Goal: Use online tool/utility: Utilize a website feature to perform a specific function

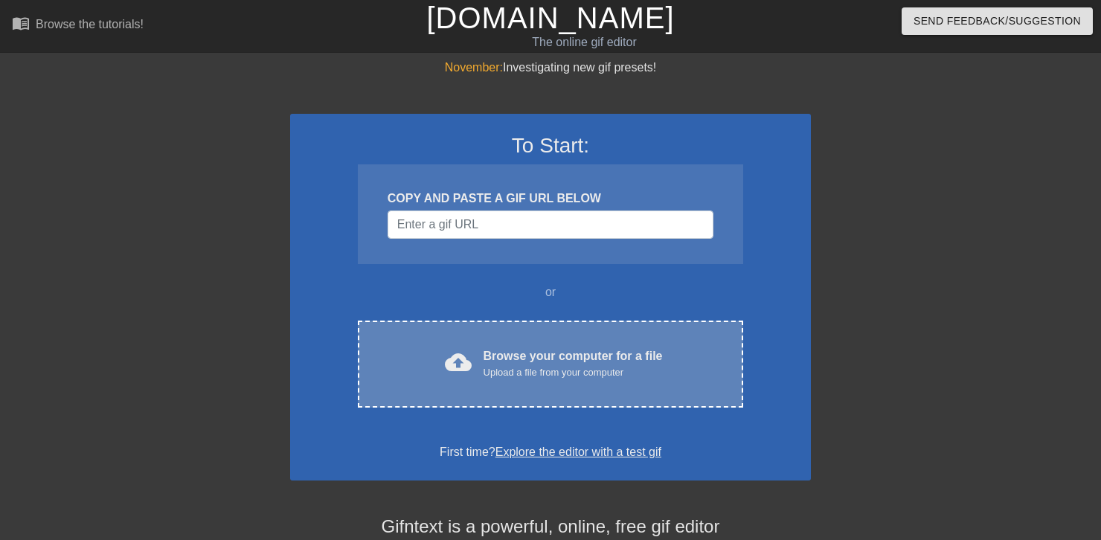
click at [525, 356] on div "Browse your computer for a file Upload a file from your computer" at bounding box center [573, 364] width 179 height 33
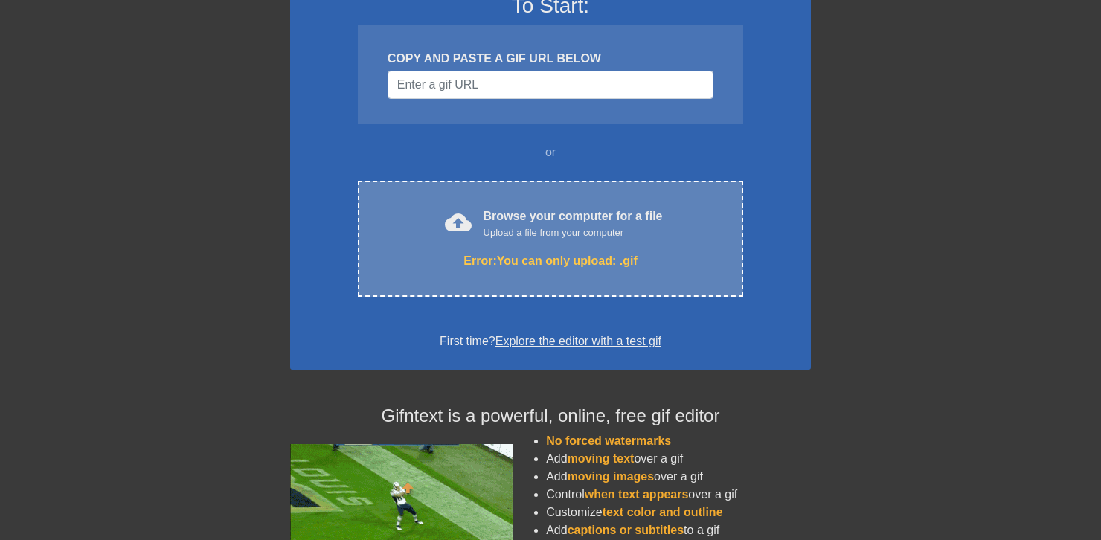
scroll to position [223, 0]
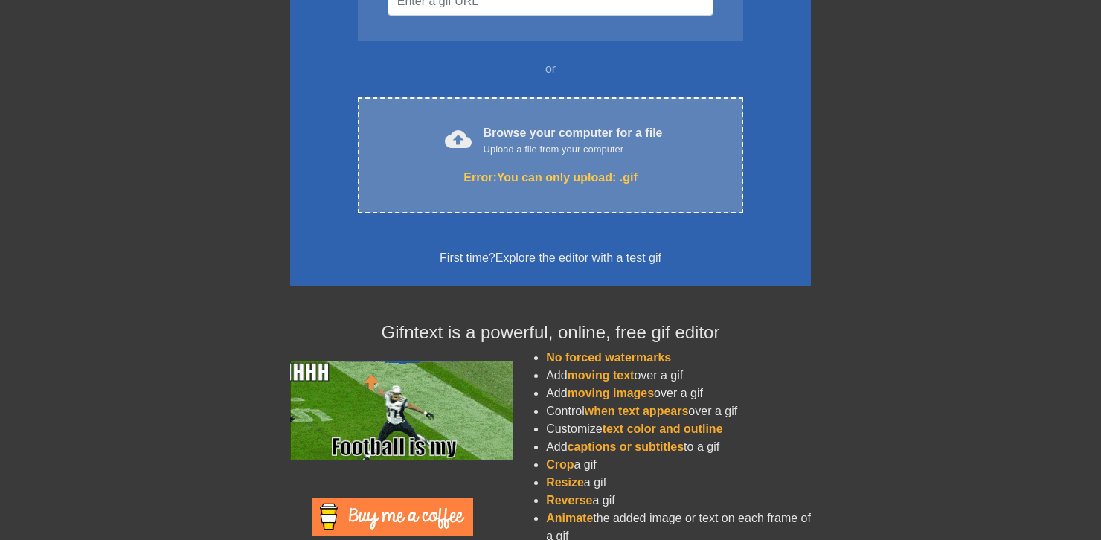
click at [511, 188] on div "cloud_upload Browse your computer for a file Upload a file from your computer E…" at bounding box center [551, 155] width 386 height 116
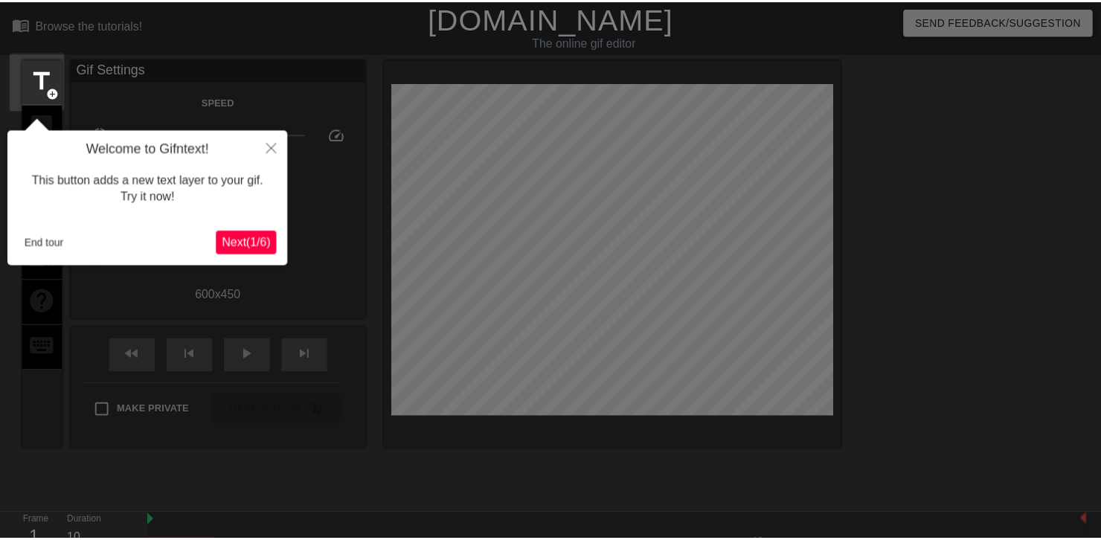
scroll to position [36, 0]
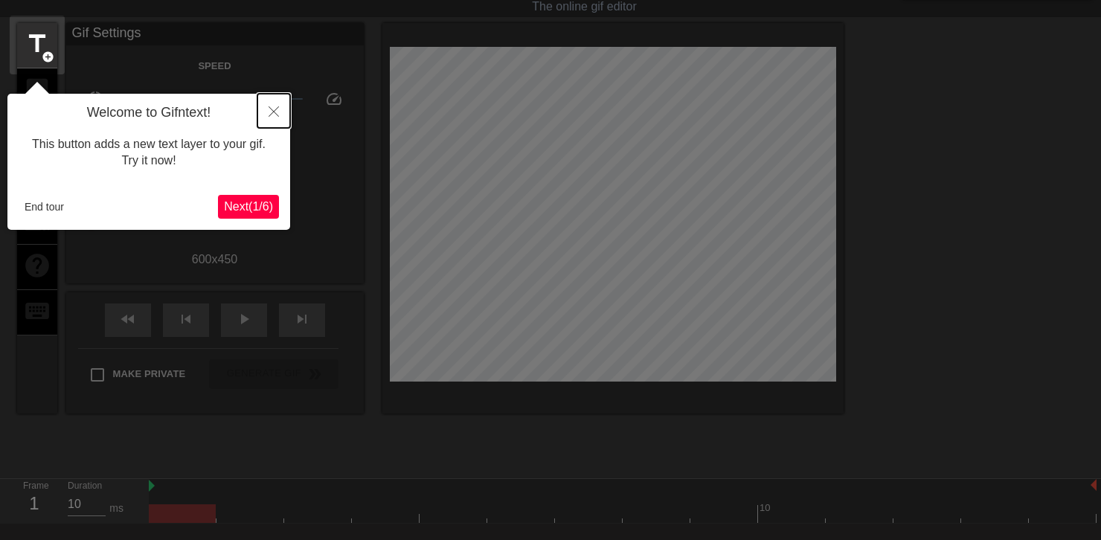
click at [276, 108] on icon "Close" at bounding box center [274, 111] width 10 height 10
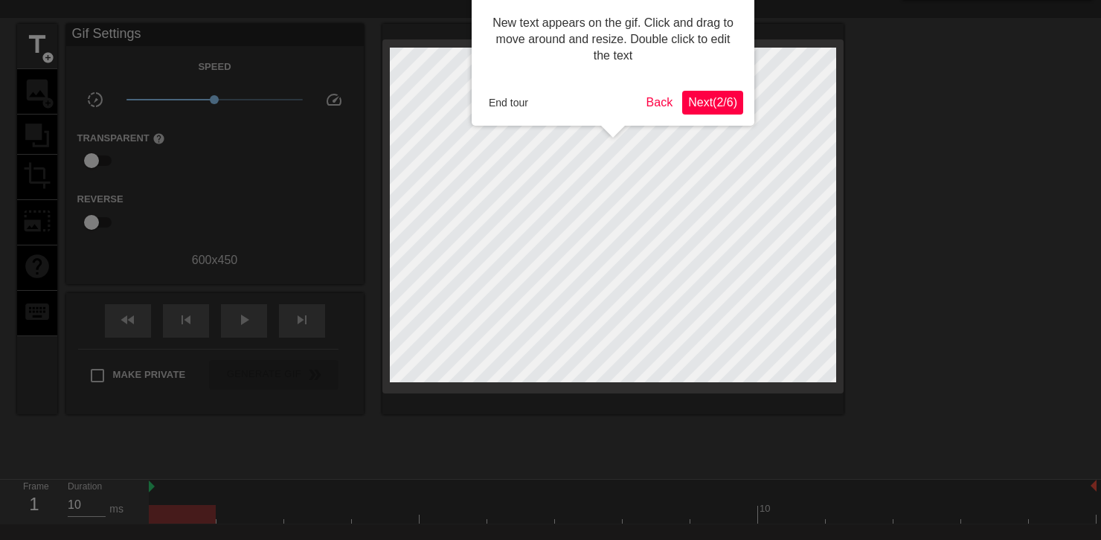
scroll to position [0, 0]
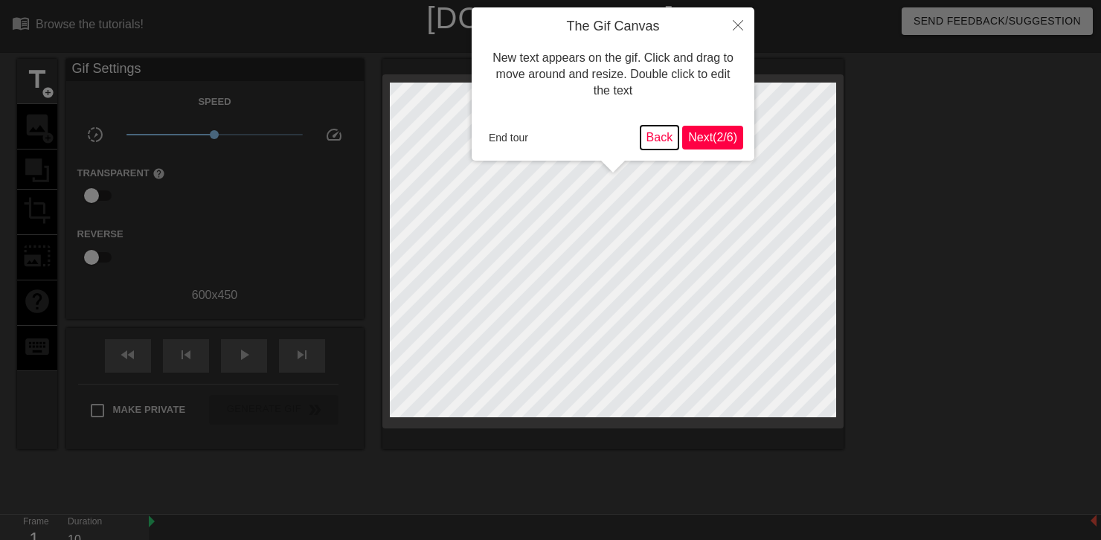
click at [653, 137] on button "Back" at bounding box center [660, 138] width 39 height 24
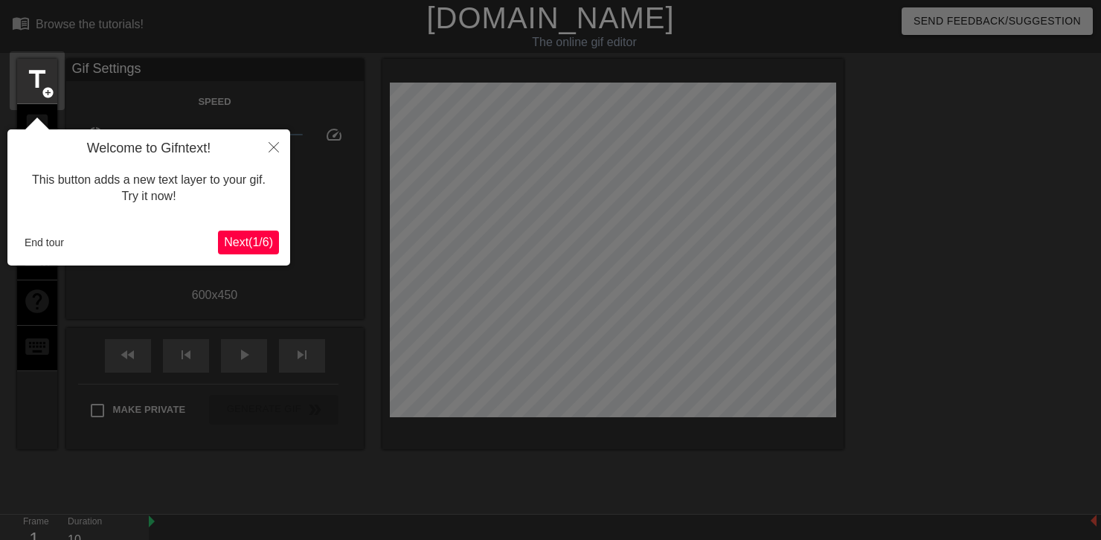
scroll to position [36, 0]
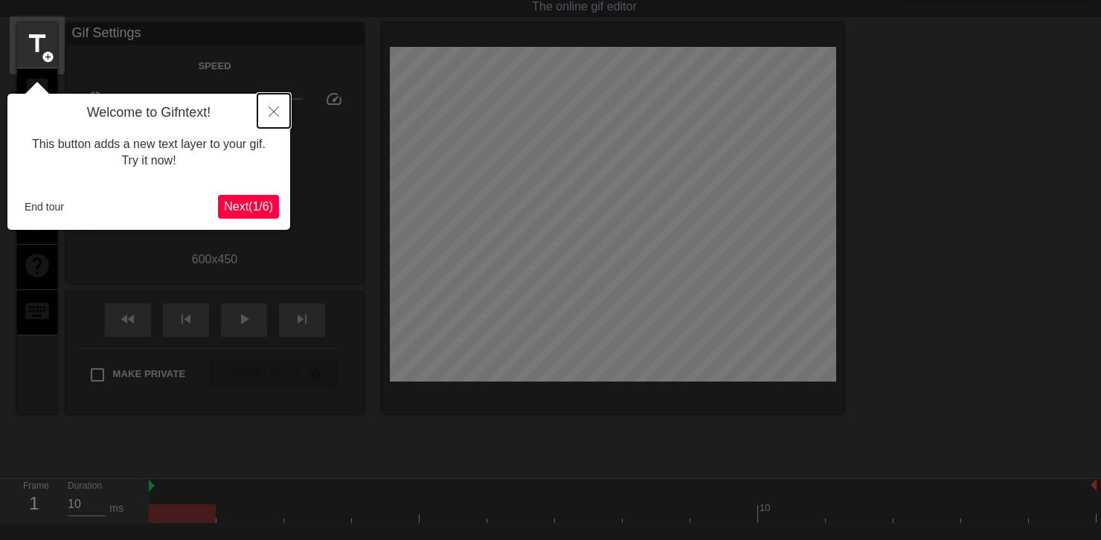
click at [275, 106] on icon "Close" at bounding box center [274, 111] width 10 height 10
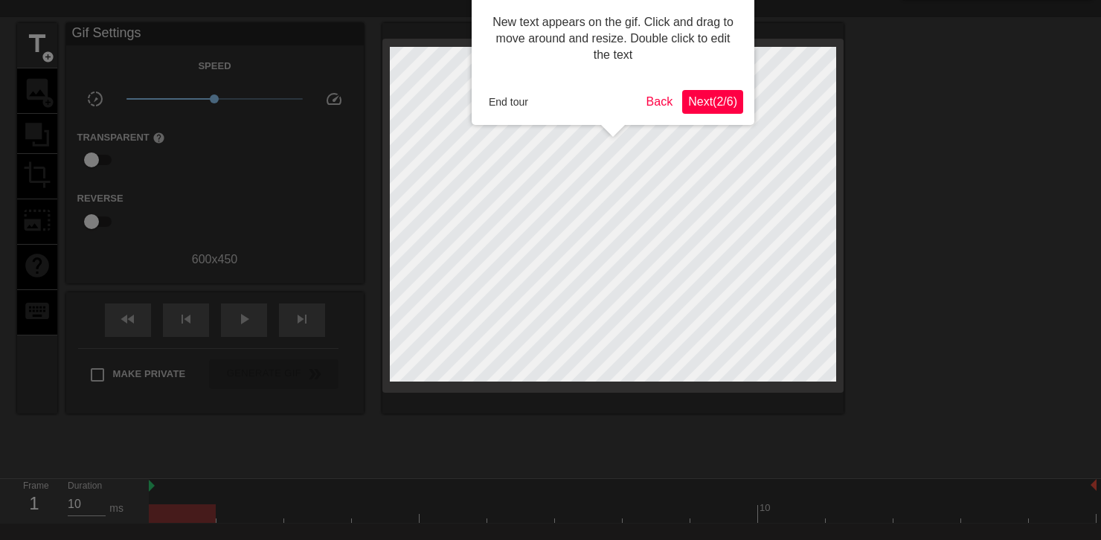
scroll to position [0, 0]
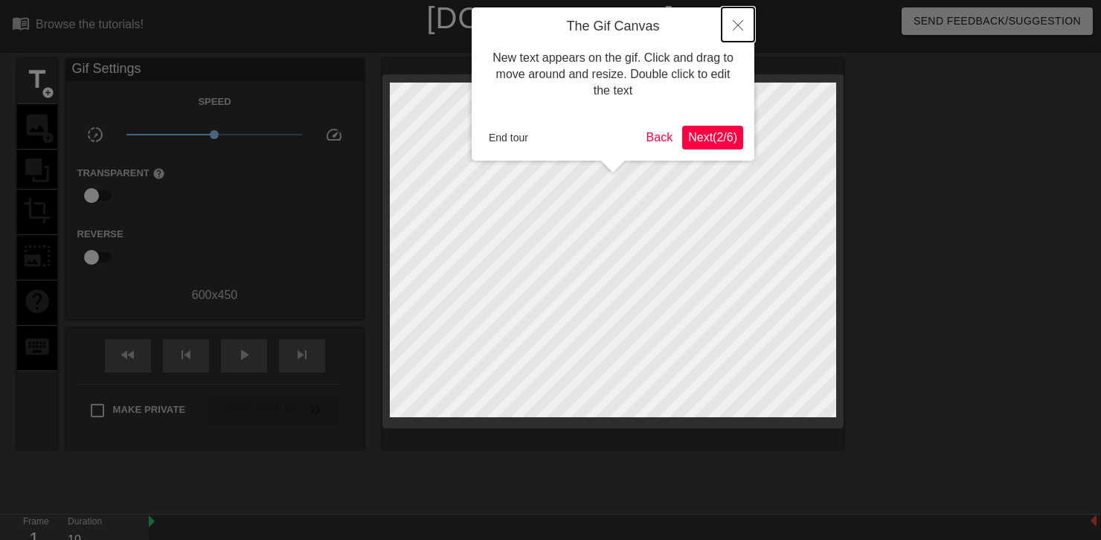
click at [741, 19] on button "Close" at bounding box center [738, 24] width 33 height 34
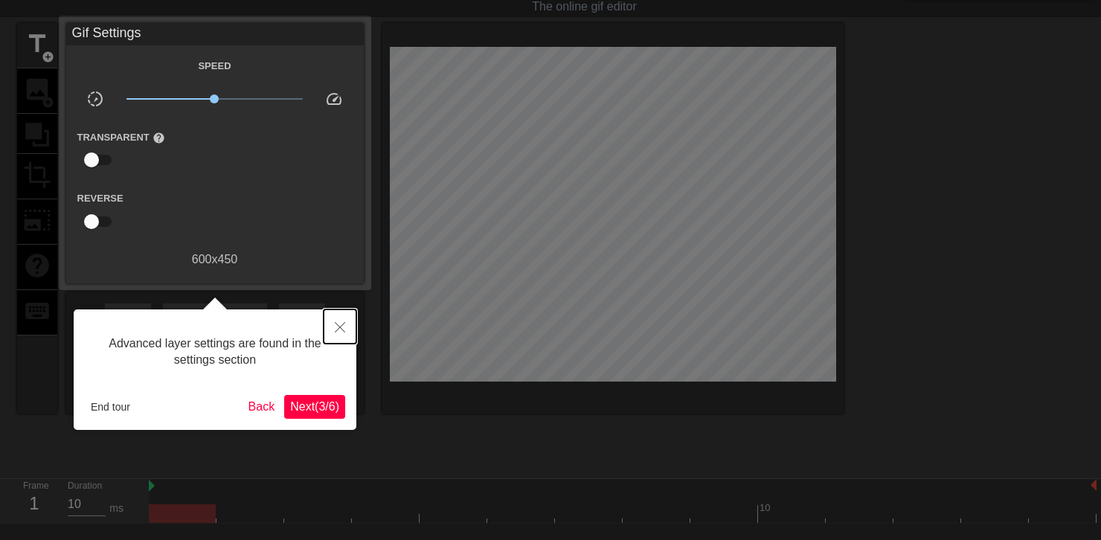
click at [343, 329] on icon "Close" at bounding box center [340, 327] width 10 height 10
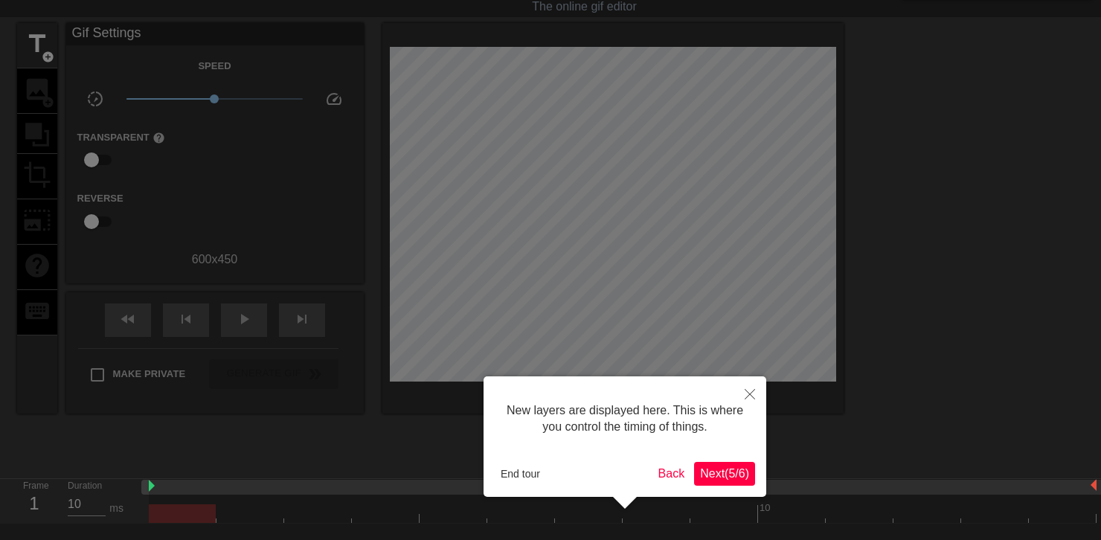
scroll to position [12, 0]
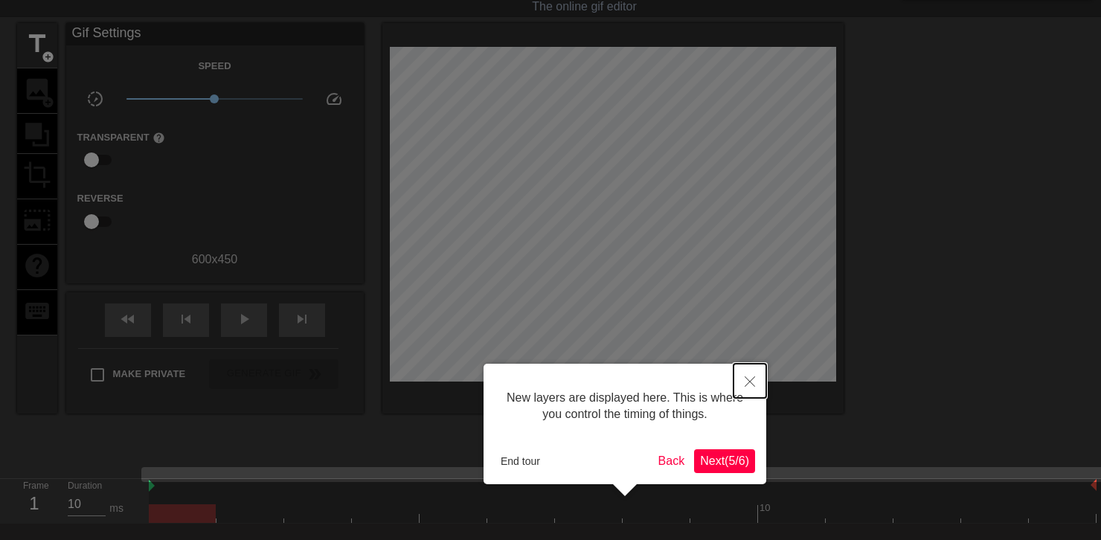
click at [746, 381] on icon "Close" at bounding box center [750, 382] width 10 height 10
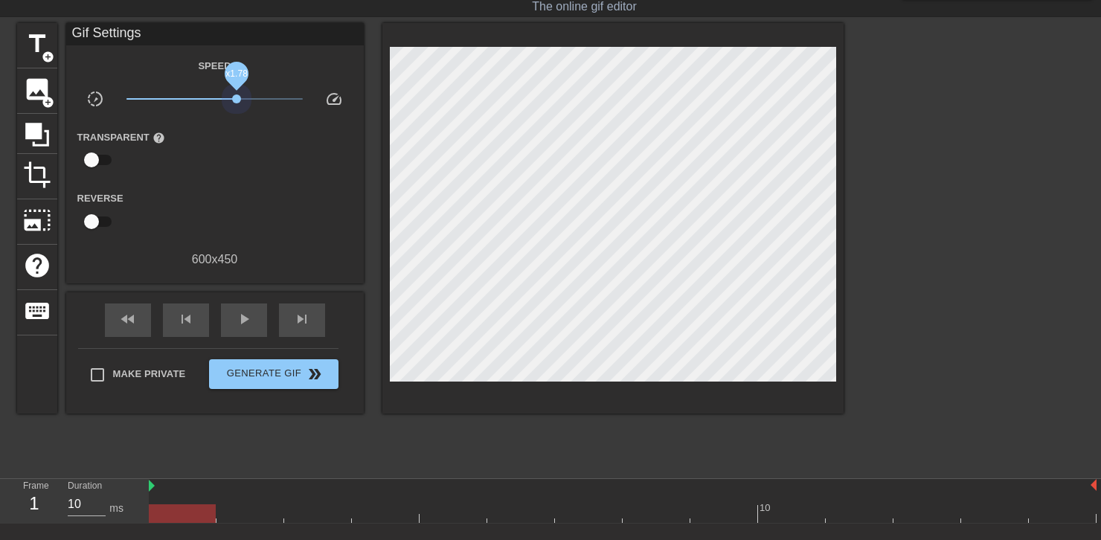
drag, startPoint x: 214, startPoint y: 100, endPoint x: 237, endPoint y: 104, distance: 22.8
click at [237, 104] on span "x1.78" at bounding box center [215, 99] width 176 height 18
click at [42, 99] on span "add_circle" at bounding box center [48, 102] width 13 height 13
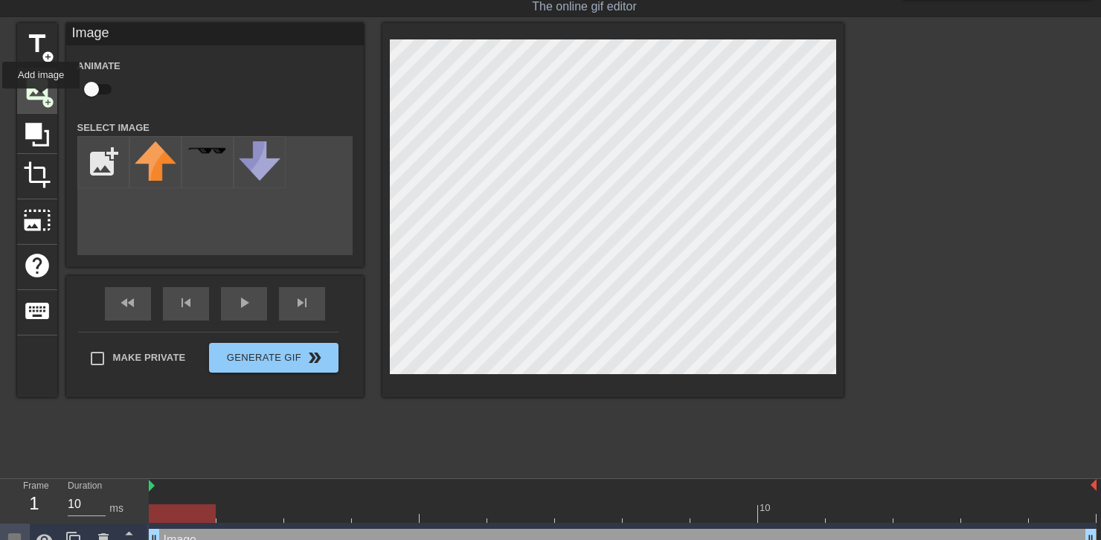
scroll to position [0, 0]
click at [863, 485] on div "menu_book Browse the tutorials! [DOMAIN_NAME] The online gif editor Send Feedba…" at bounding box center [550, 260] width 1101 height 593
click at [95, 150] on input "file" at bounding box center [103, 162] width 51 height 51
type input "C:\fakepath\image_2025-10-15_012546127-removebg-preview.png"
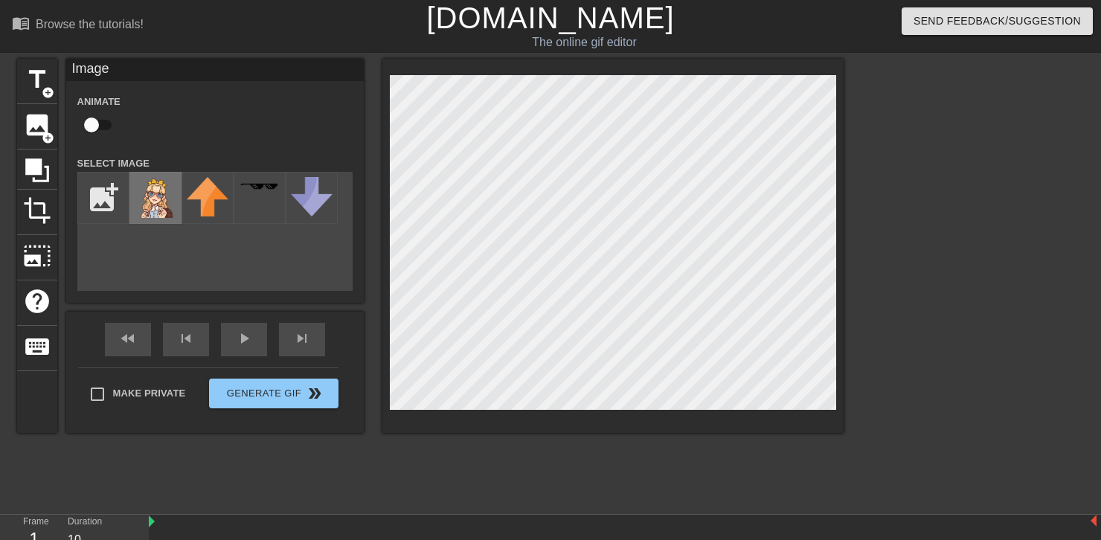
click at [164, 199] on img at bounding box center [156, 197] width 42 height 41
click at [162, 195] on img at bounding box center [156, 197] width 42 height 41
click at [96, 125] on input "checkbox" at bounding box center [91, 125] width 85 height 28
checkbox input "true"
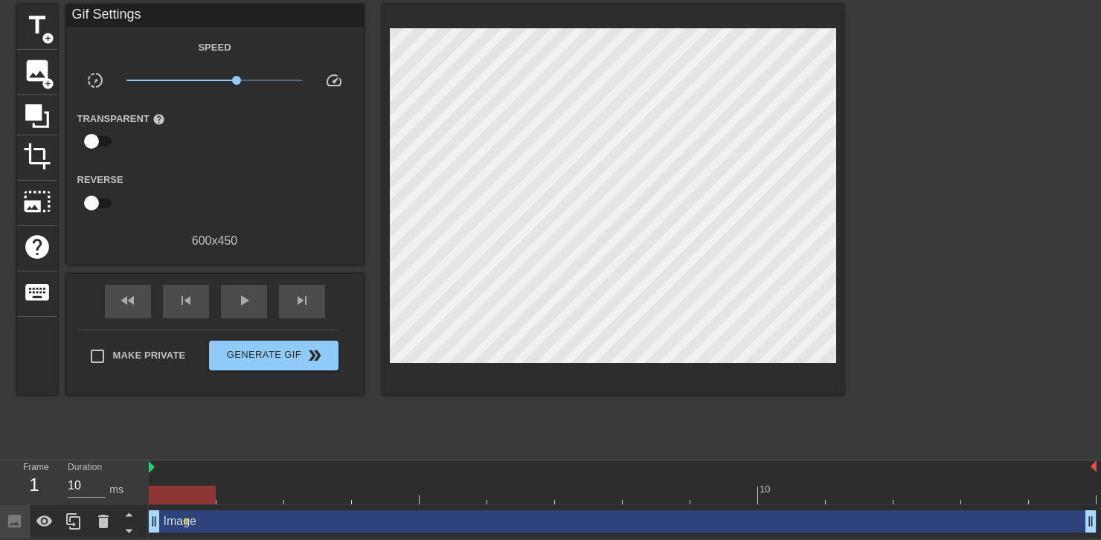
click at [135, 336] on div "Make Private Generate Gif double_arrow" at bounding box center [208, 359] width 260 height 59
click at [44, 77] on span "add_circle" at bounding box center [48, 83] width 13 height 13
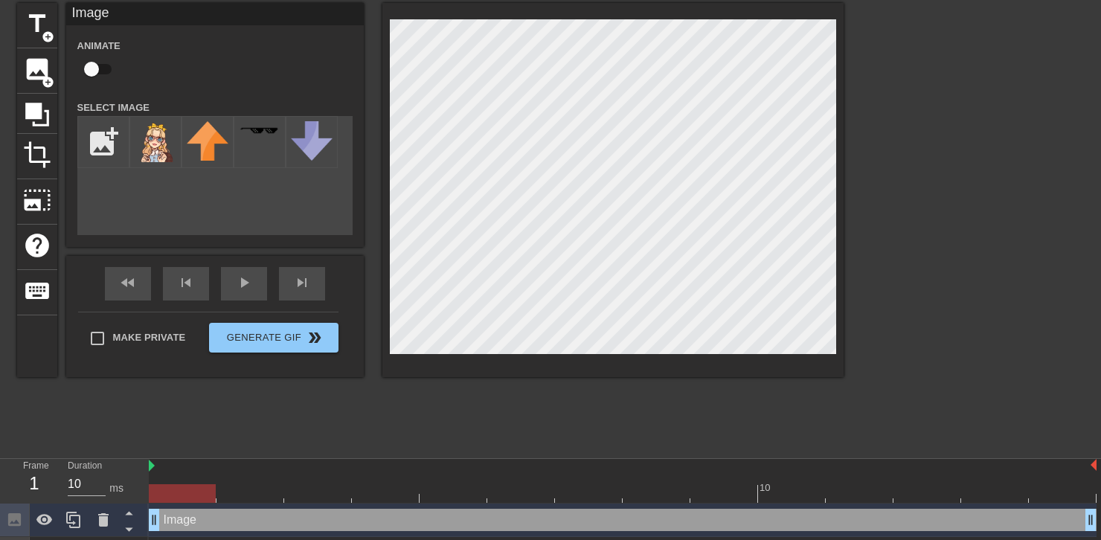
click at [784, 464] on div "menu_book Browse the tutorials! [DOMAIN_NAME] The online gif editor Send Feedba…" at bounding box center [550, 257] width 1101 height 627
click at [147, 132] on img at bounding box center [156, 141] width 42 height 41
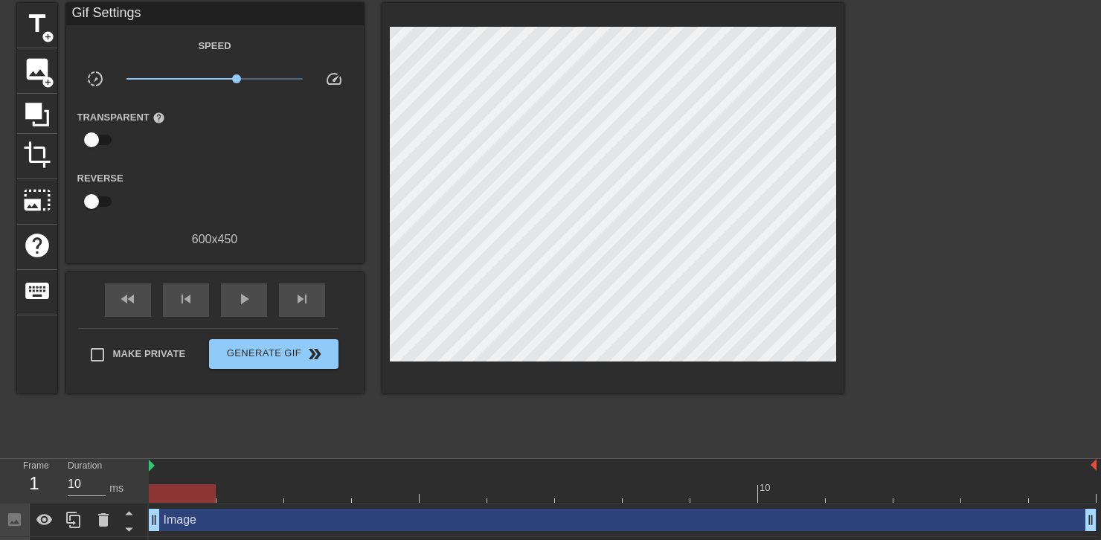
click at [720, 301] on div at bounding box center [613, 198] width 461 height 391
drag, startPoint x: 757, startPoint y: 376, endPoint x: 16, endPoint y: 116, distance: 784.8
click at [30, 115] on icon at bounding box center [37, 115] width 24 height 24
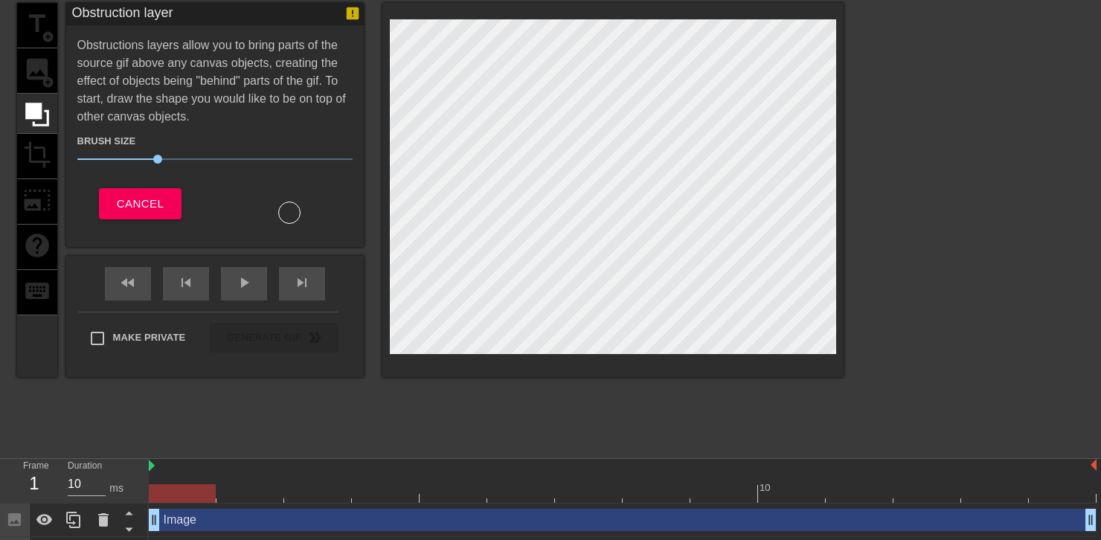
click at [27, 77] on div "title add_circle image add_circle crop photo_size_select_large help keyboard" at bounding box center [37, 190] width 40 height 374
click at [45, 74] on div "title add_circle image add_circle crop photo_size_select_large help keyboard" at bounding box center [37, 190] width 40 height 374
drag, startPoint x: 36, startPoint y: 58, endPoint x: 33, endPoint y: 100, distance: 41.8
click at [36, 59] on div "title add_circle image add_circle crop photo_size_select_large help keyboard" at bounding box center [37, 190] width 40 height 374
click at [37, 147] on div "title add_circle image add_circle crop photo_size_select_large help keyboard" at bounding box center [37, 190] width 40 height 374
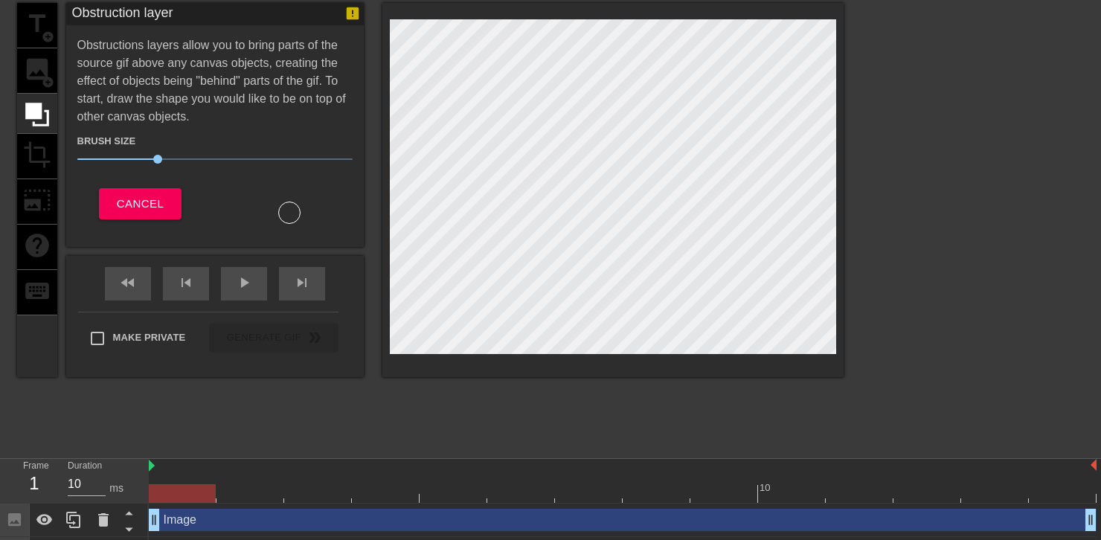
click at [40, 73] on div "title add_circle image add_circle crop photo_size_select_large help keyboard" at bounding box center [37, 190] width 40 height 374
click at [39, 110] on icon at bounding box center [37, 115] width 24 height 24
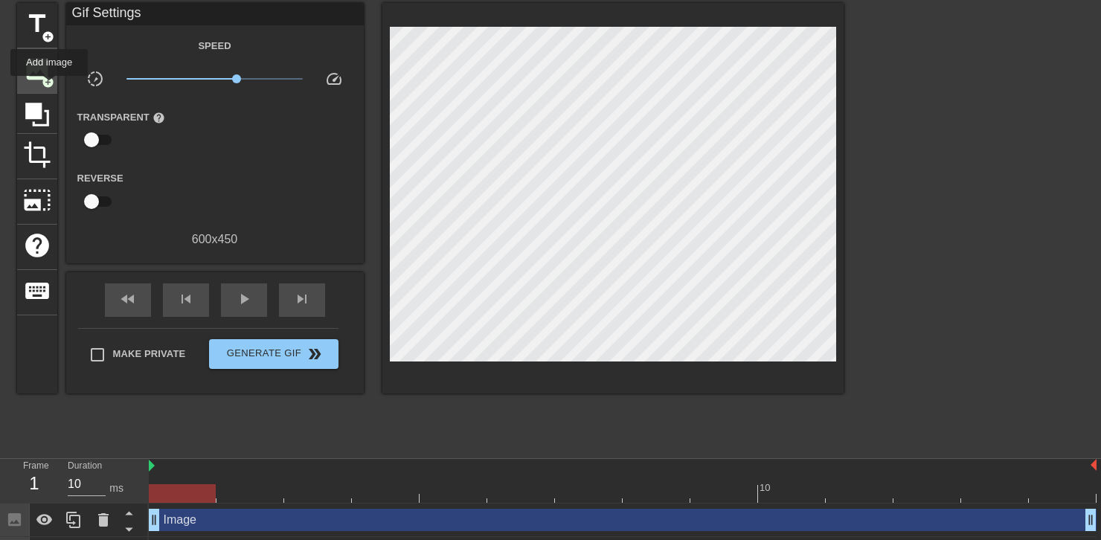
click at [39, 63] on span "image" at bounding box center [37, 69] width 28 height 28
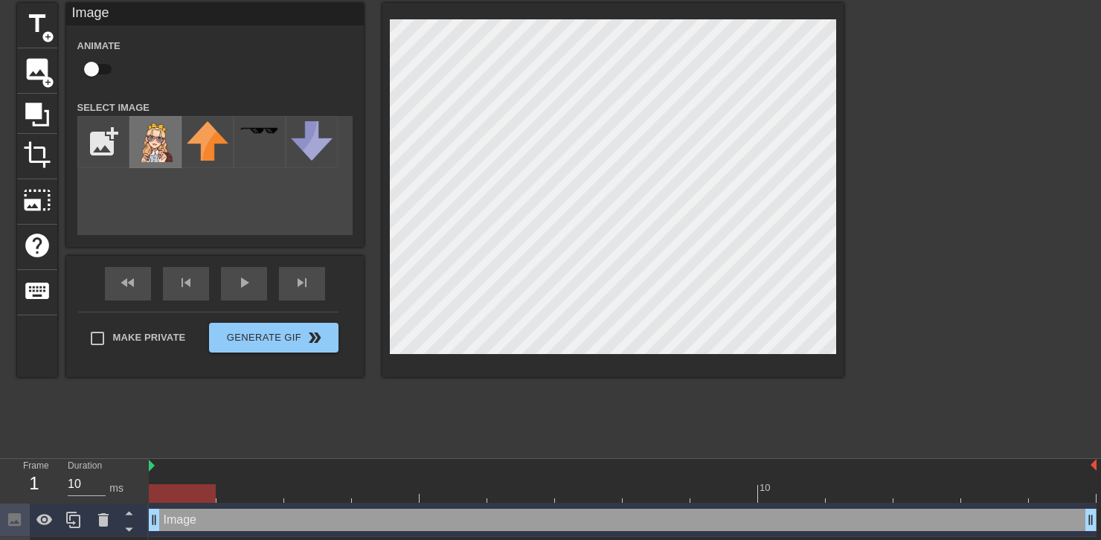
click at [138, 147] on img at bounding box center [156, 141] width 42 height 41
click at [301, 286] on div "skip_next" at bounding box center [302, 283] width 46 height 33
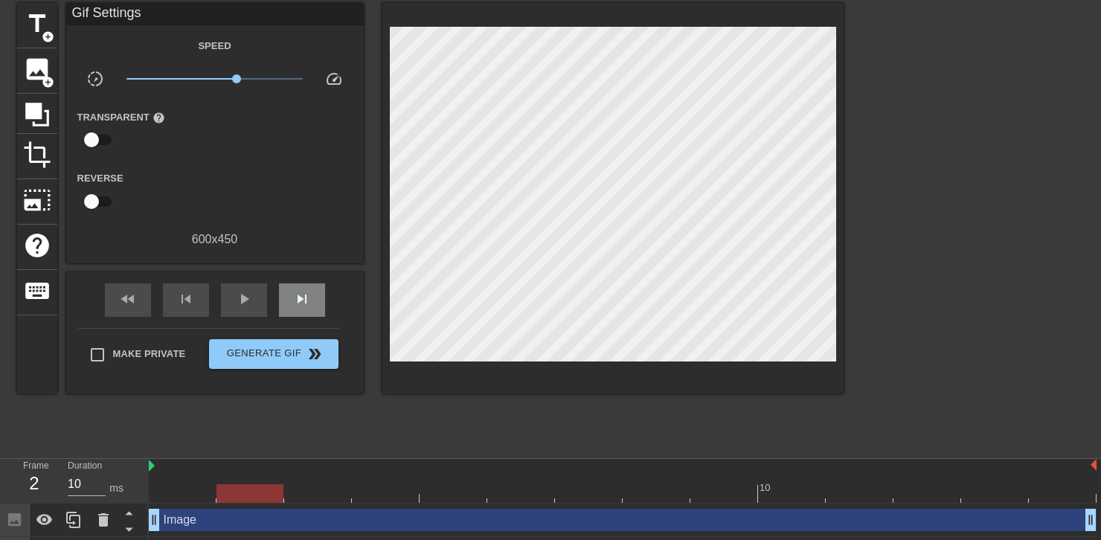
click at [302, 277] on div "fast_rewind skip_previous play_arrow skip_next" at bounding box center [215, 300] width 243 height 56
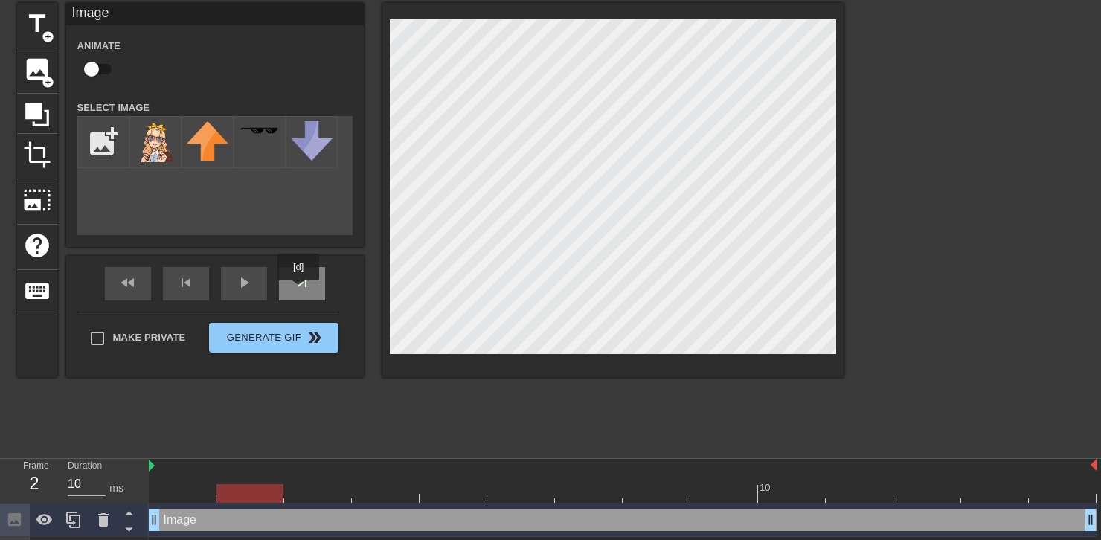
click at [299, 291] on span "skip_next" at bounding box center [302, 283] width 18 height 18
click at [301, 287] on div "skip_next" at bounding box center [302, 283] width 46 height 33
click at [302, 287] on div "skip_next" at bounding box center [302, 283] width 46 height 33
click at [296, 287] on div "skip_next" at bounding box center [302, 283] width 46 height 33
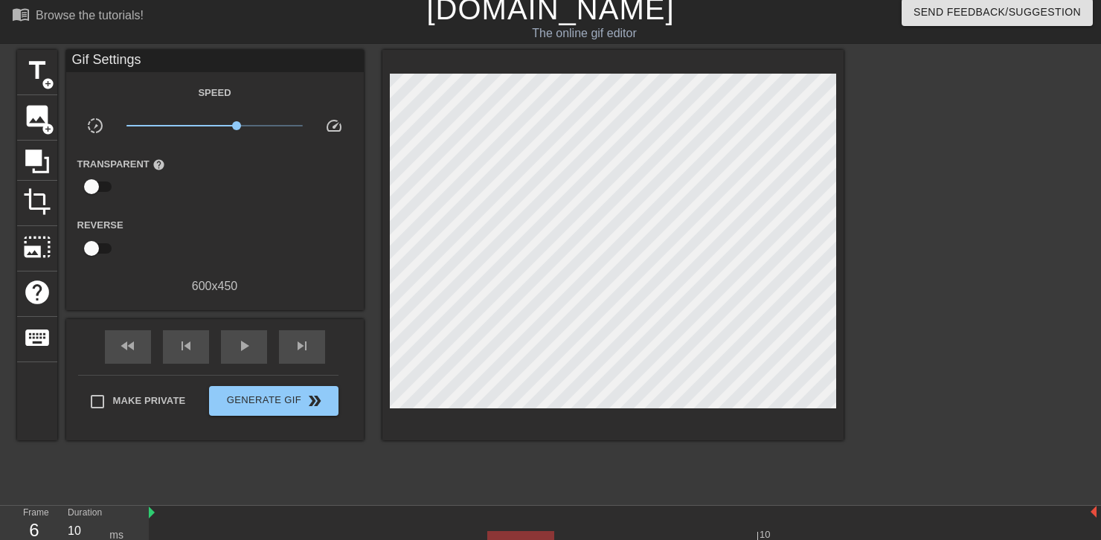
scroll to position [0, 0]
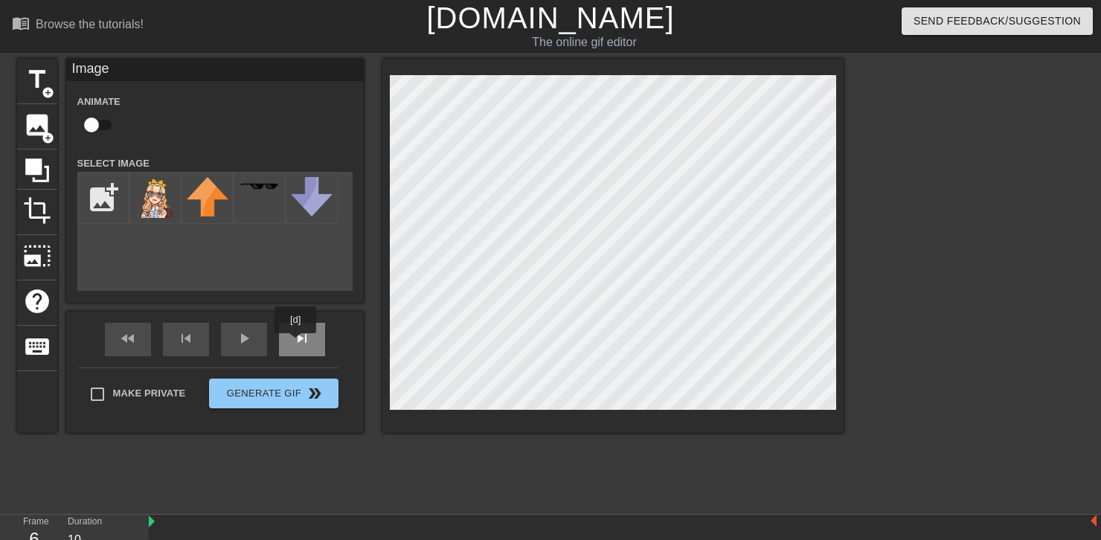
click at [296, 344] on div "skip_next" at bounding box center [302, 339] width 46 height 33
click at [297, 336] on div "fast_rewind skip_previous play_arrow skip_next" at bounding box center [215, 340] width 243 height 56
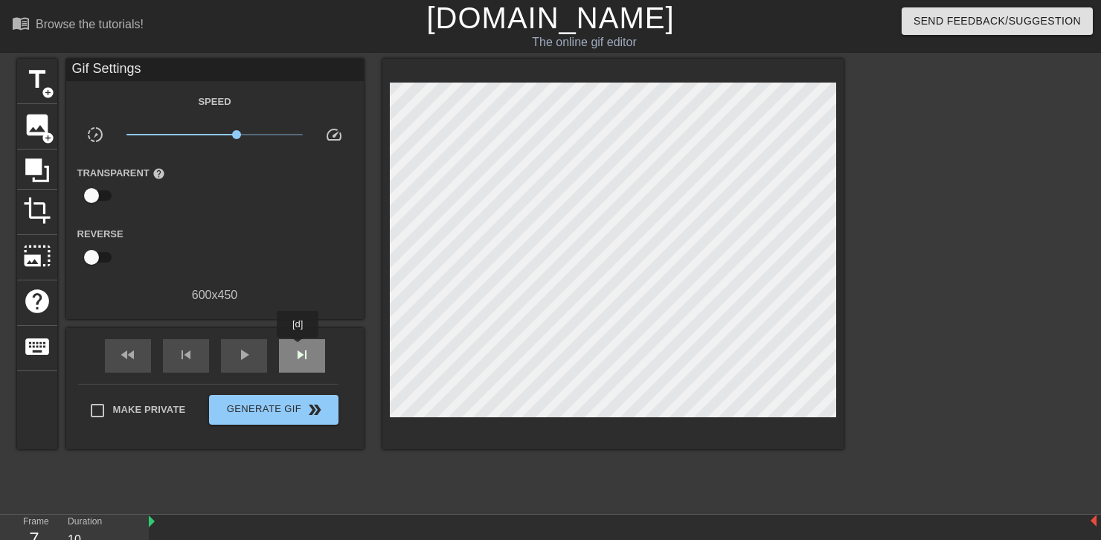
click at [298, 348] on span "skip_next" at bounding box center [302, 355] width 18 height 18
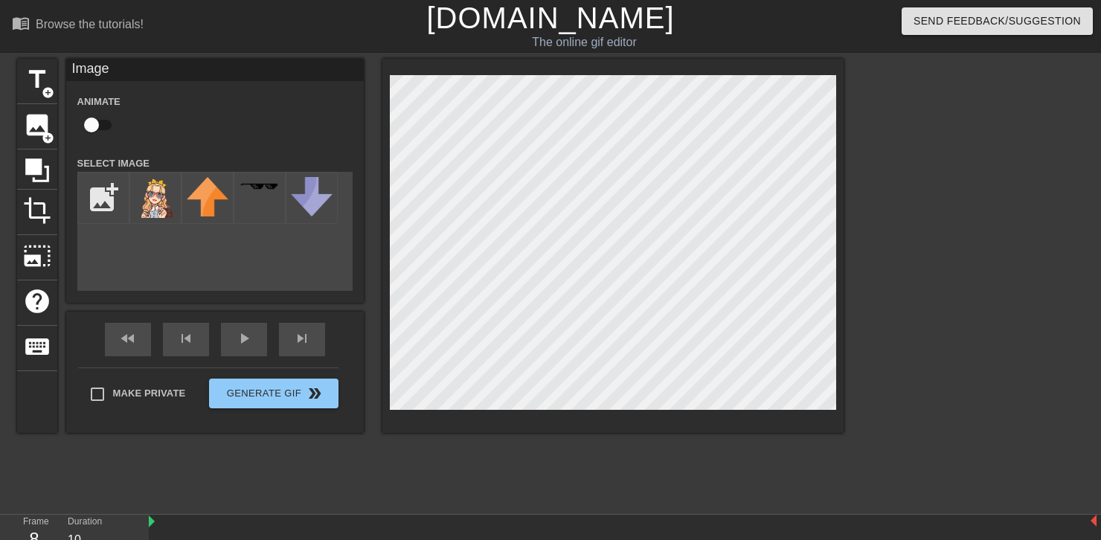
click at [717, 67] on div at bounding box center [613, 246] width 461 height 374
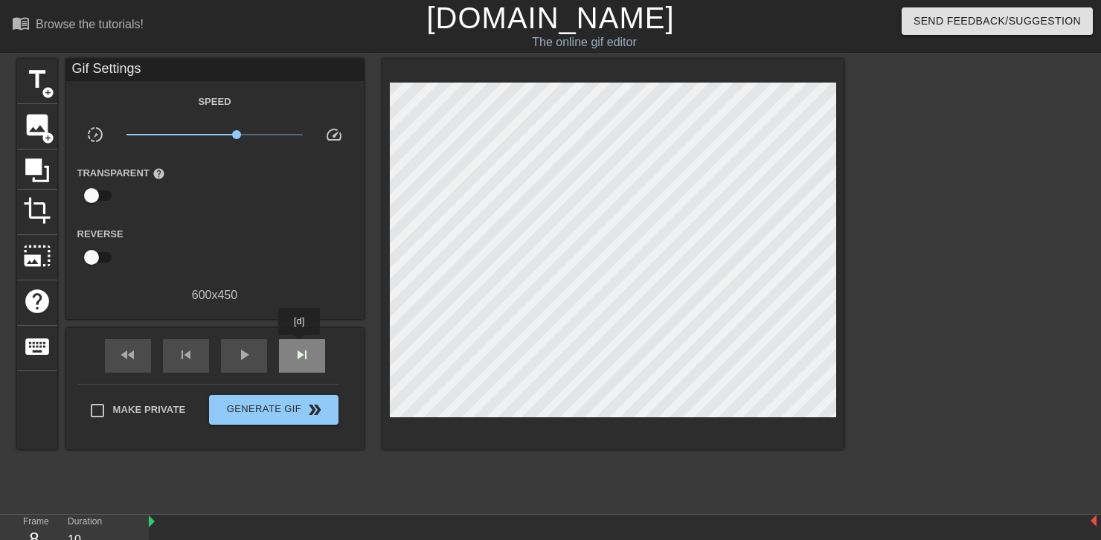
click at [301, 346] on span "skip_next" at bounding box center [302, 355] width 18 height 18
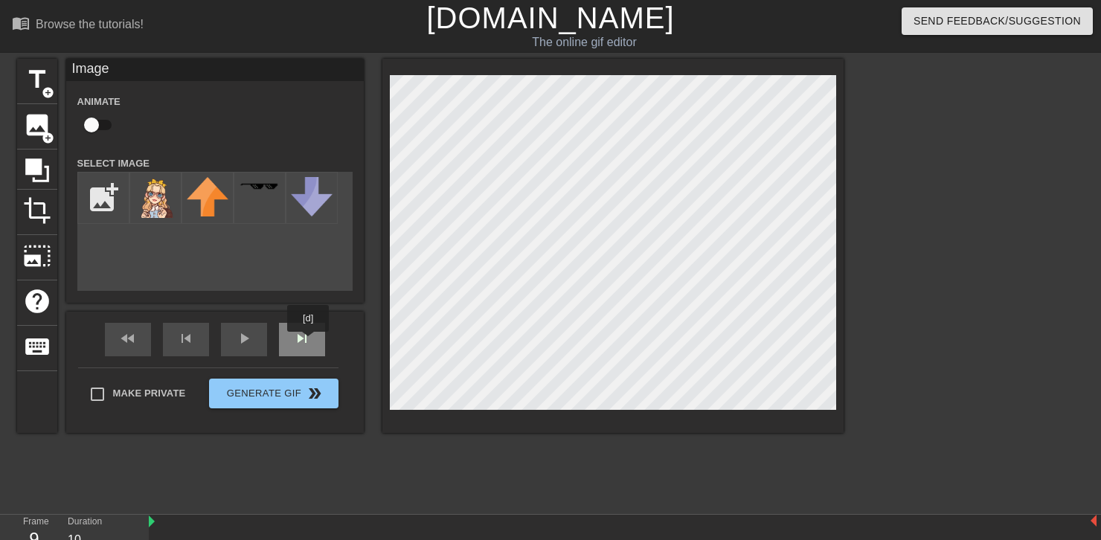
click at [309, 342] on div "skip_next" at bounding box center [302, 339] width 46 height 33
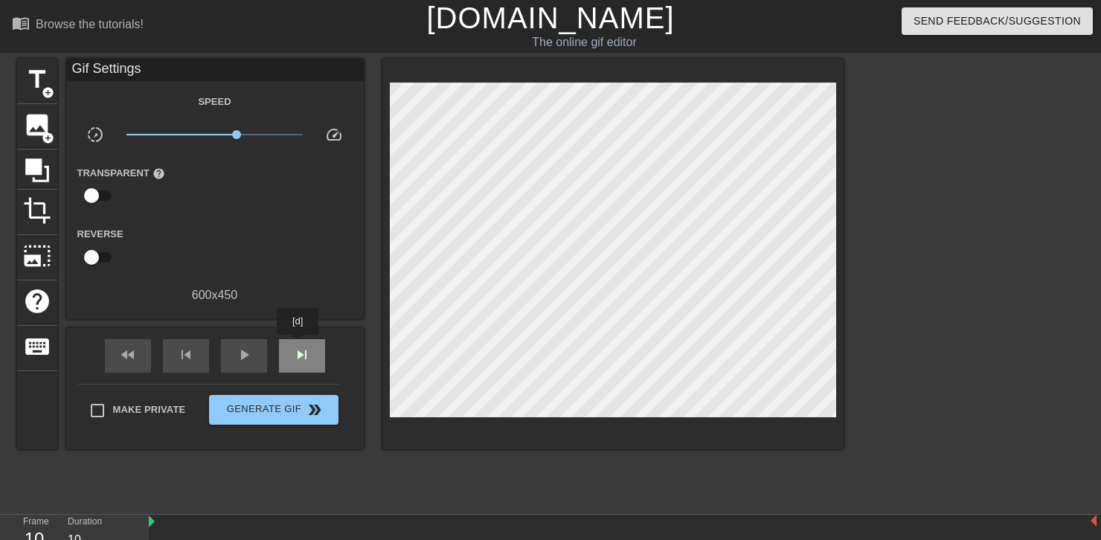
click at [298, 346] on span "skip_next" at bounding box center [302, 355] width 18 height 18
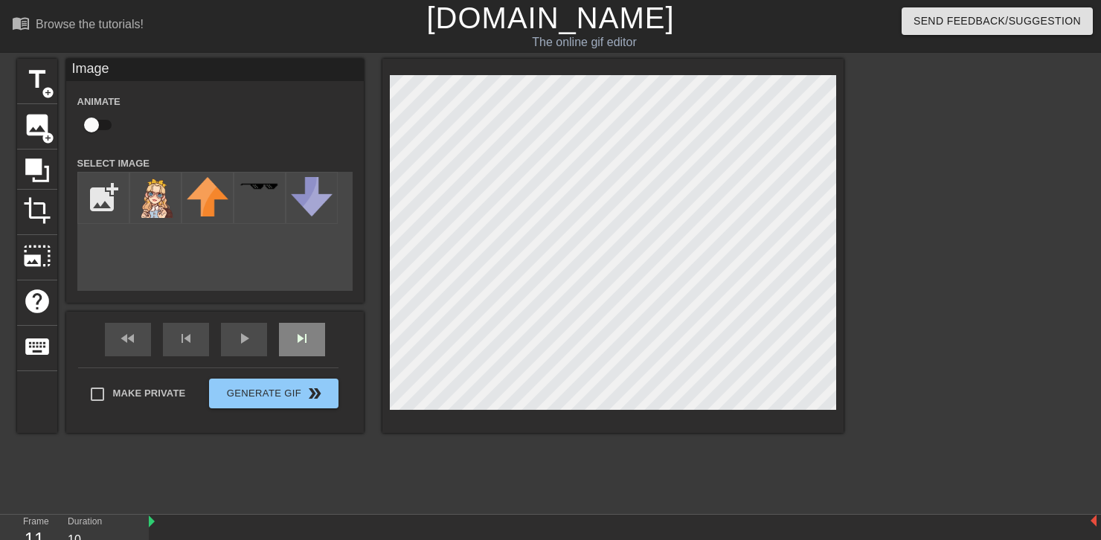
click at [308, 345] on span "skip_next" at bounding box center [302, 339] width 18 height 18
click at [875, 438] on div "title add_circle image add_circle crop photo_size_select_large help keyboard Im…" at bounding box center [550, 282] width 1101 height 447
click at [300, 335] on div "fast_rewind skip_previous play_arrow skip_next" at bounding box center [215, 340] width 243 height 56
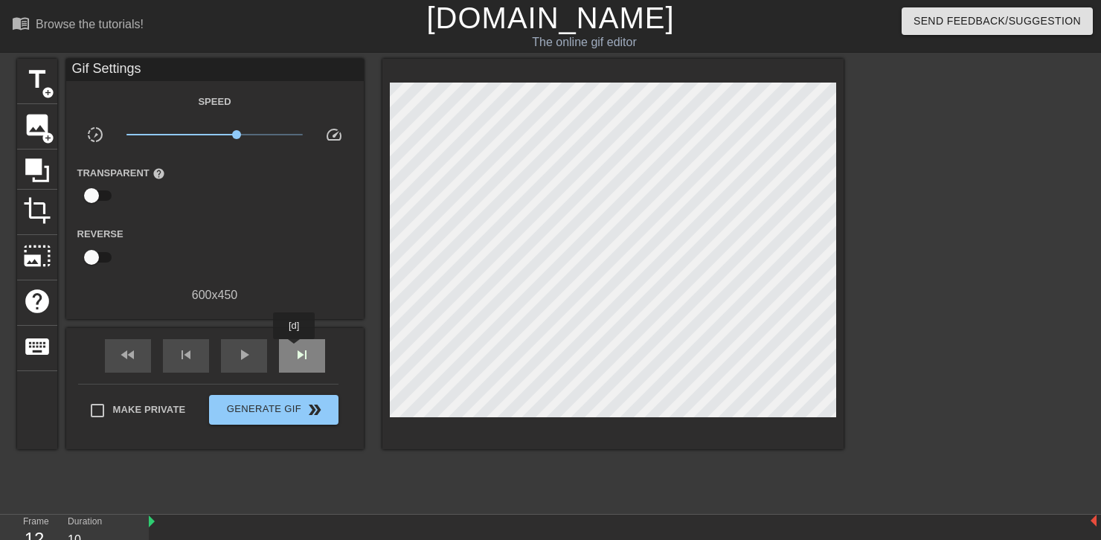
click at [308, 349] on span "skip_next" at bounding box center [302, 355] width 18 height 18
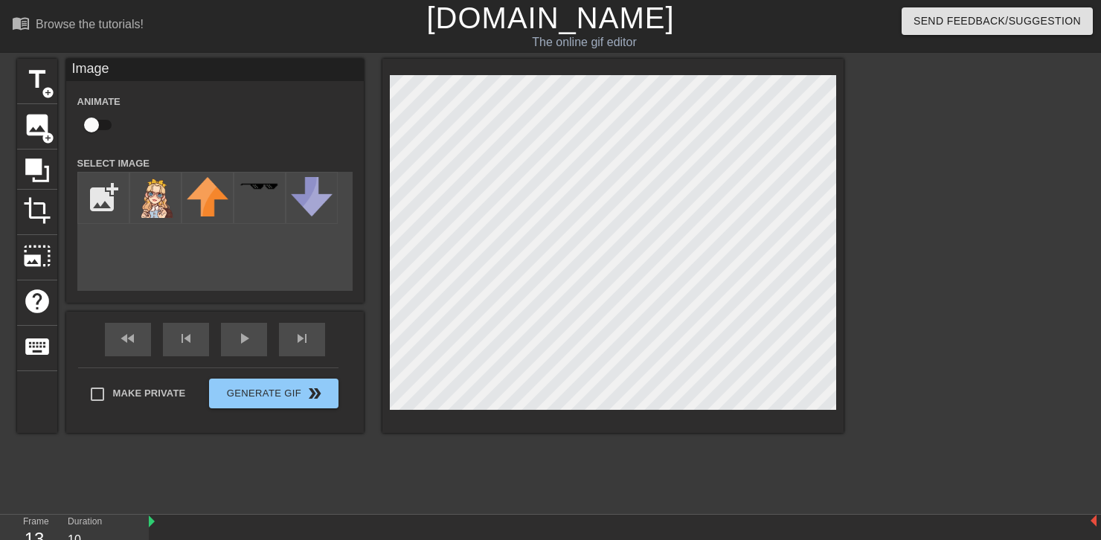
click at [909, 471] on div "title add_circle image add_circle crop photo_size_select_large help keyboard Im…" at bounding box center [550, 282] width 1101 height 447
click at [302, 336] on div "fast_rewind skip_previous play_arrow skip_next" at bounding box center [215, 340] width 243 height 56
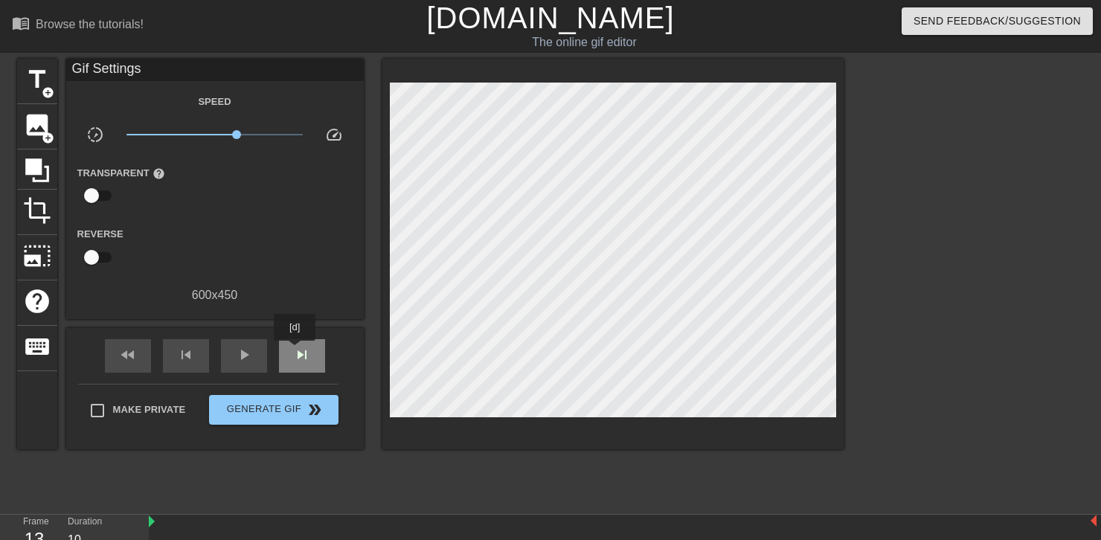
click at [295, 351] on span "skip_next" at bounding box center [302, 355] width 18 height 18
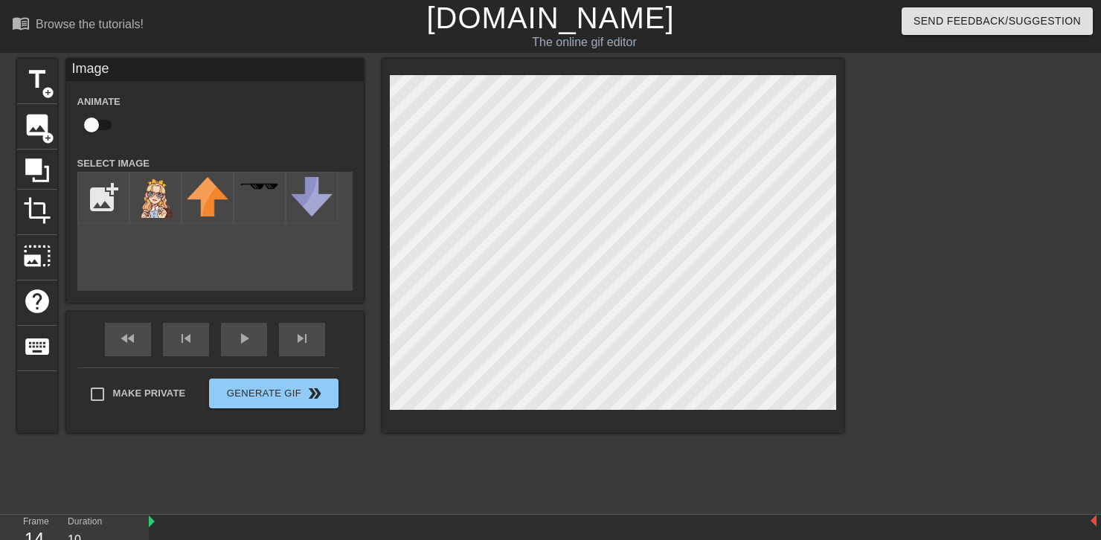
click at [1009, 518] on div "menu_book Browse the tutorials! [DOMAIN_NAME] The online gif editor Send Feedba…" at bounding box center [550, 330] width 1101 height 660
click at [306, 342] on div "skip_next" at bounding box center [302, 339] width 46 height 33
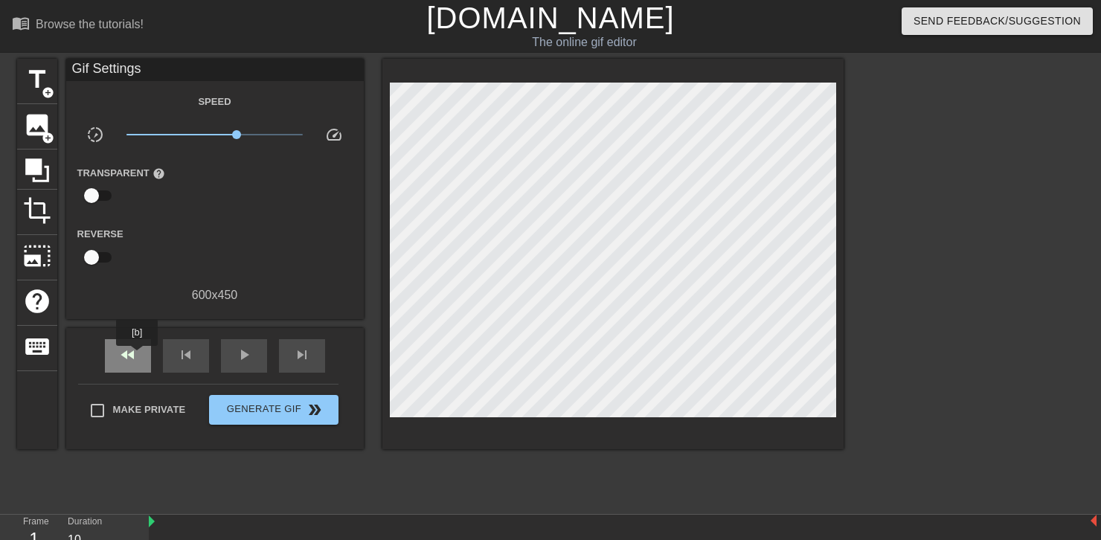
click at [138, 356] on div "fast_rewind" at bounding box center [128, 355] width 46 height 33
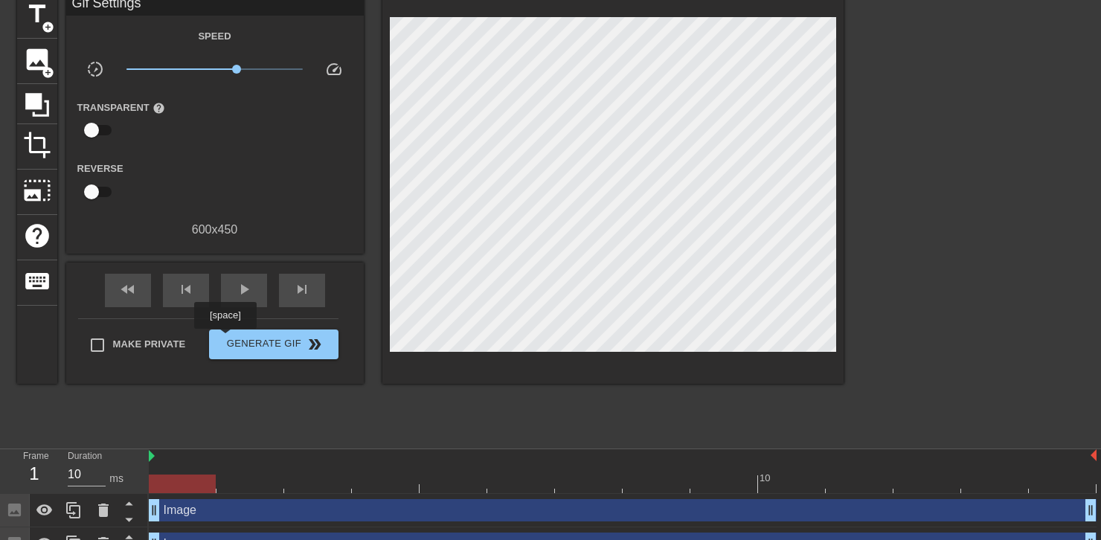
scroll to position [74, 0]
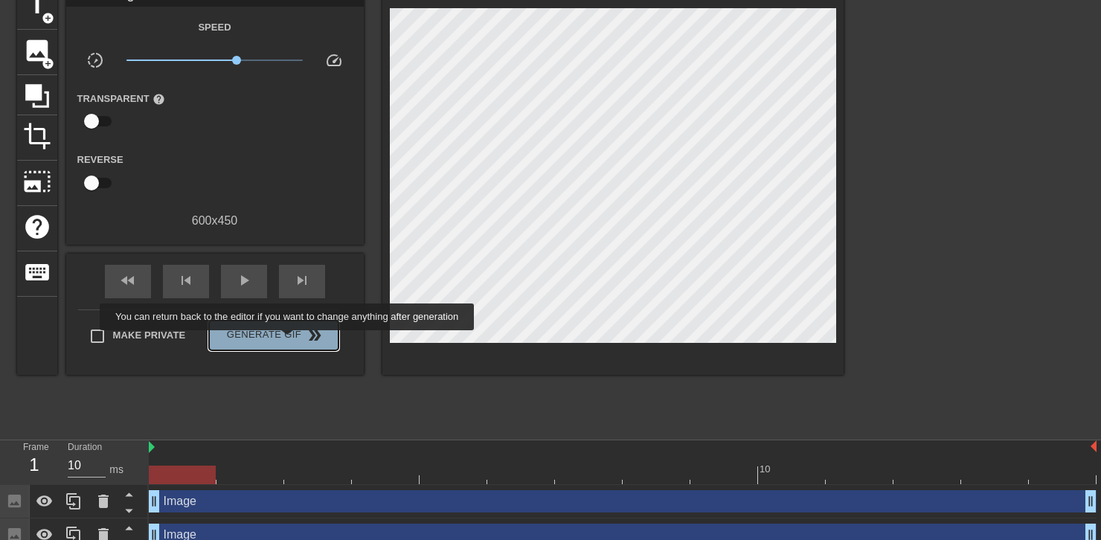
click at [289, 341] on span "Generate Gif double_arrow" at bounding box center [273, 336] width 117 height 18
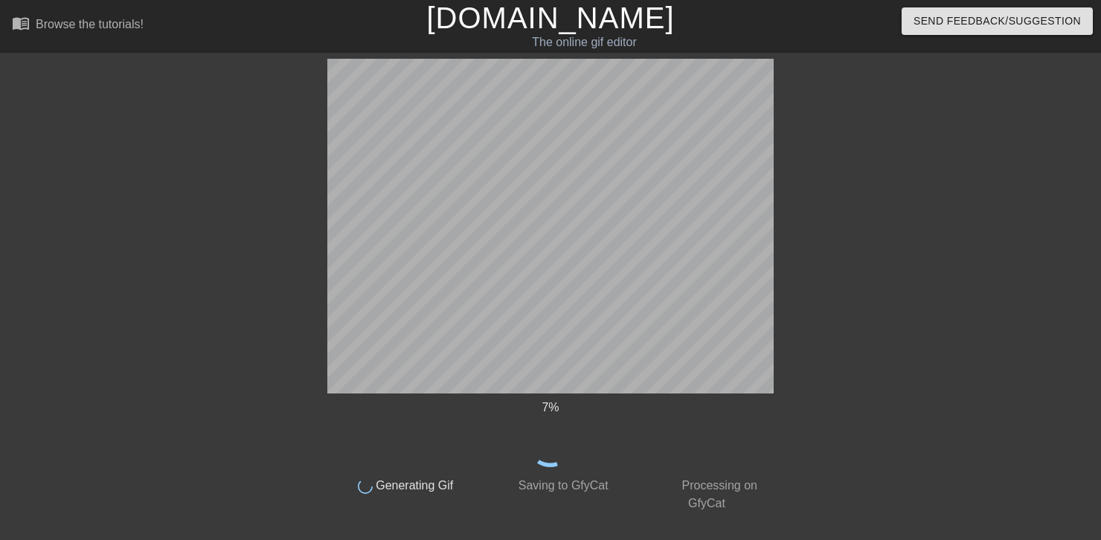
scroll to position [0, 0]
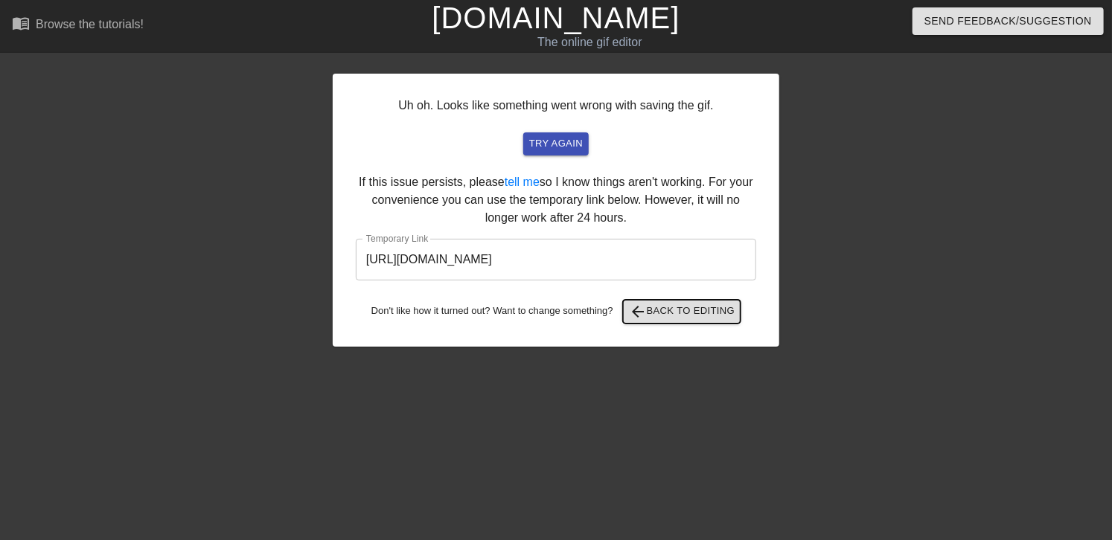
click at [706, 313] on span "arrow_back Back to Editing" at bounding box center [682, 312] width 106 height 18
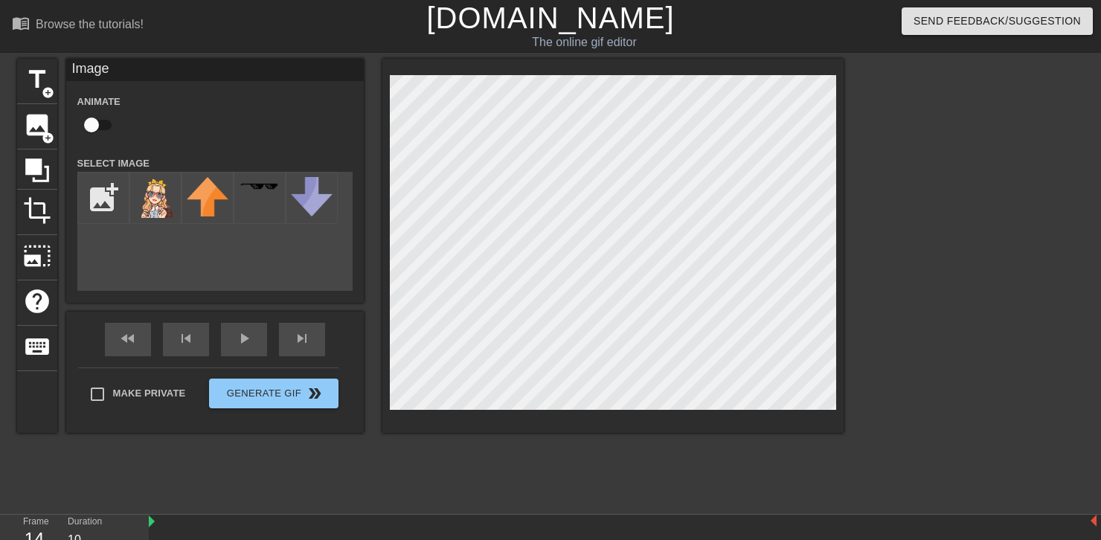
click at [529, 473] on div "title add_circle image add_circle crop photo_size_select_large help keyboard Im…" at bounding box center [430, 282] width 827 height 447
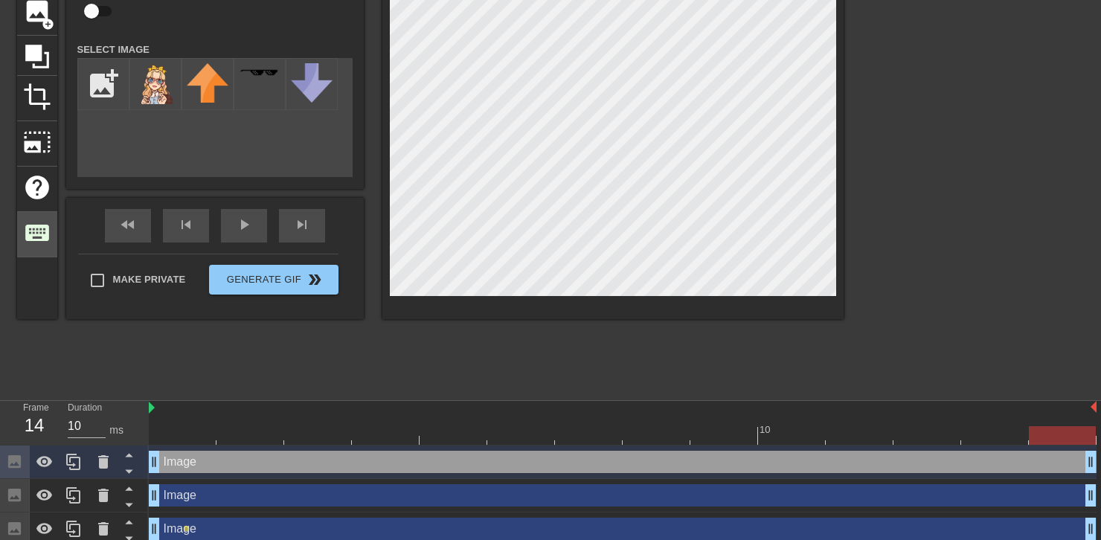
scroll to position [123, 0]
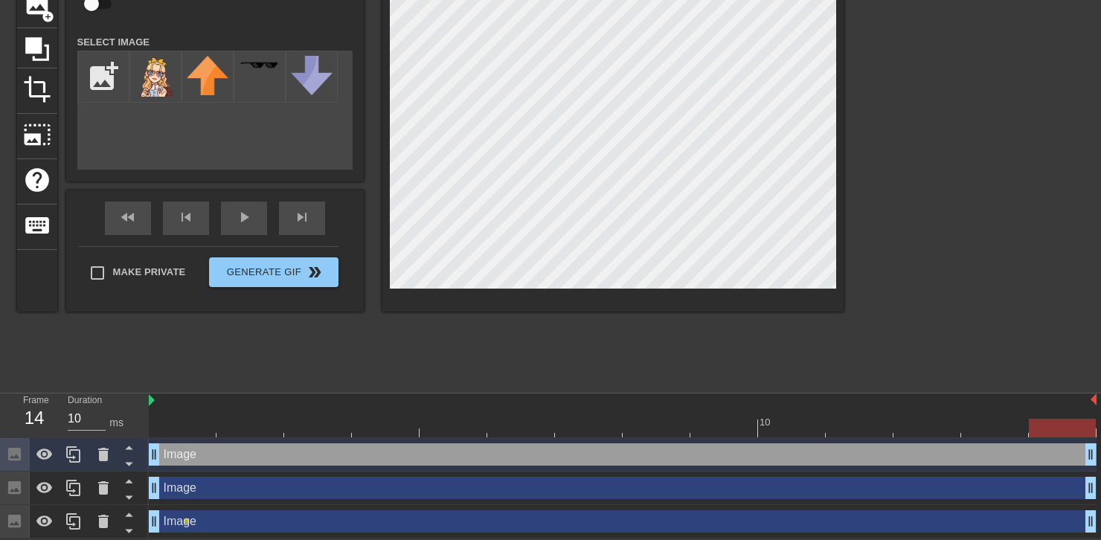
click at [211, 492] on div "Image drag_handle drag_handle" at bounding box center [623, 488] width 948 height 22
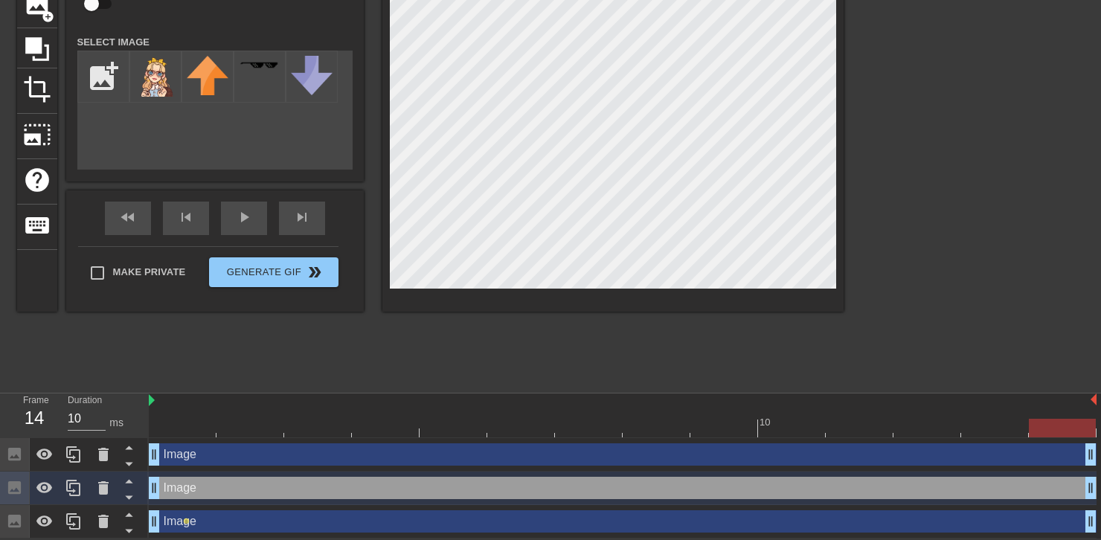
click at [202, 517] on div "Image drag_handle drag_handle" at bounding box center [623, 522] width 948 height 22
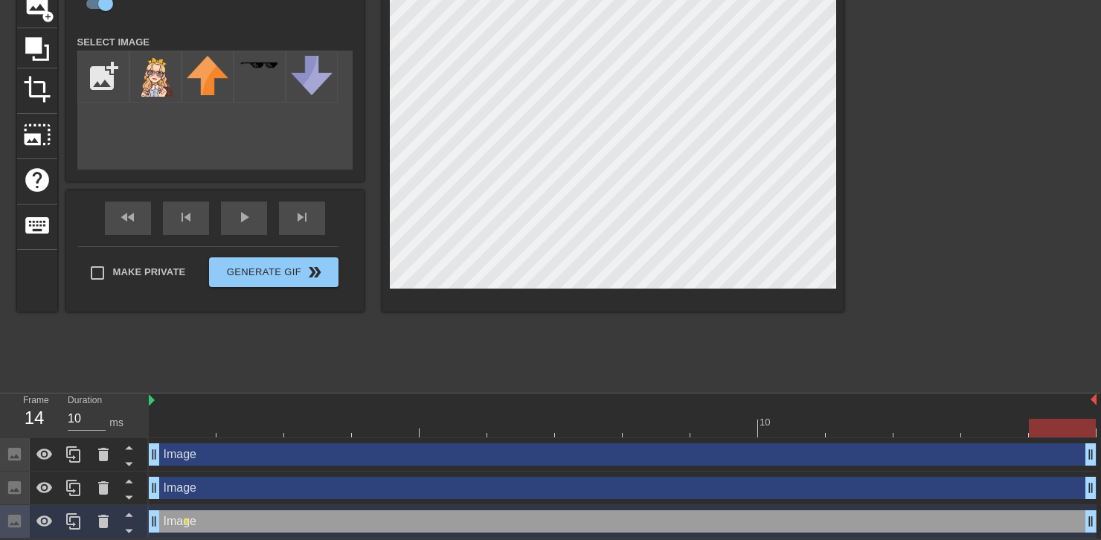
click at [231, 482] on div "Image drag_handle drag_handle" at bounding box center [623, 488] width 948 height 22
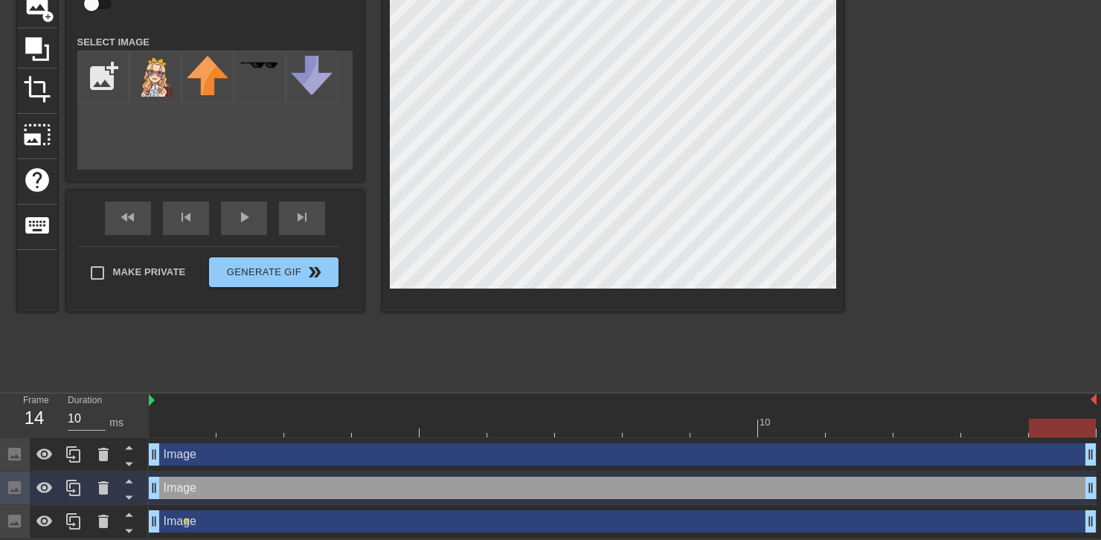
click at [240, 450] on div "Image drag_handle drag_handle" at bounding box center [623, 455] width 948 height 22
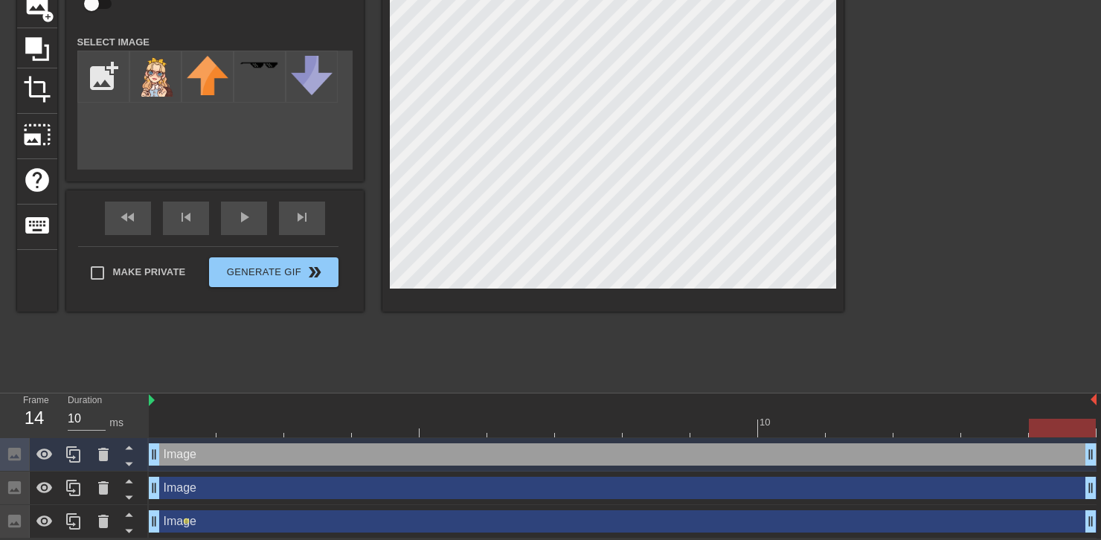
click at [1052, 496] on div "Image drag_handle drag_handle" at bounding box center [623, 488] width 948 height 22
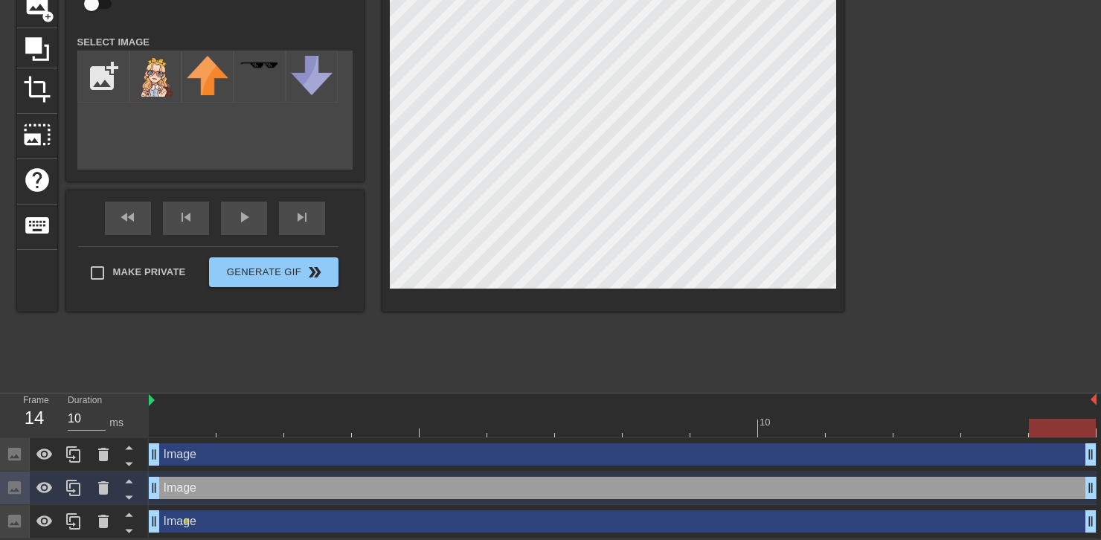
click at [991, 518] on div "Image drag_handle drag_handle" at bounding box center [623, 522] width 948 height 22
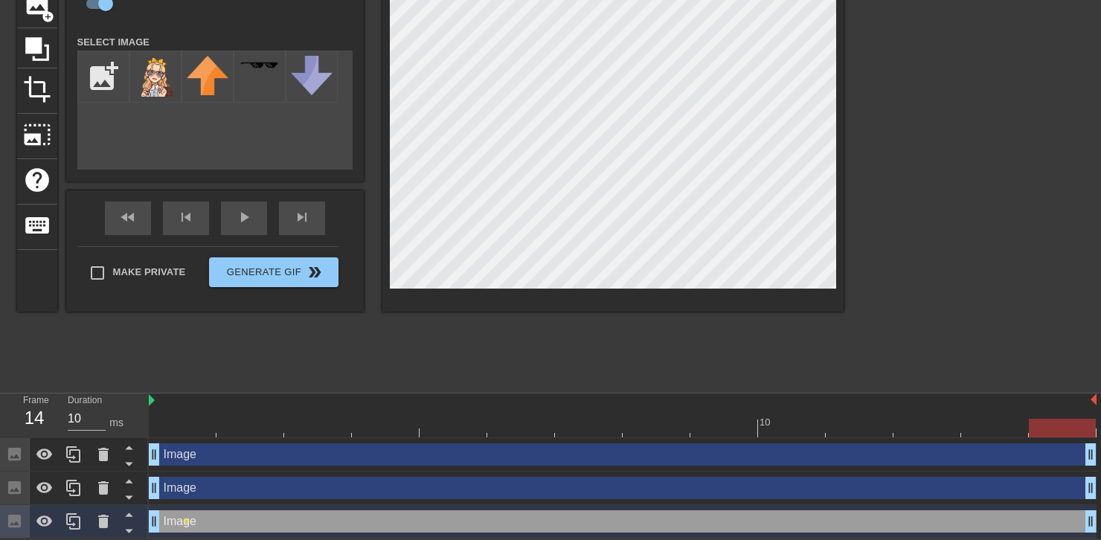
click at [966, 489] on div "Image drag_handle drag_handle" at bounding box center [623, 488] width 948 height 22
checkbox input "false"
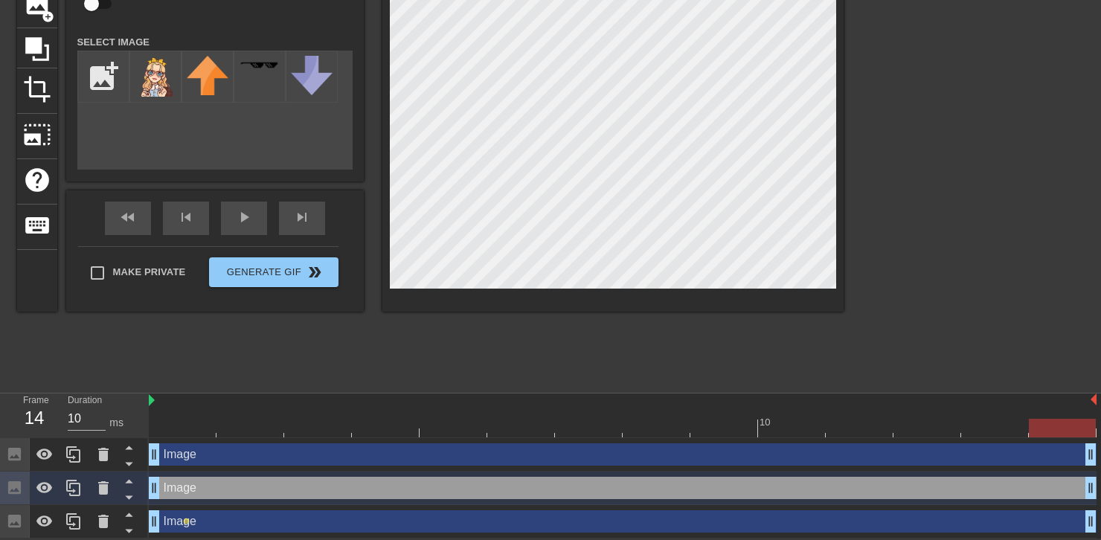
drag, startPoint x: 989, startPoint y: 487, endPoint x: 197, endPoint y: 498, distance: 791.9
click at [214, 498] on div "Image drag_handle drag_handle" at bounding box center [623, 488] width 948 height 33
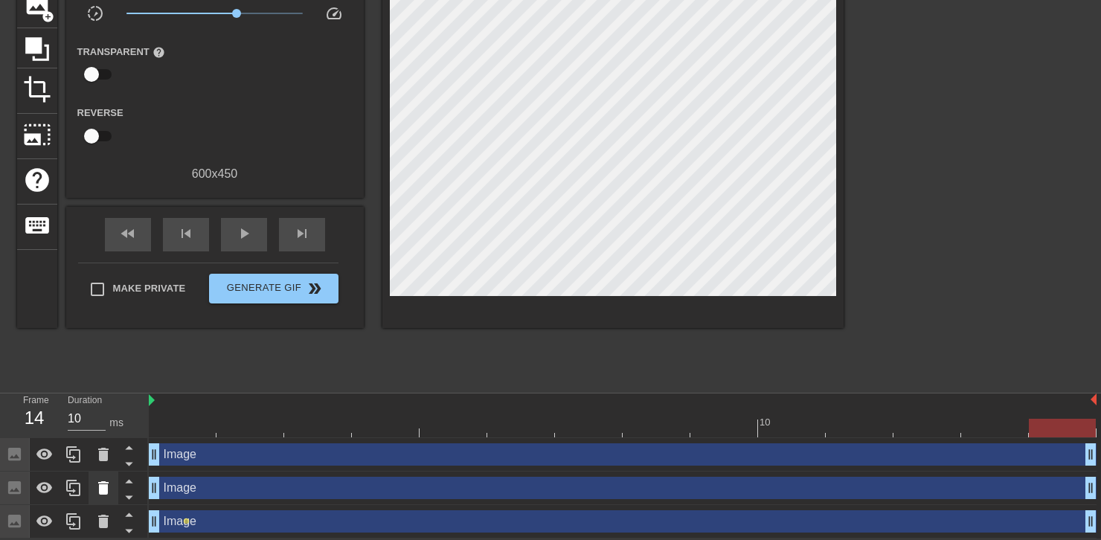
click at [107, 489] on icon at bounding box center [103, 488] width 10 height 13
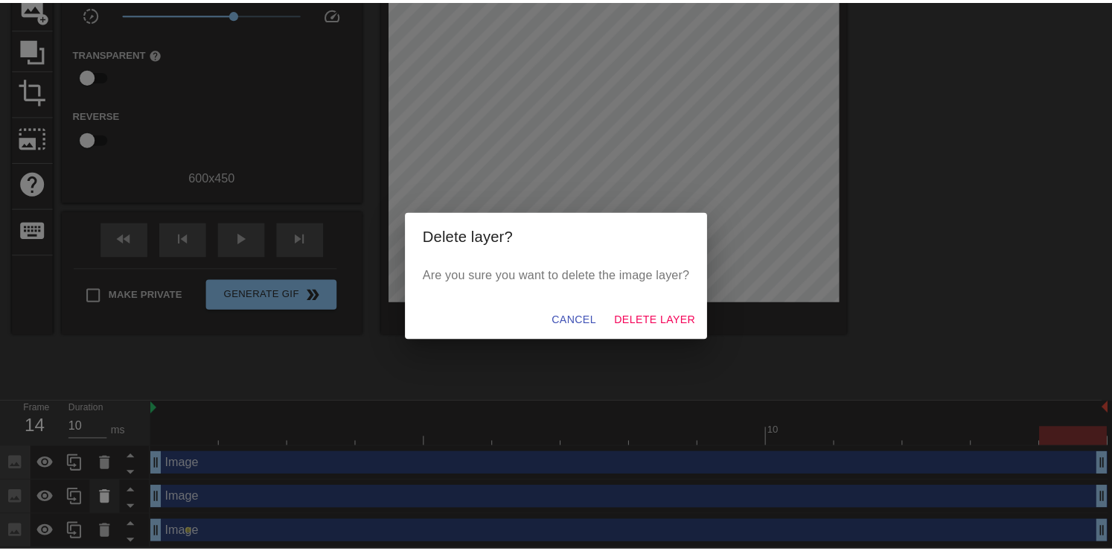
scroll to position [112, 0]
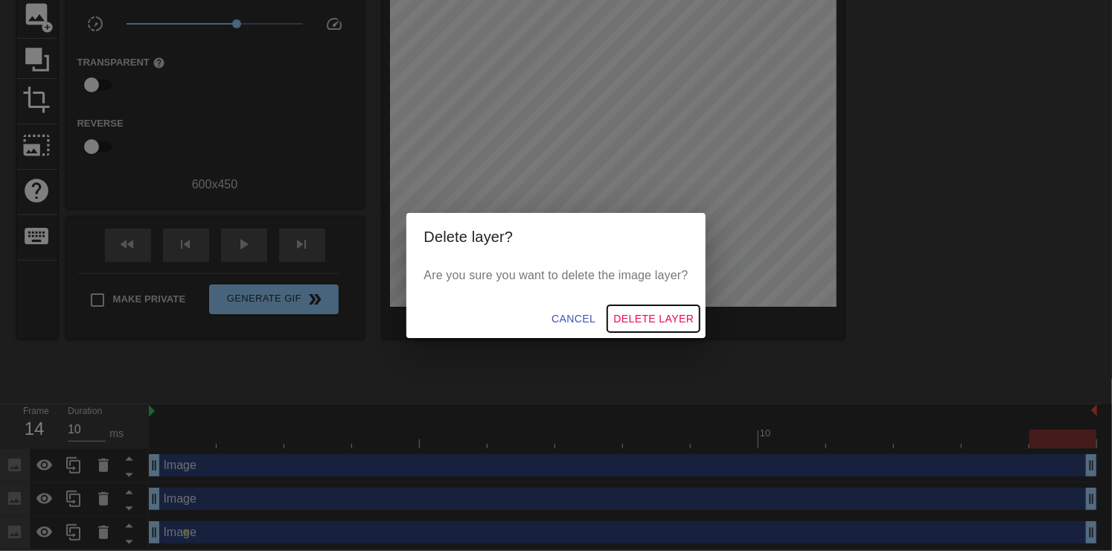
click at [665, 317] on span "Delete Layer" at bounding box center [653, 319] width 80 height 19
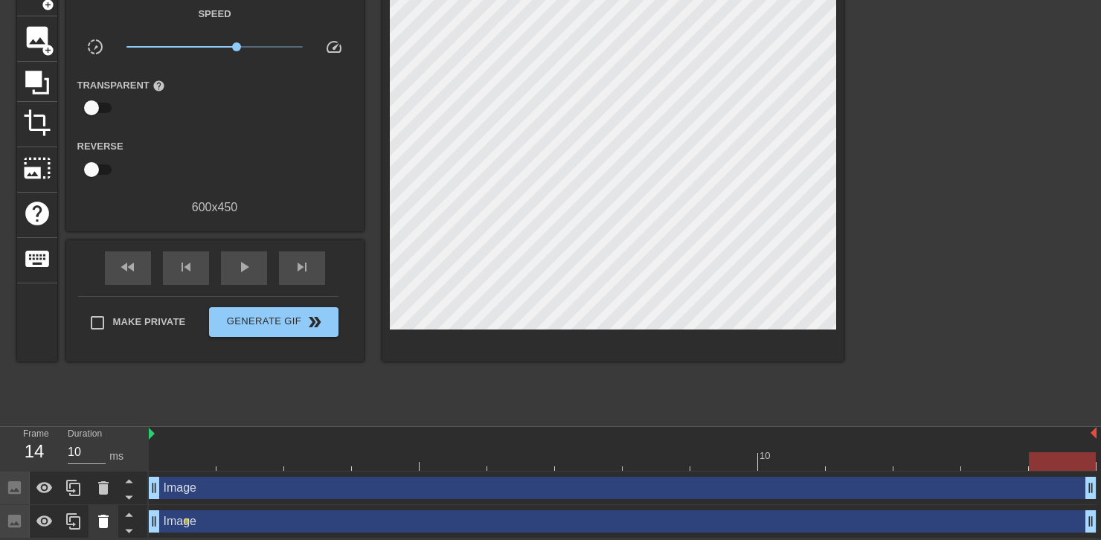
click at [97, 517] on icon at bounding box center [104, 522] width 18 height 18
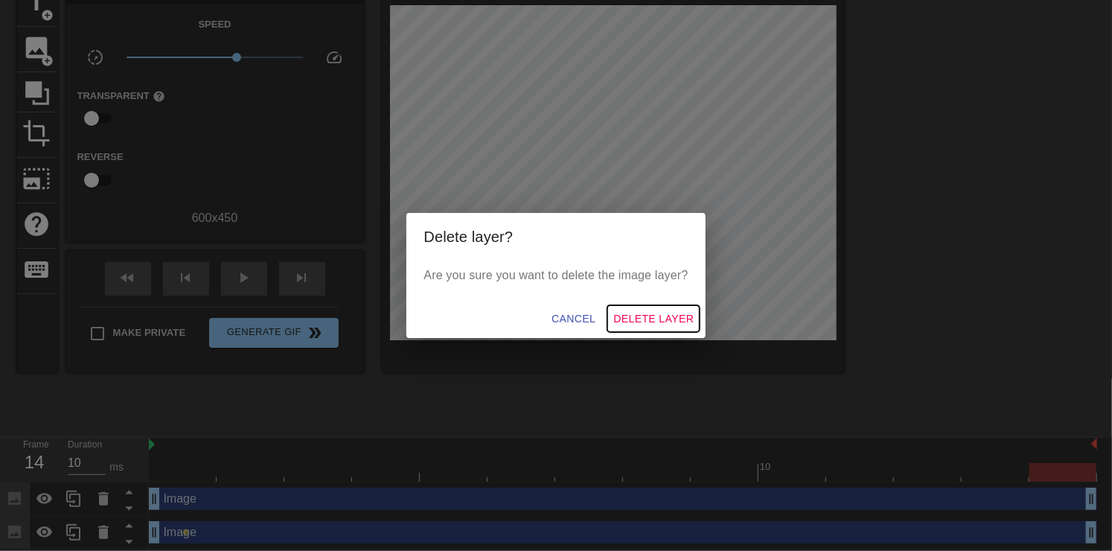
click at [639, 319] on span "Delete Layer" at bounding box center [653, 319] width 80 height 19
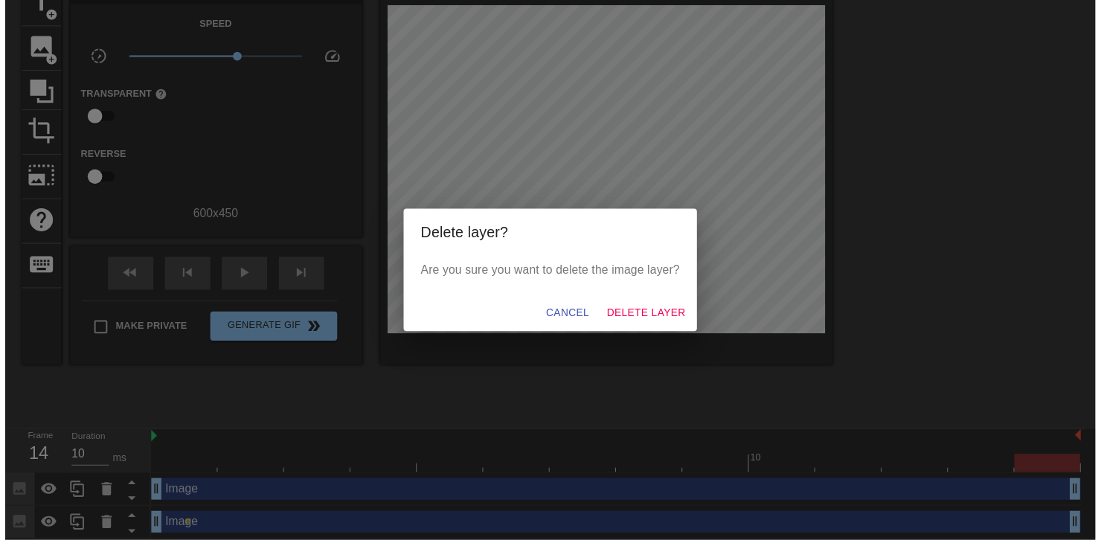
scroll to position [56, 0]
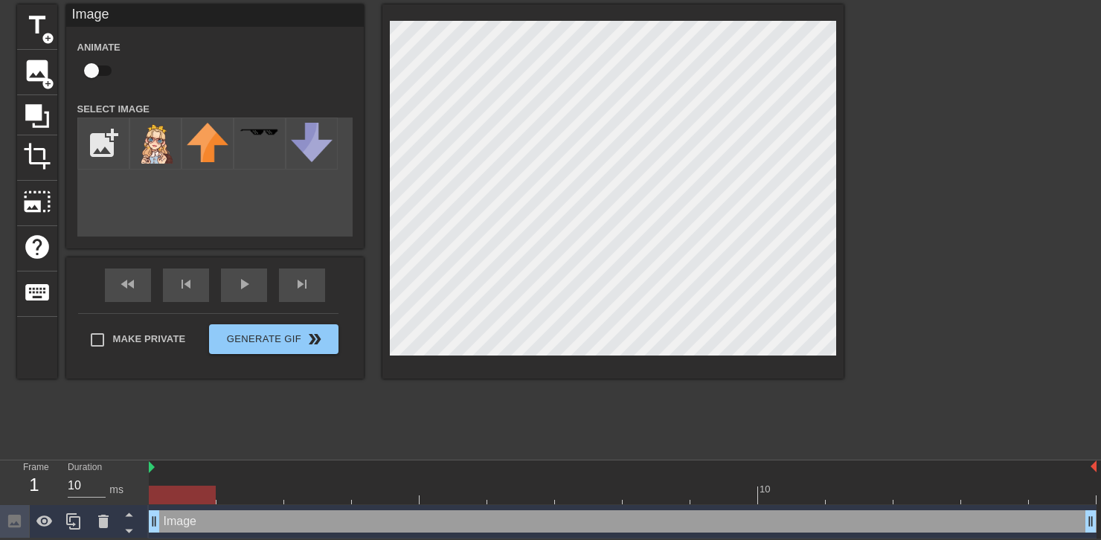
drag, startPoint x: 180, startPoint y: 520, endPoint x: 258, endPoint y: 515, distance: 77.6
click at [258, 515] on div "Image drag_handle drag_handle" at bounding box center [623, 522] width 948 height 22
click at [186, 496] on div at bounding box center [182, 495] width 67 height 19
click at [246, 497] on div at bounding box center [623, 495] width 948 height 19
click at [302, 497] on div at bounding box center [623, 495] width 948 height 19
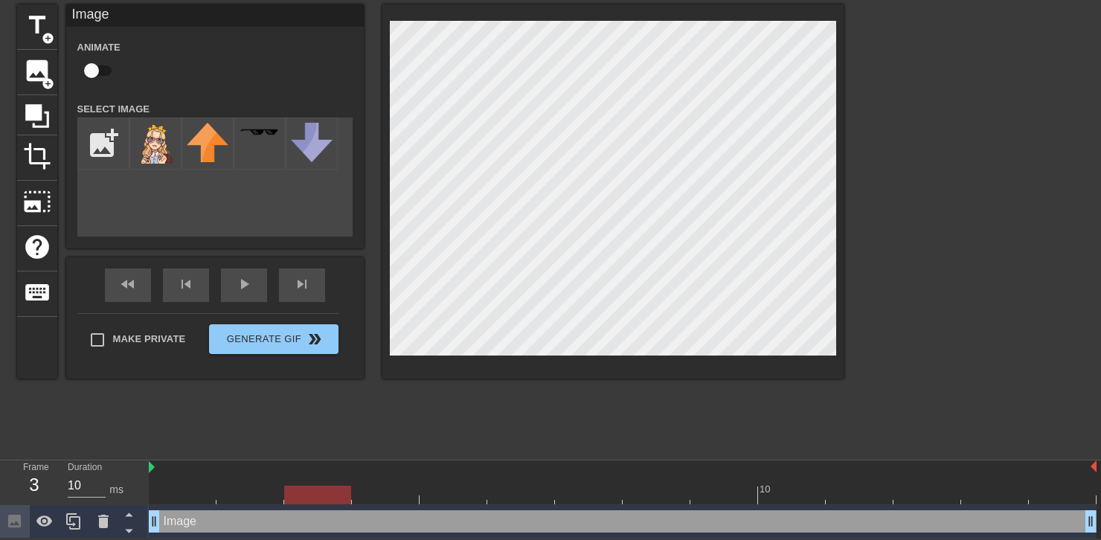
click at [172, 499] on div at bounding box center [623, 495] width 948 height 19
click at [187, 522] on div "Image drag_handle drag_handle" at bounding box center [623, 522] width 948 height 22
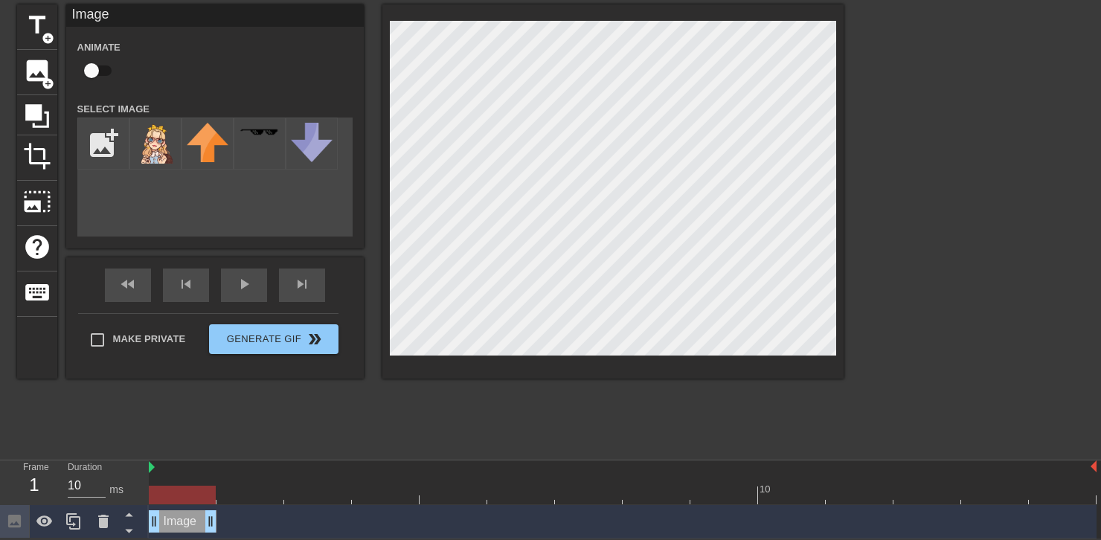
drag, startPoint x: 1093, startPoint y: 521, endPoint x: 207, endPoint y: 535, distance: 885.8
click at [207, 535] on div "Image drag_handle drag_handle" at bounding box center [623, 521] width 948 height 33
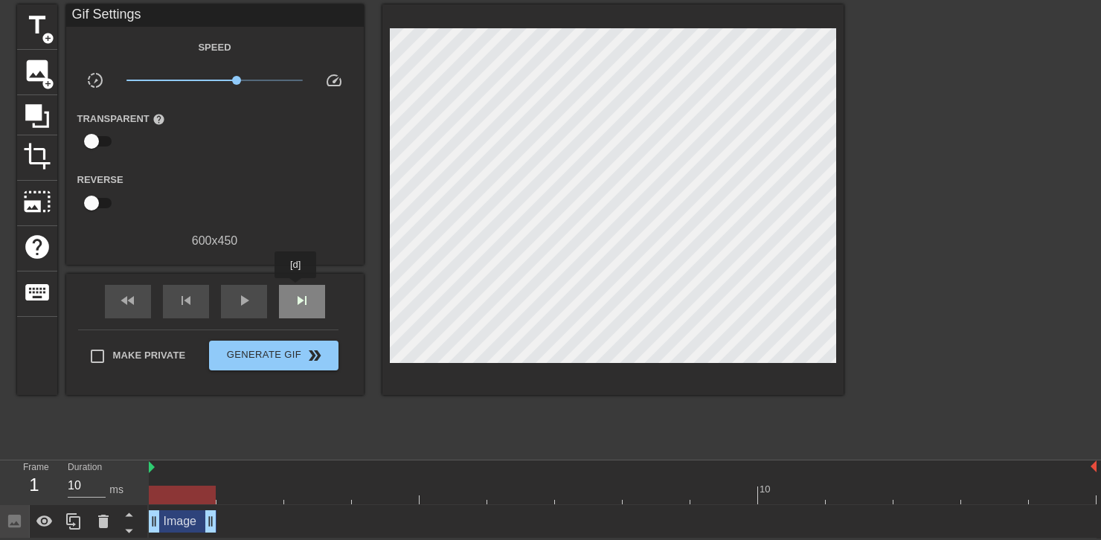
click at [296, 292] on span "skip_next" at bounding box center [302, 301] width 18 height 18
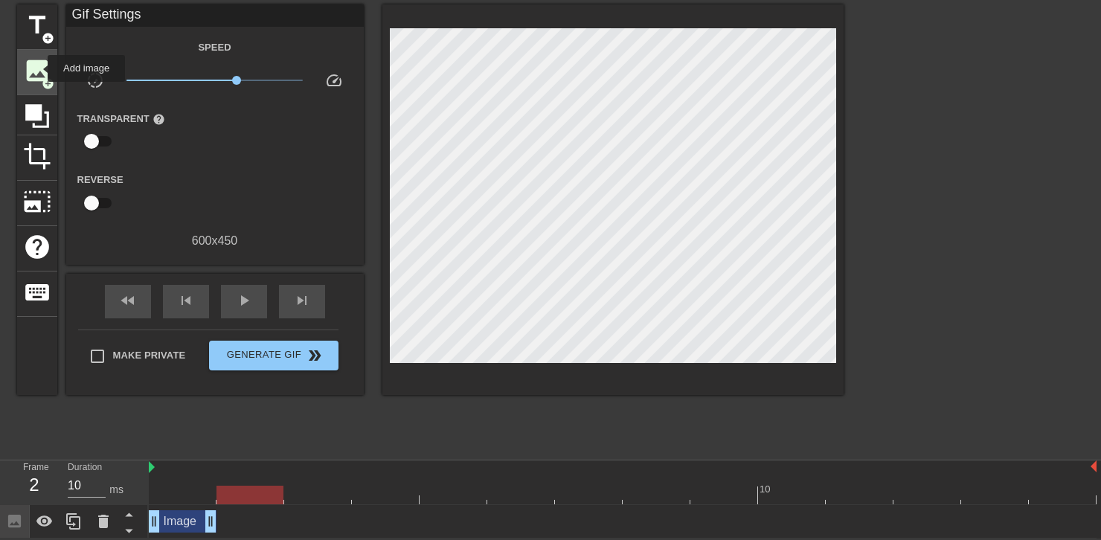
click at [38, 68] on span "image" at bounding box center [37, 71] width 28 height 28
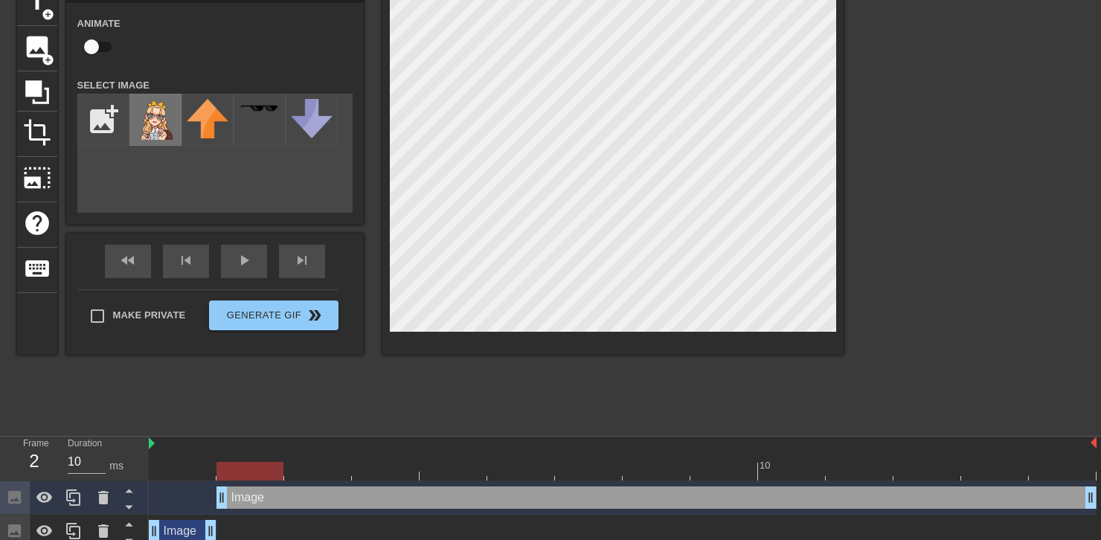
click at [156, 118] on img at bounding box center [156, 119] width 42 height 41
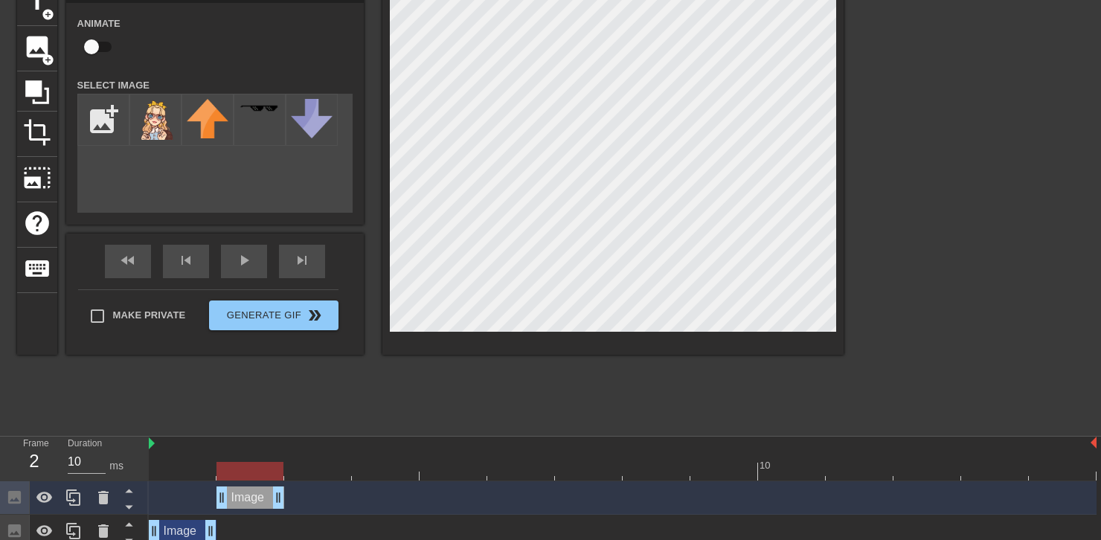
drag, startPoint x: 1090, startPoint y: 500, endPoint x: 277, endPoint y: 509, distance: 813.5
click at [277, 509] on div "Image drag_handle drag_handle" at bounding box center [623, 498] width 948 height 33
click at [180, 534] on div "Image drag_handle drag_handle" at bounding box center [183, 531] width 68 height 22
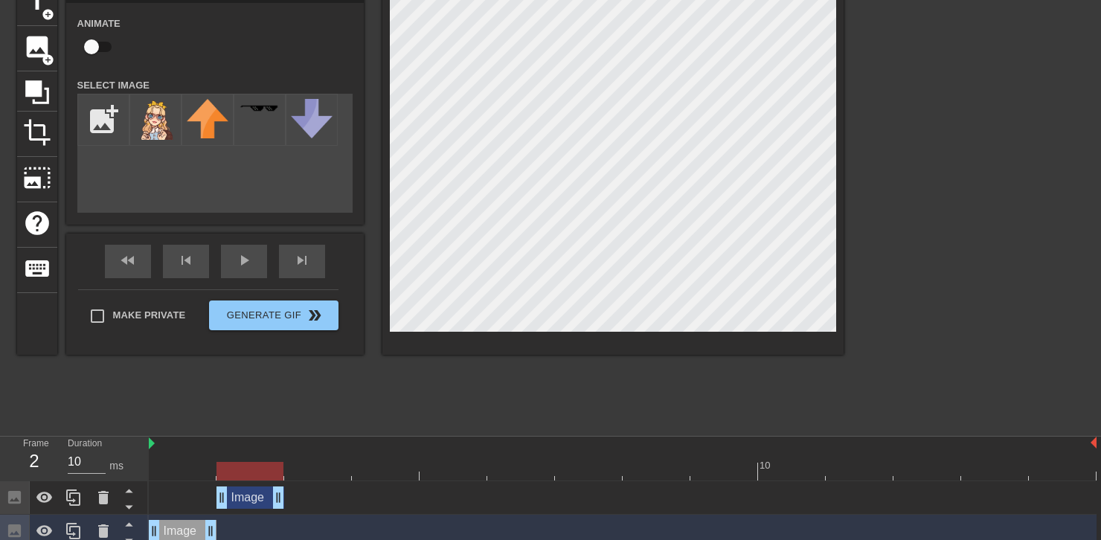
click at [251, 502] on div "Image drag_handle drag_handle" at bounding box center [251, 498] width 68 height 22
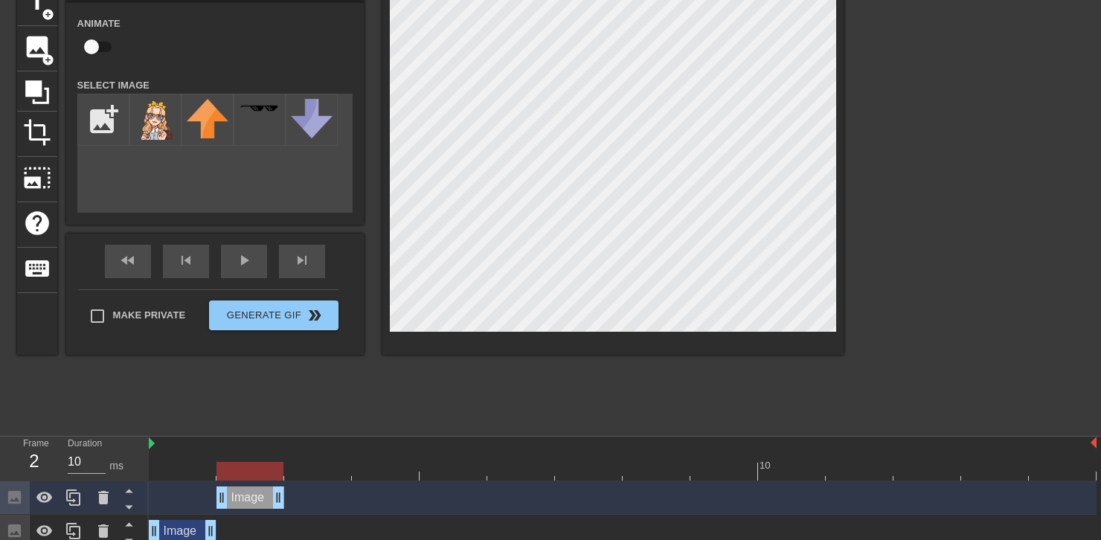
click at [178, 532] on div "Image drag_handle drag_handle" at bounding box center [183, 531] width 68 height 22
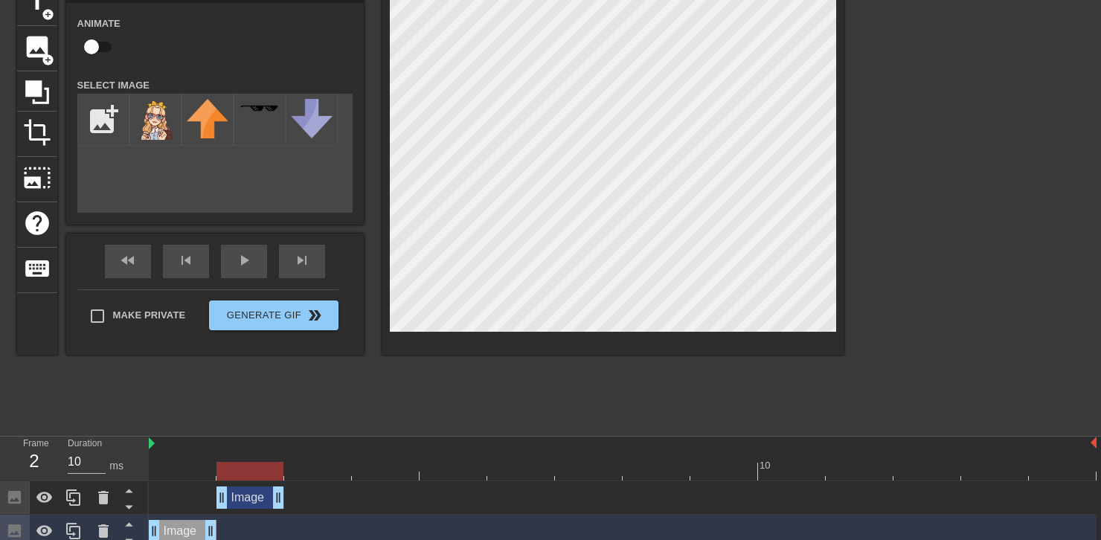
click at [191, 466] on div at bounding box center [623, 471] width 948 height 19
click at [264, 464] on div at bounding box center [623, 471] width 948 height 19
click at [192, 470] on div at bounding box center [623, 471] width 948 height 19
click at [240, 468] on div at bounding box center [623, 471] width 948 height 19
click at [194, 469] on div at bounding box center [623, 471] width 948 height 19
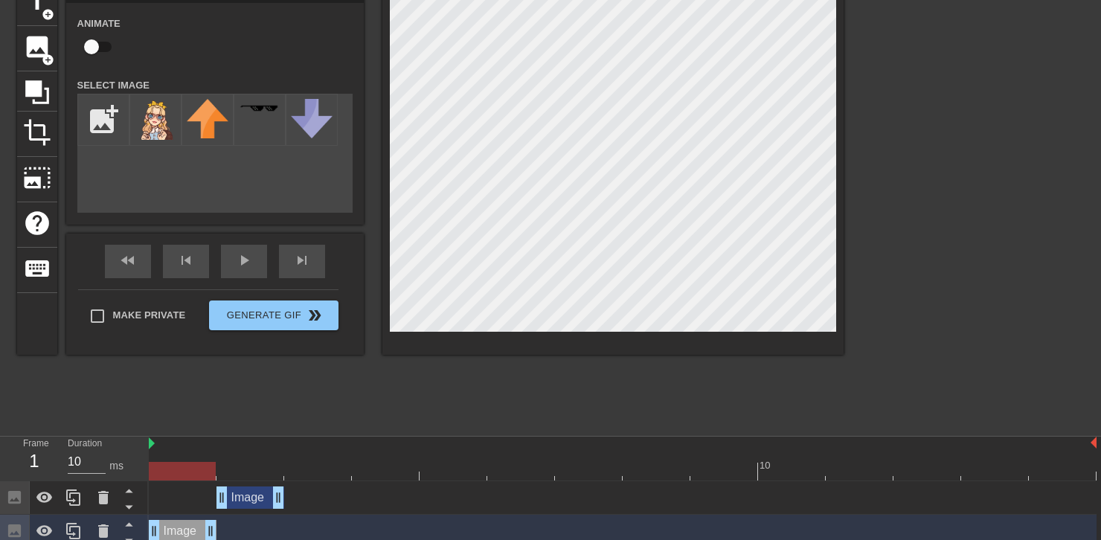
click at [309, 464] on div at bounding box center [623, 471] width 948 height 19
click at [153, 109] on img at bounding box center [156, 119] width 42 height 41
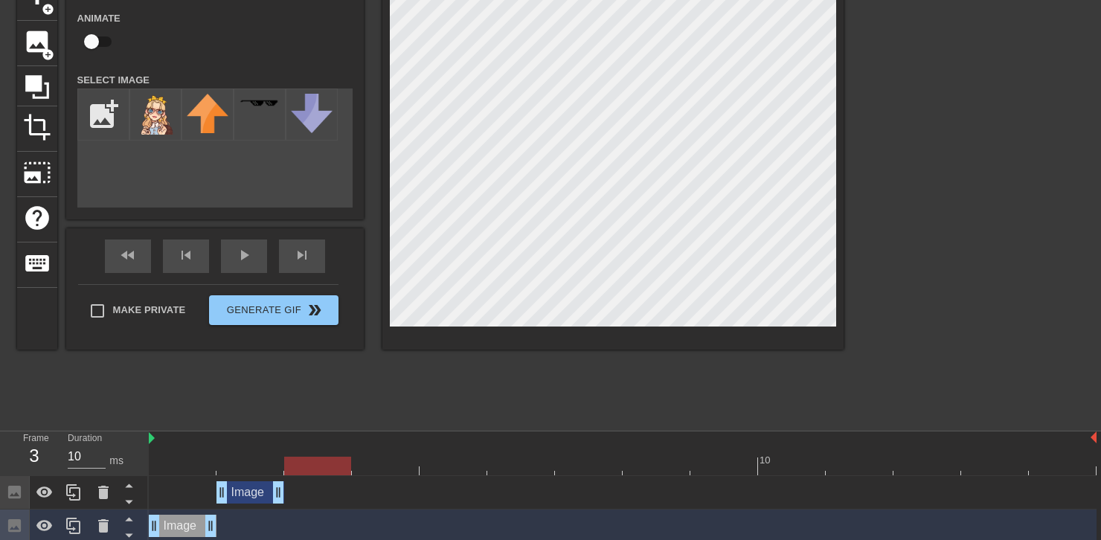
scroll to position [89, 0]
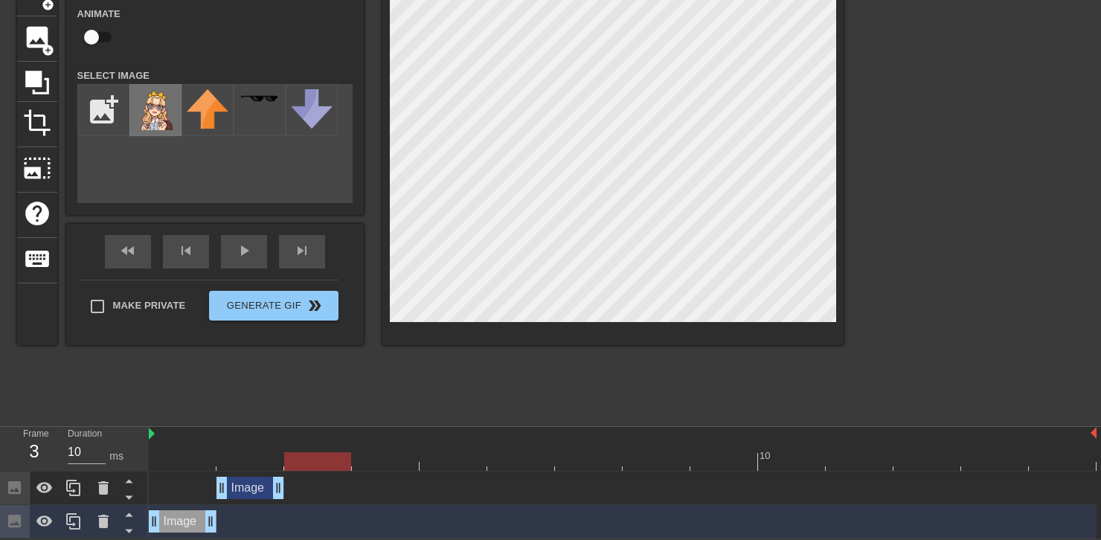
click at [150, 104] on img at bounding box center [156, 109] width 42 height 41
click at [263, 458] on div at bounding box center [623, 462] width 948 height 19
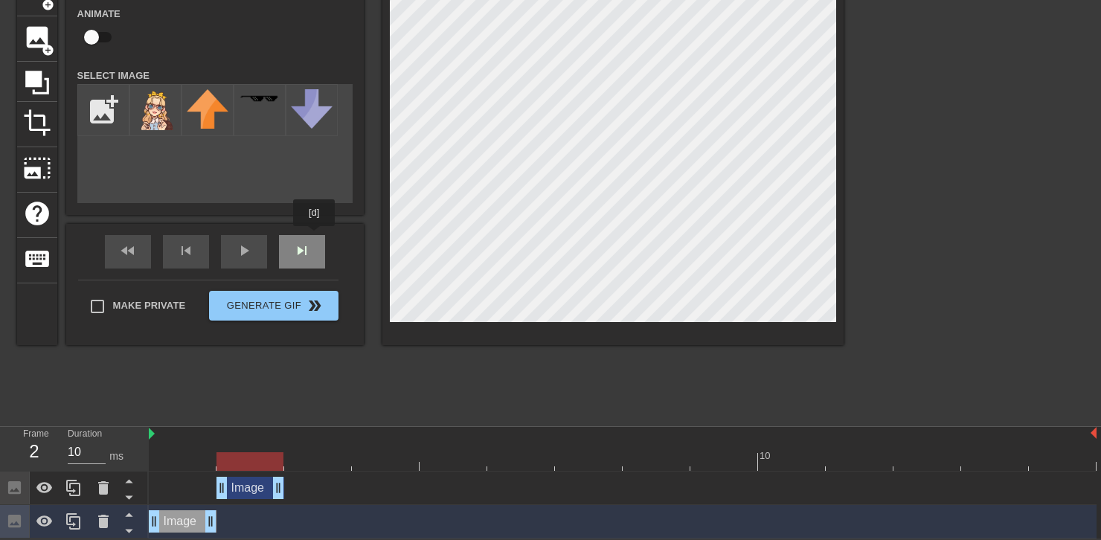
click at [315, 237] on div "Image Animate Select Image add_photo_alternate fast_rewind skip_previous play_a…" at bounding box center [215, 158] width 298 height 374
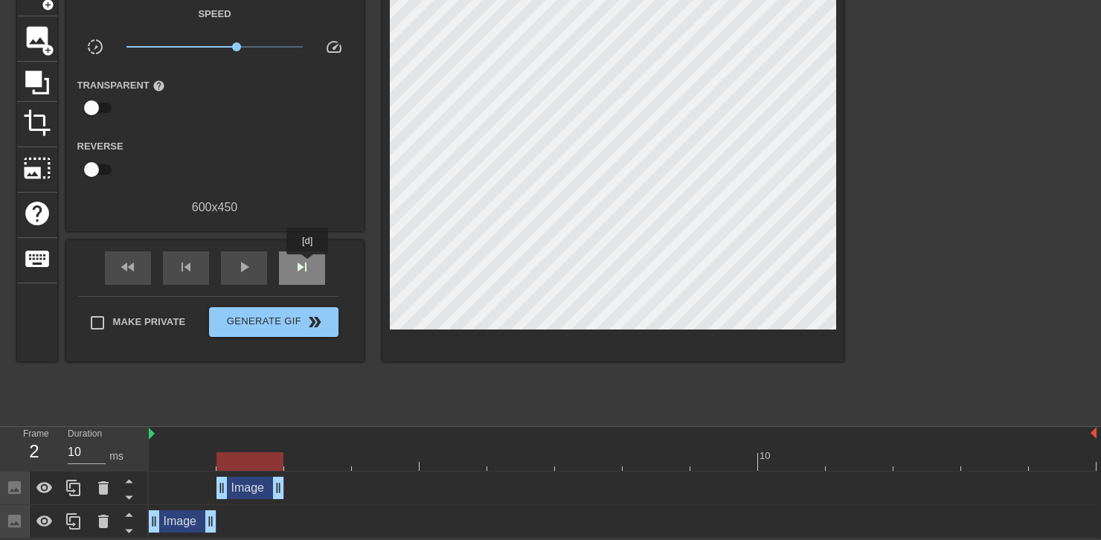
click at [308, 265] on span "skip_next" at bounding box center [302, 267] width 18 height 18
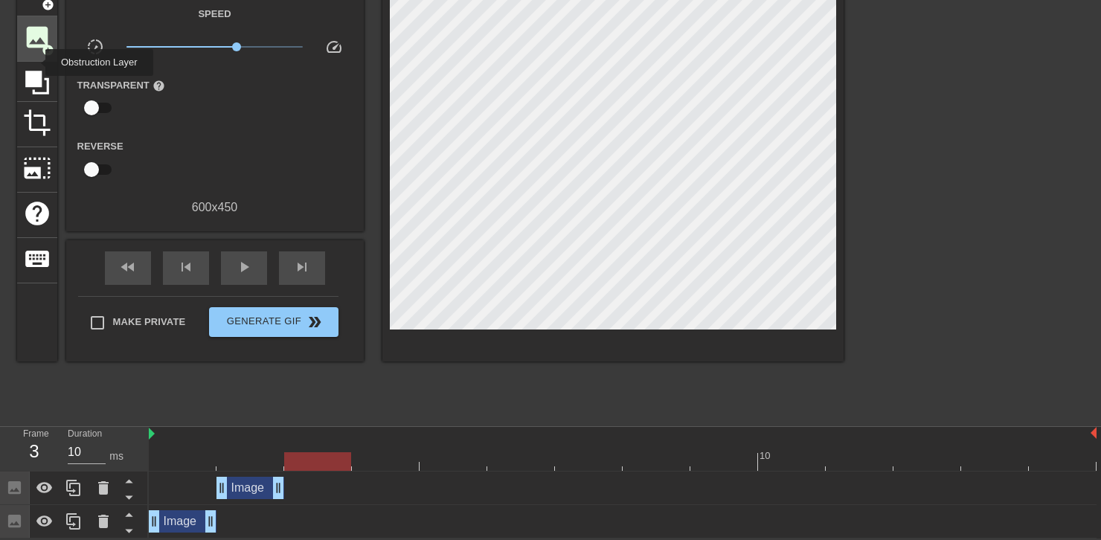
click at [34, 45] on span "image" at bounding box center [37, 37] width 28 height 28
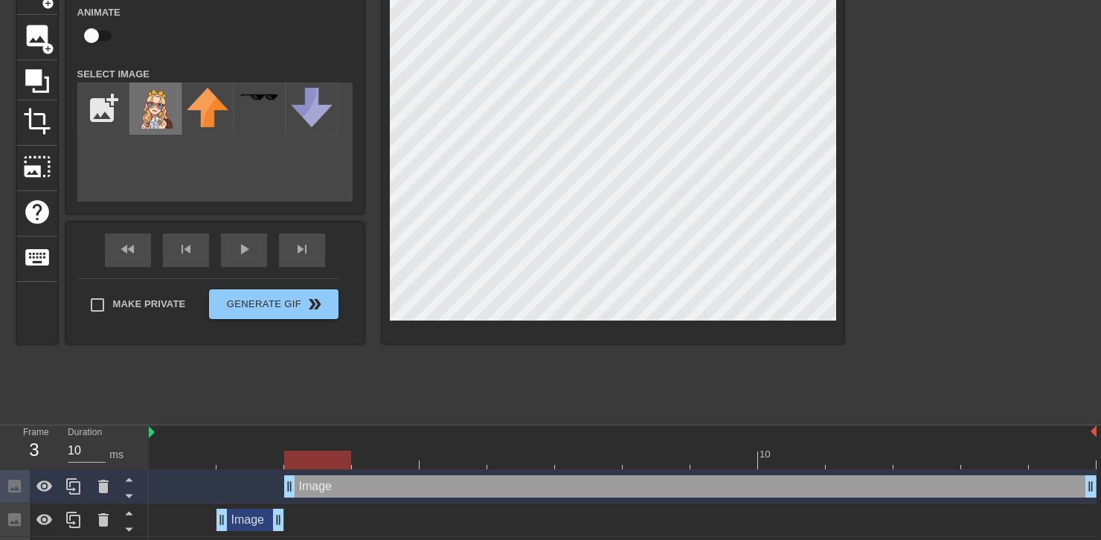
click at [150, 112] on img at bounding box center [156, 108] width 42 height 41
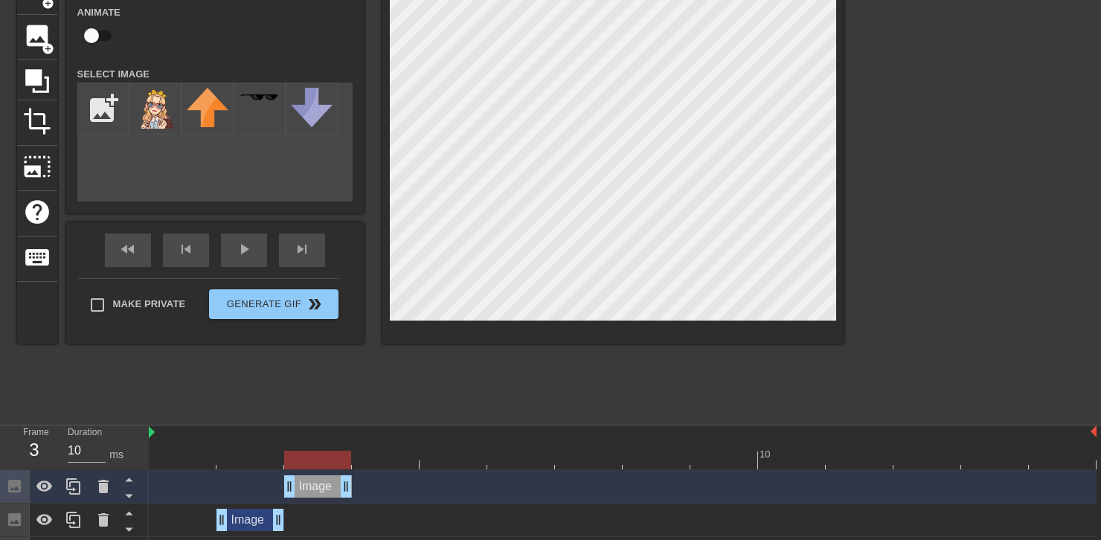
drag, startPoint x: 1093, startPoint y: 485, endPoint x: 340, endPoint y: 506, distance: 753.5
click at [340, 506] on div "Image drag_handle drag_handle Image drag_handle drag_handle Image drag_handle d…" at bounding box center [625, 520] width 953 height 100
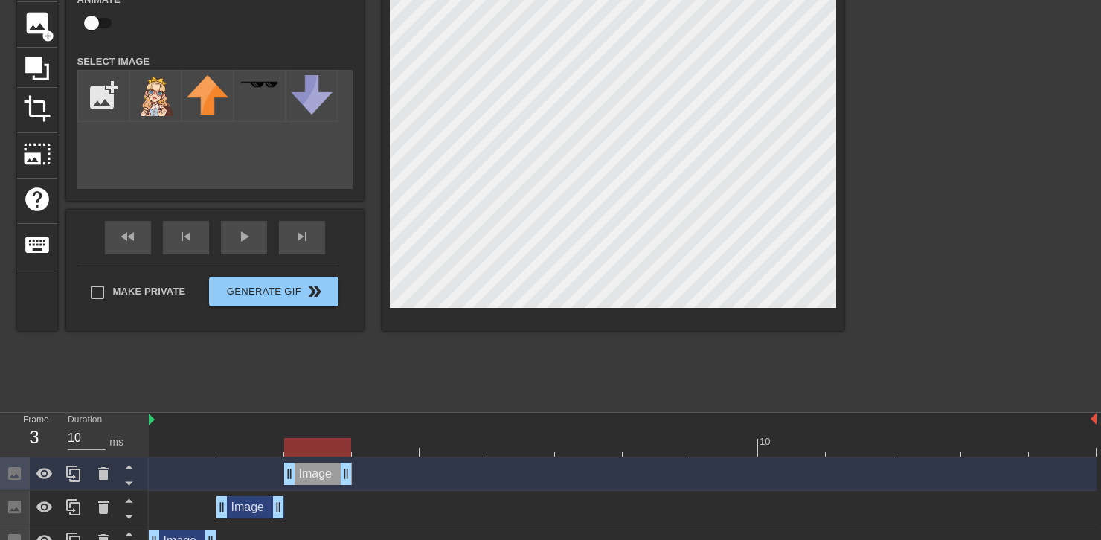
scroll to position [123, 0]
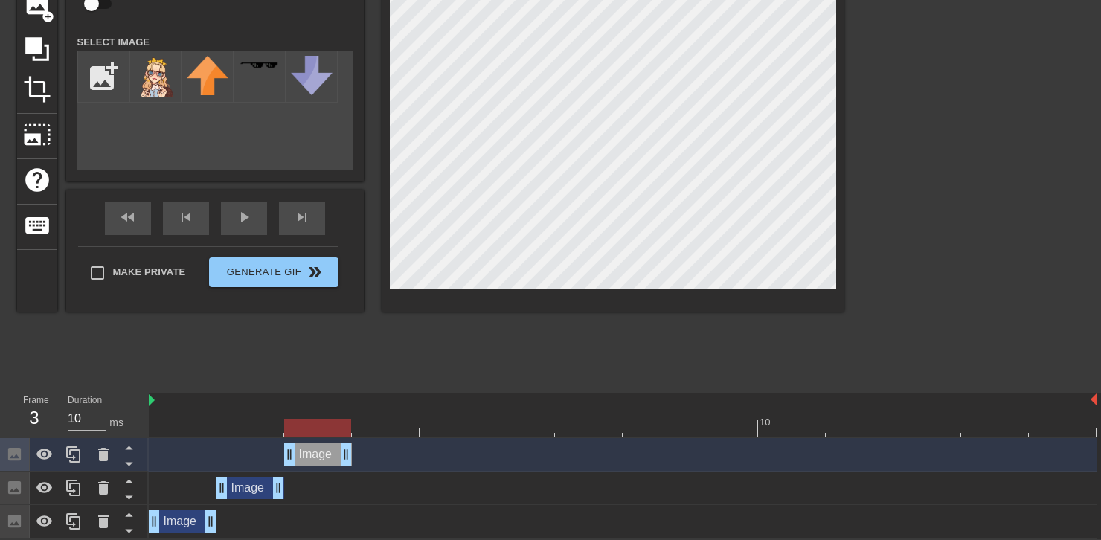
click at [247, 489] on div "Image drag_handle drag_handle" at bounding box center [251, 488] width 68 height 22
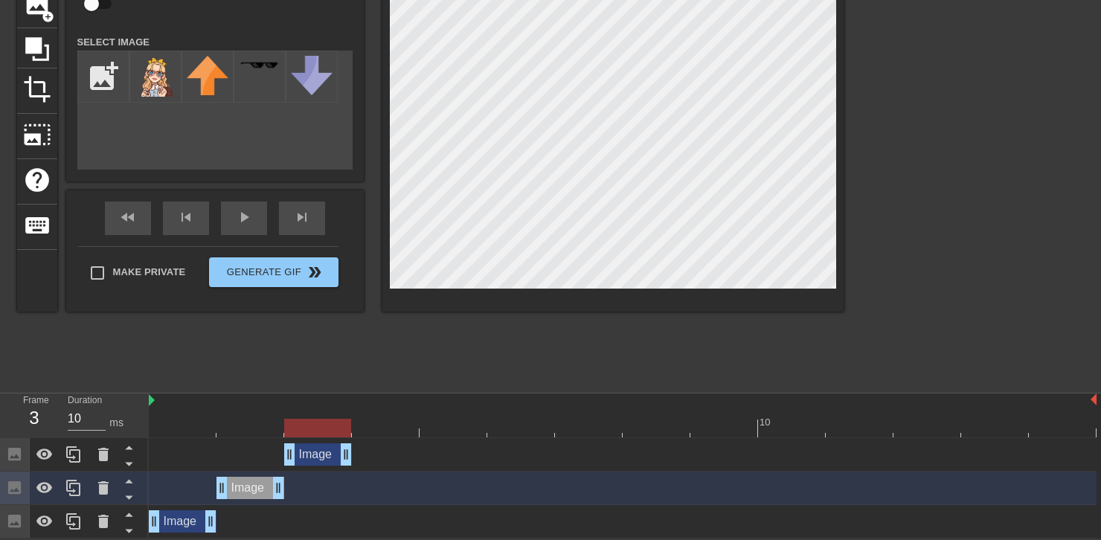
click at [260, 416] on div at bounding box center [251, 418] width 68 height 19
click at [257, 420] on div at bounding box center [250, 428] width 67 height 19
click at [313, 420] on div at bounding box center [623, 428] width 948 height 19
click at [257, 423] on div at bounding box center [623, 428] width 948 height 19
click at [195, 428] on div at bounding box center [623, 428] width 948 height 19
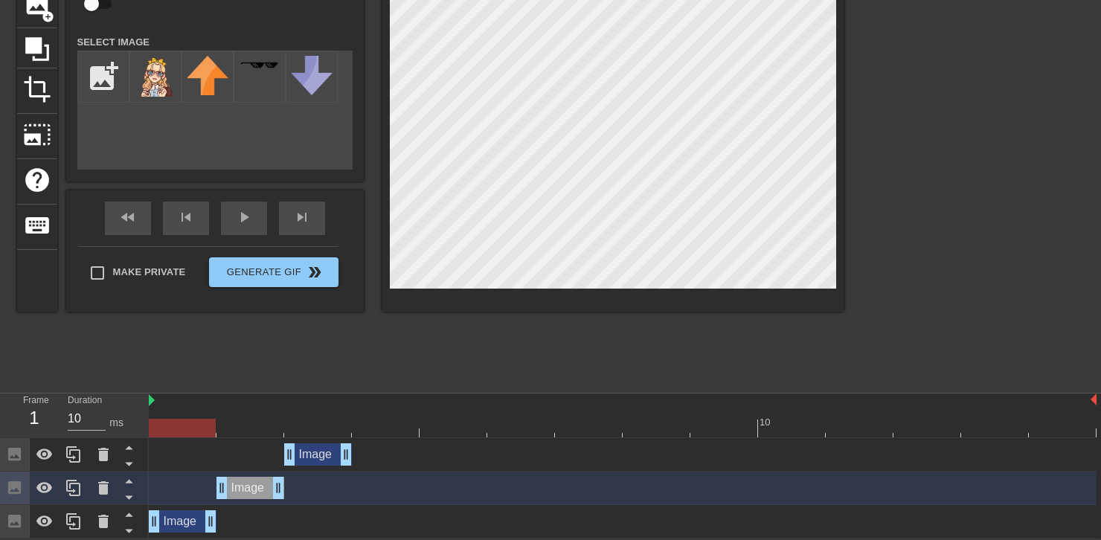
drag, startPoint x: 260, startPoint y: 429, endPoint x: 304, endPoint y: 429, distance: 43.9
click at [261, 429] on div at bounding box center [623, 428] width 948 height 19
click at [304, 429] on div at bounding box center [623, 428] width 948 height 19
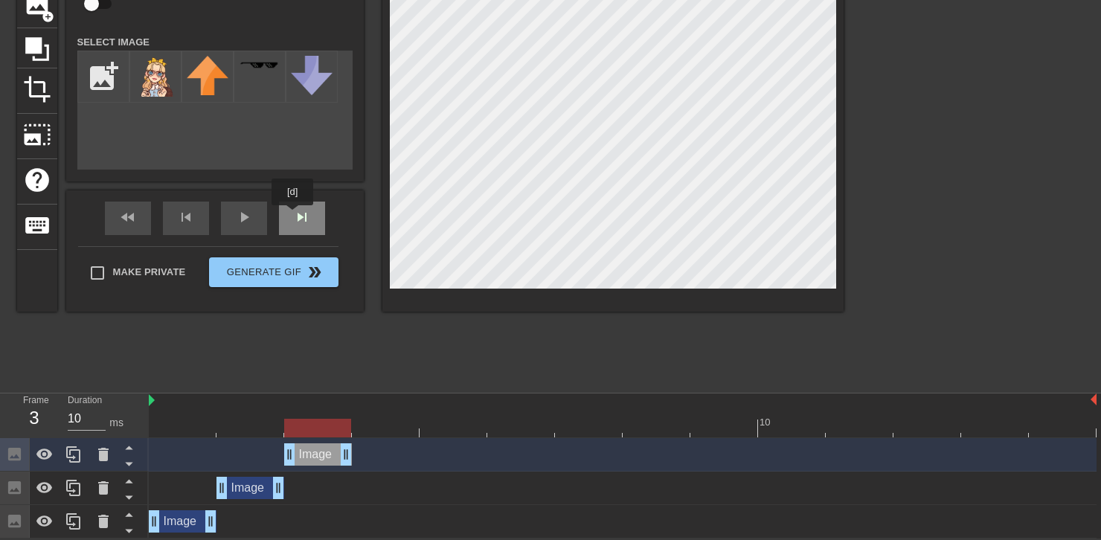
click at [293, 216] on div "skip_next" at bounding box center [302, 218] width 46 height 33
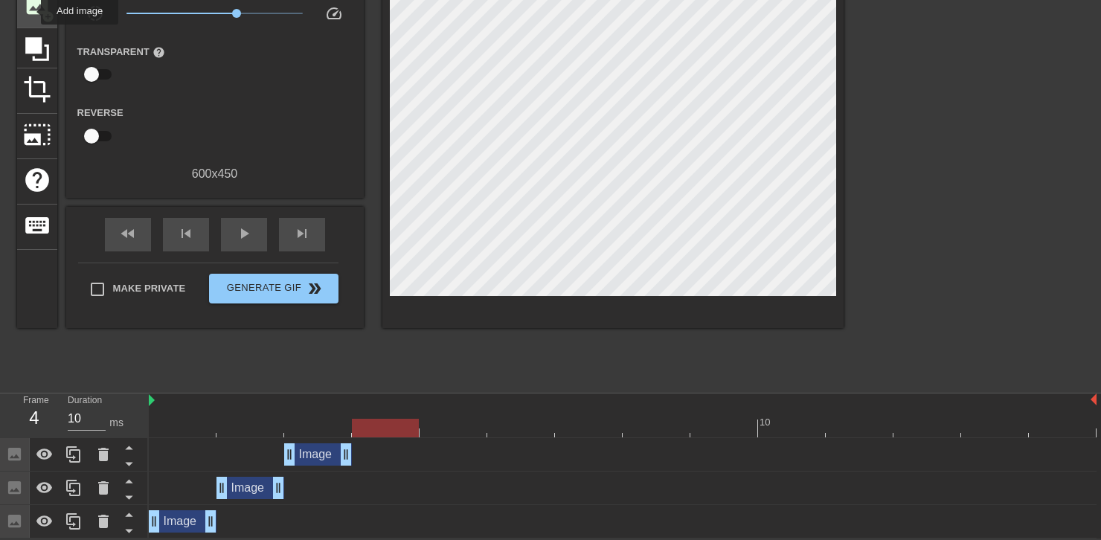
click at [31, 10] on span "image" at bounding box center [37, 4] width 28 height 28
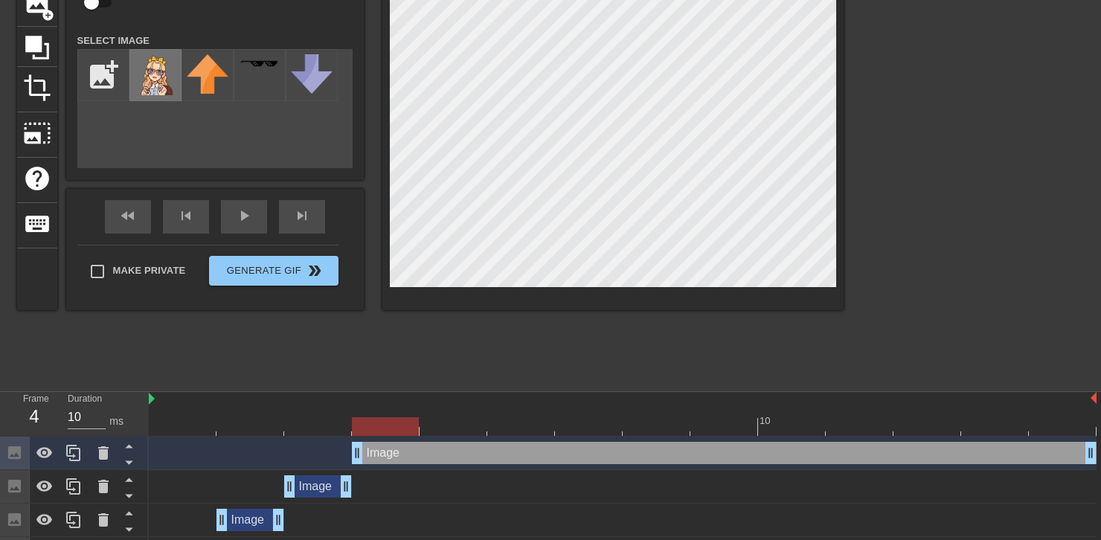
click at [161, 79] on img at bounding box center [156, 74] width 42 height 41
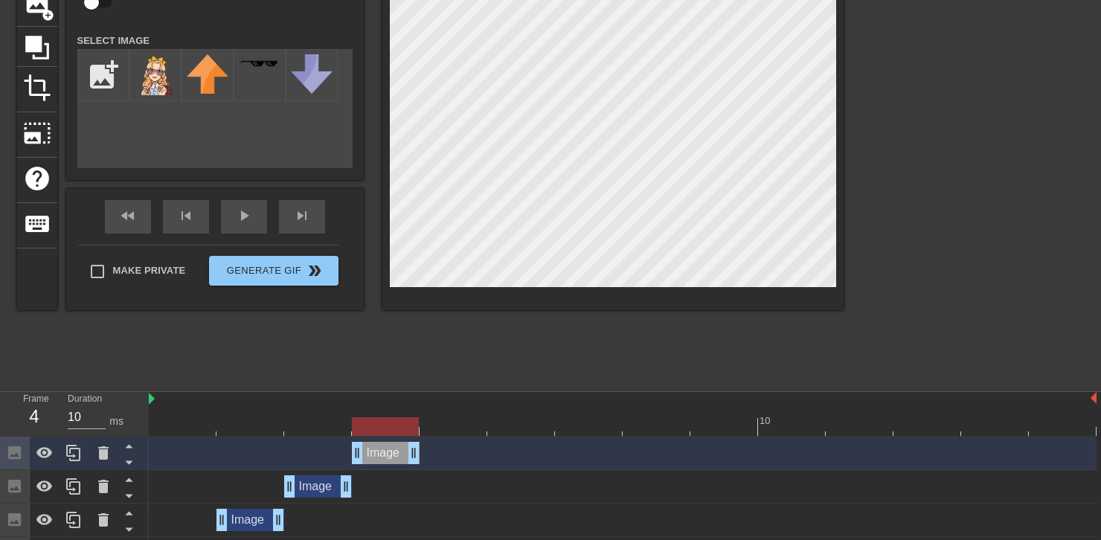
drag, startPoint x: 1093, startPoint y: 447, endPoint x: 427, endPoint y: 464, distance: 666.3
click at [427, 464] on div "Image drag_handle drag_handle" at bounding box center [623, 453] width 948 height 33
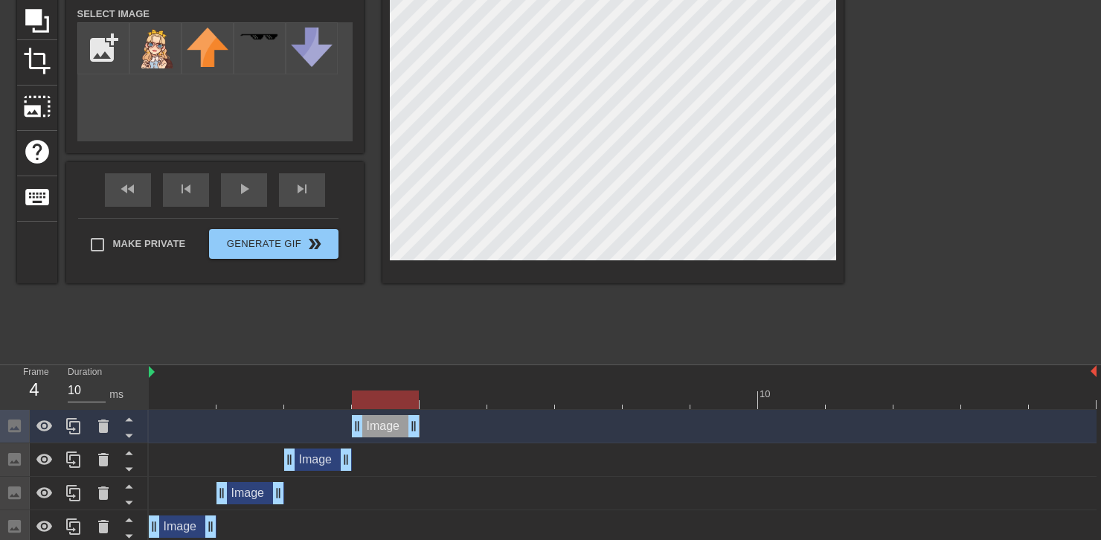
scroll to position [156, 0]
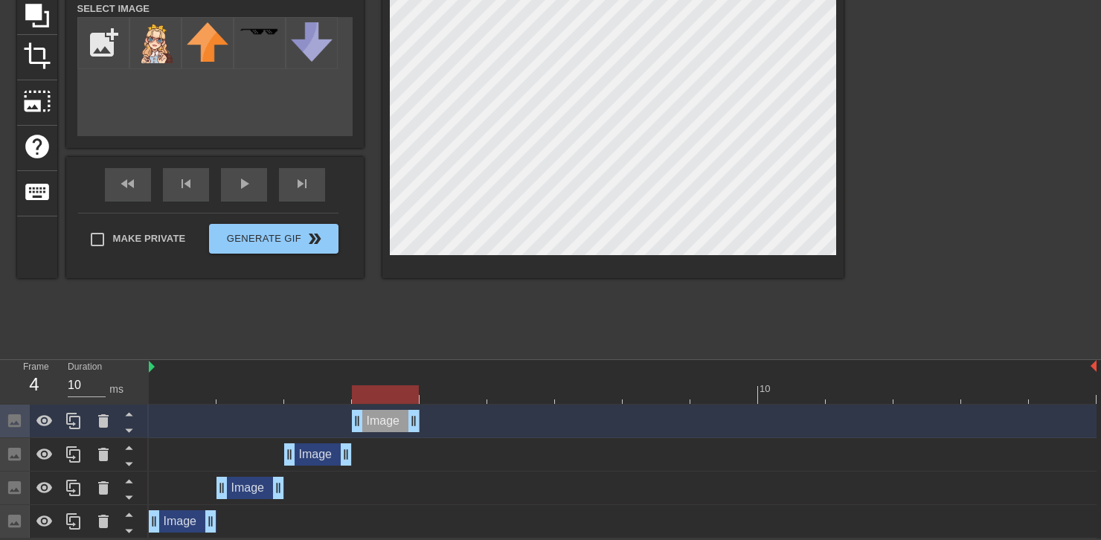
click at [315, 386] on div at bounding box center [623, 395] width 948 height 19
click at [253, 395] on div at bounding box center [623, 395] width 948 height 19
click at [334, 397] on div at bounding box center [623, 395] width 948 height 19
click at [386, 392] on div at bounding box center [623, 395] width 948 height 19
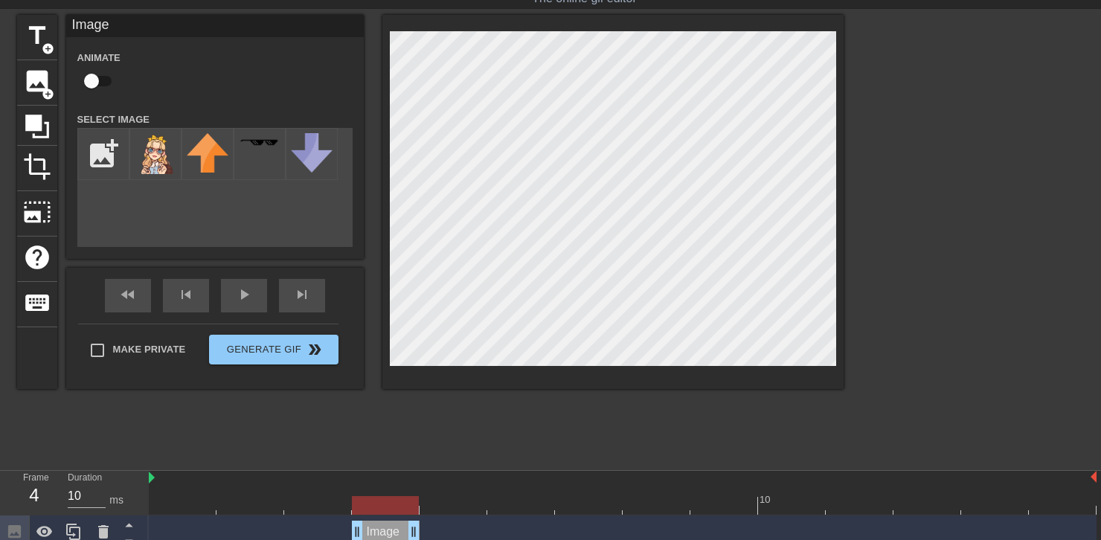
scroll to position [7, 0]
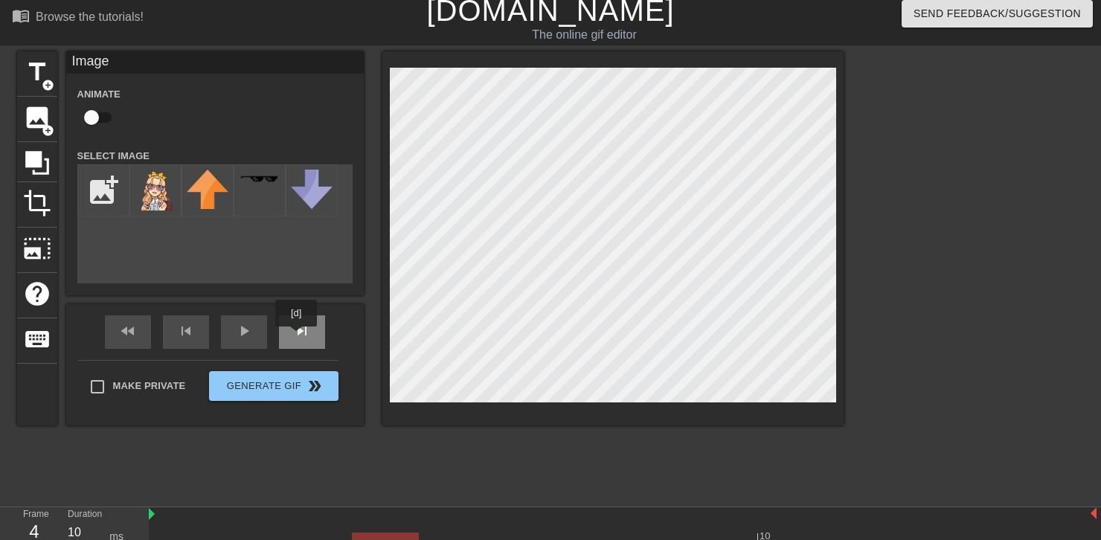
click at [295, 337] on span "skip_next" at bounding box center [302, 331] width 18 height 18
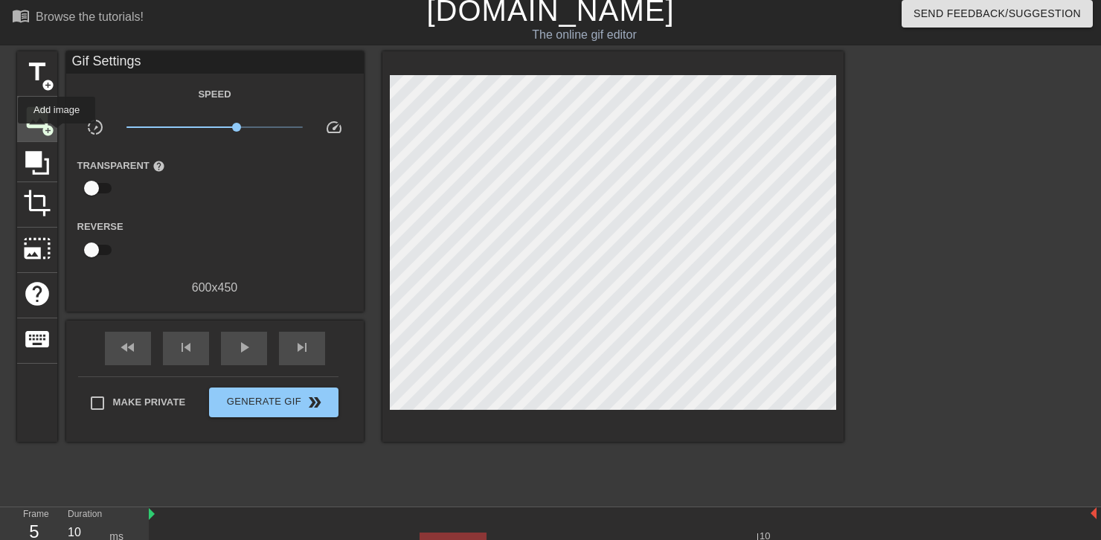
click at [42, 121] on span "image" at bounding box center [37, 117] width 28 height 28
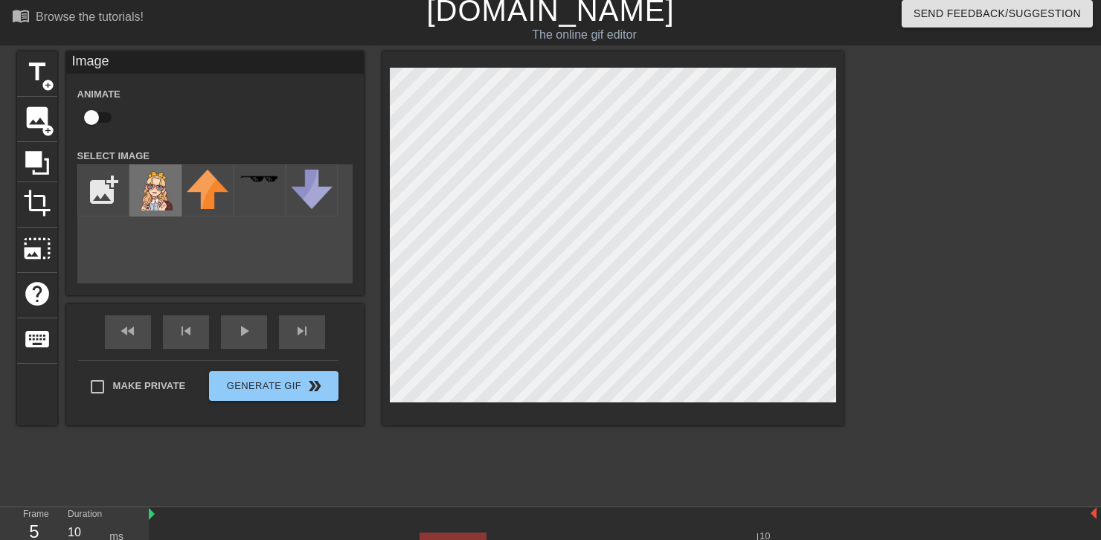
click at [155, 201] on img at bounding box center [156, 190] width 42 height 41
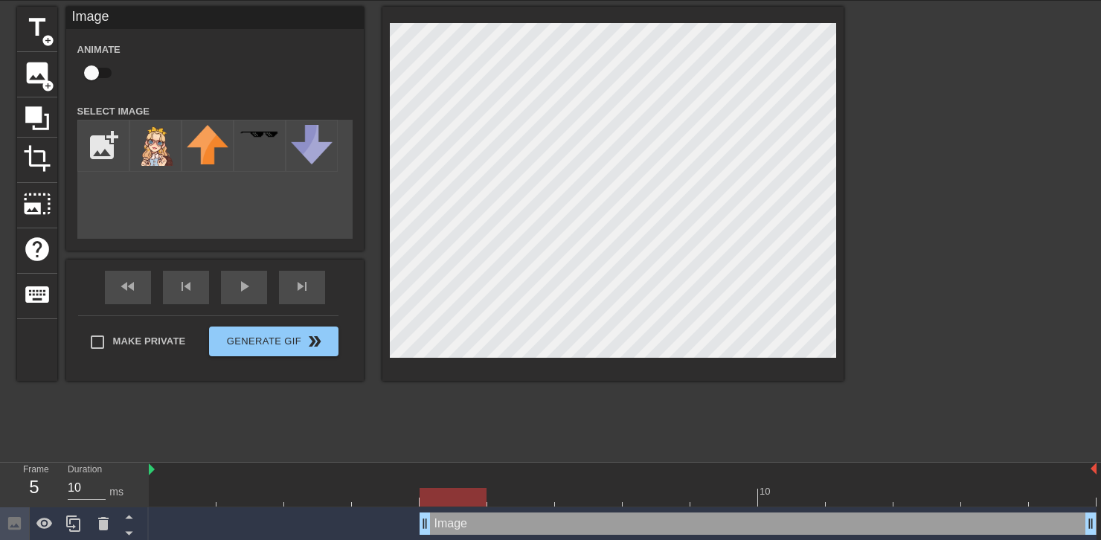
scroll to position [190, 0]
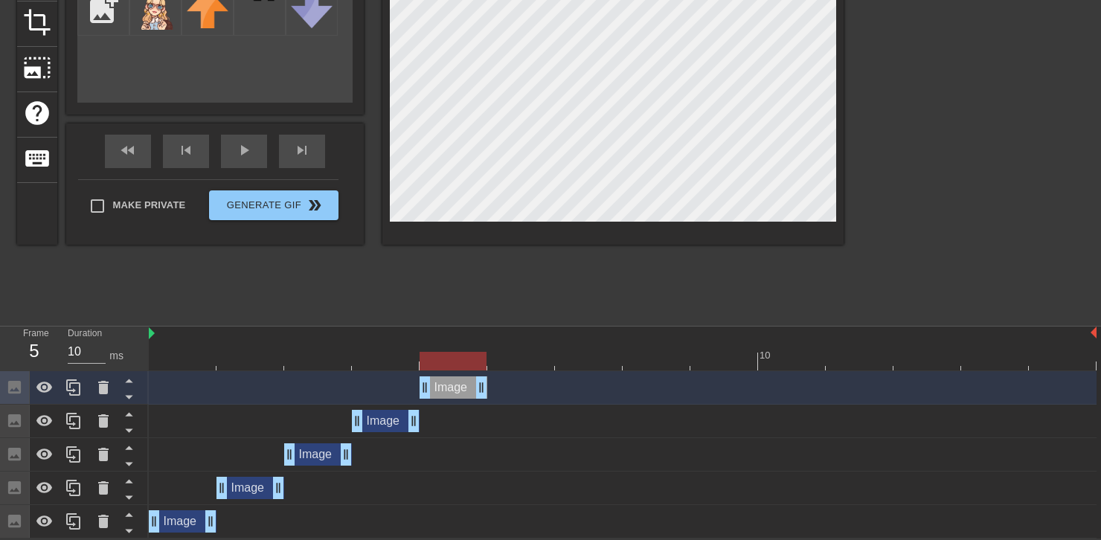
drag, startPoint x: 1091, startPoint y: 390, endPoint x: 490, endPoint y: 409, distance: 600.9
click at [490, 409] on div "Image drag_handle drag_handle Image drag_handle drag_handle Image drag_handle d…" at bounding box center [625, 454] width 953 height 167
click at [386, 352] on div at bounding box center [623, 361] width 948 height 19
click at [461, 353] on div at bounding box center [623, 361] width 948 height 19
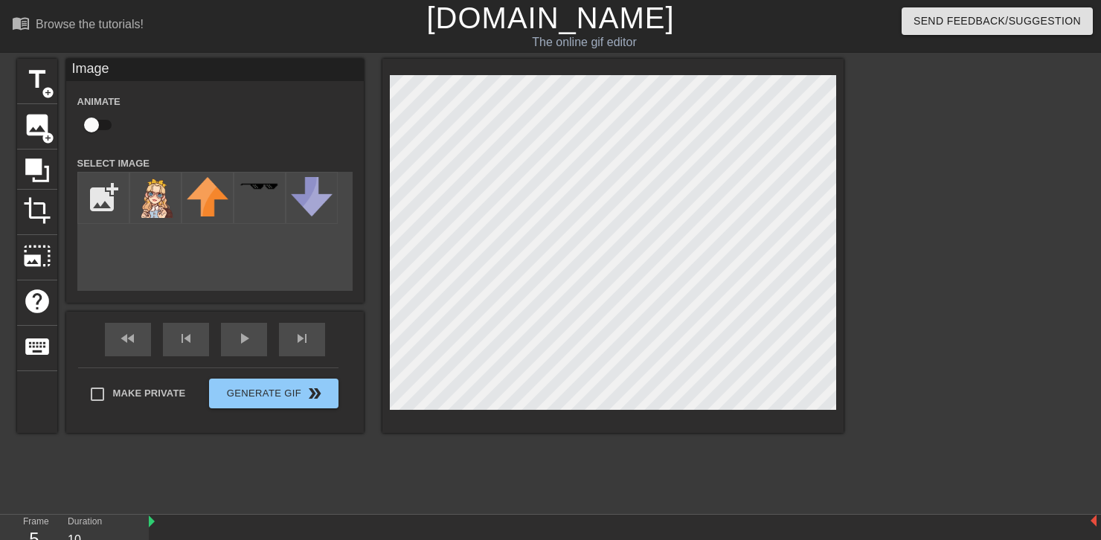
scroll to position [149, 0]
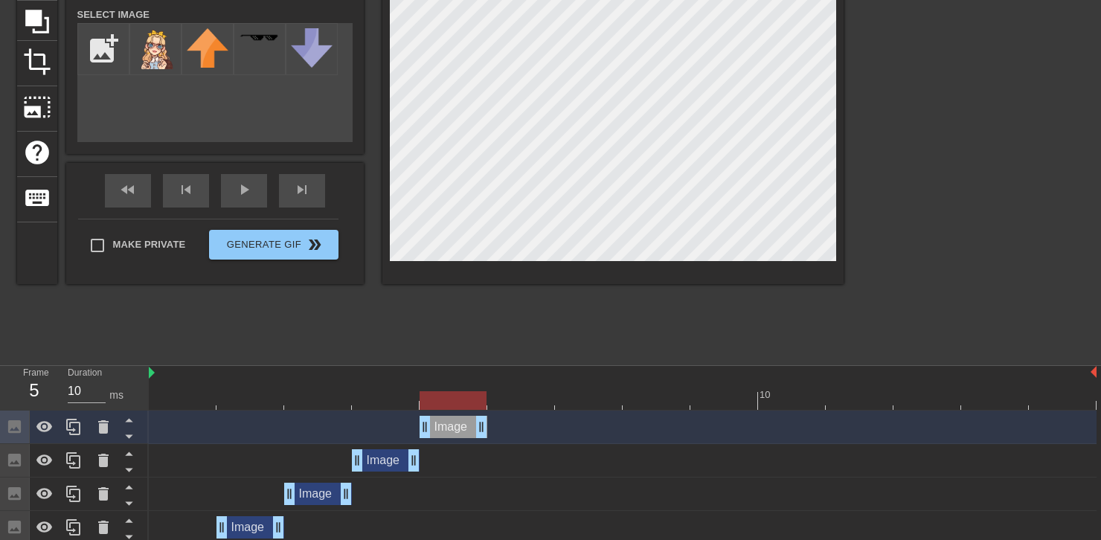
click at [400, 395] on div at bounding box center [623, 400] width 948 height 19
click at [448, 393] on div at bounding box center [623, 400] width 948 height 19
click at [378, 397] on div at bounding box center [623, 400] width 948 height 19
click at [310, 402] on div at bounding box center [623, 400] width 948 height 19
drag, startPoint x: 386, startPoint y: 405, endPoint x: 436, endPoint y: 404, distance: 49.9
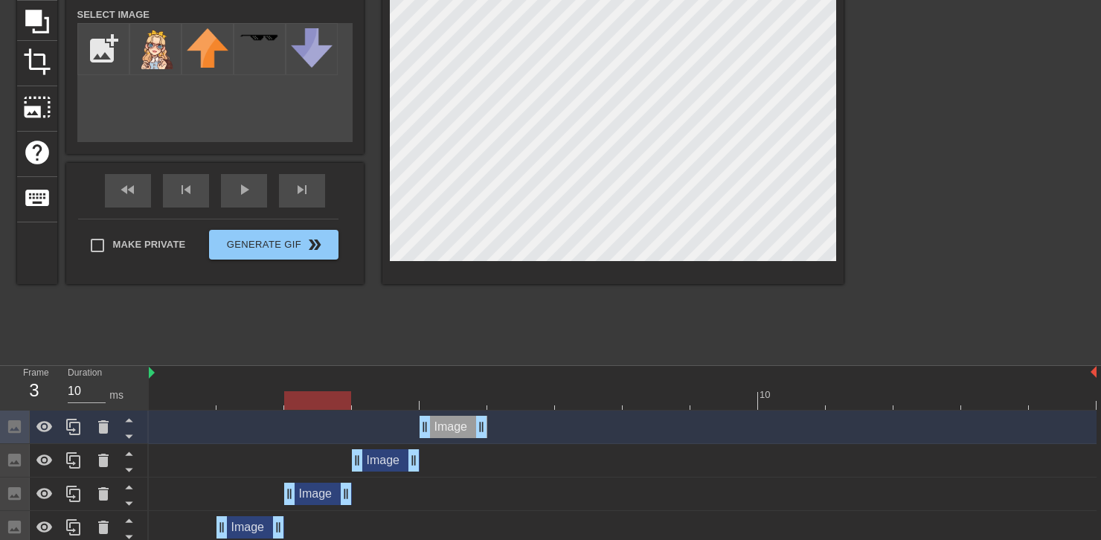
click at [388, 404] on div at bounding box center [623, 400] width 948 height 19
click at [438, 404] on div at bounding box center [623, 400] width 948 height 19
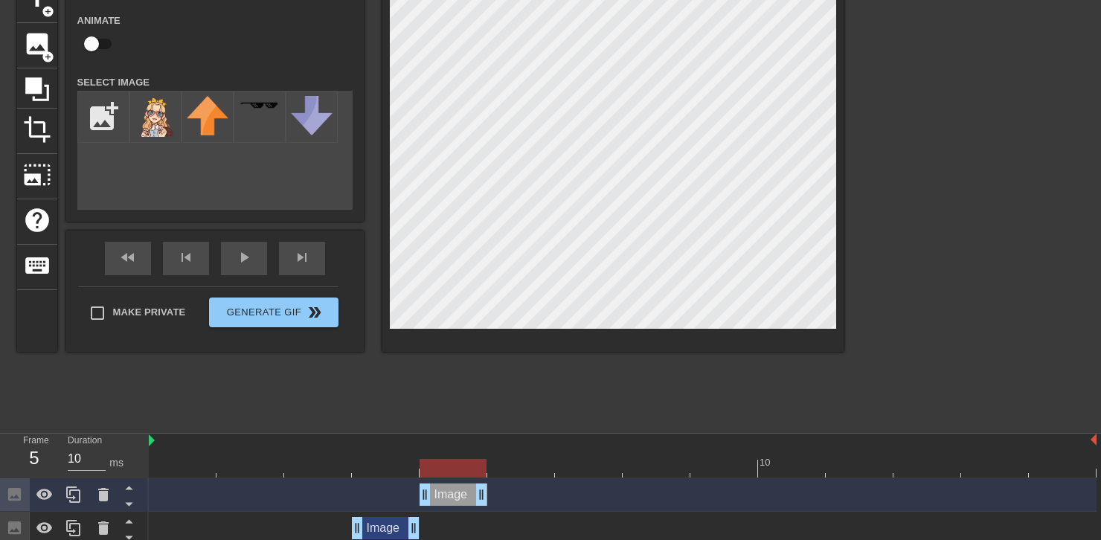
scroll to position [74, 0]
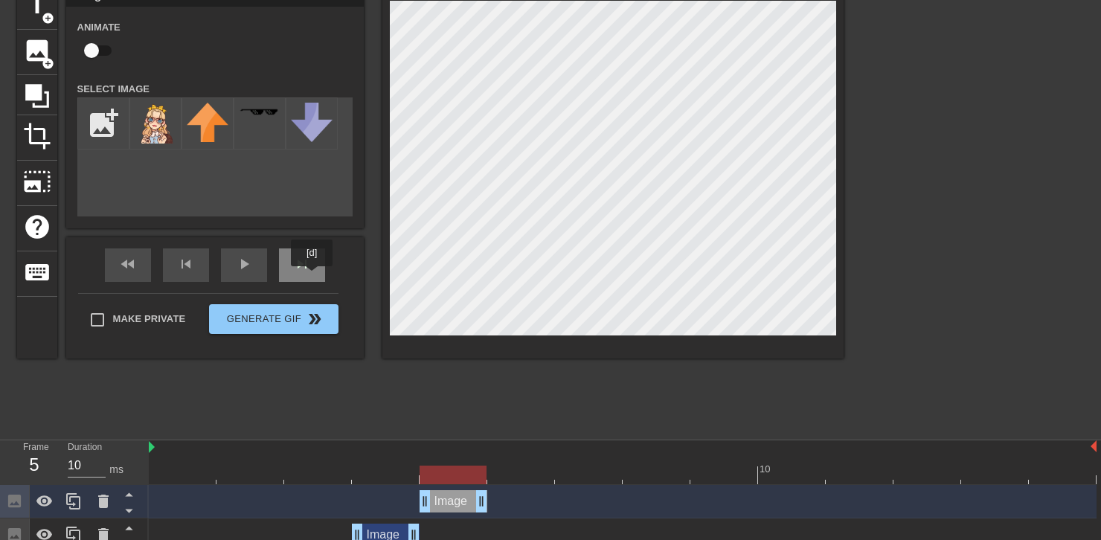
click at [313, 276] on div "skip_next" at bounding box center [302, 265] width 46 height 33
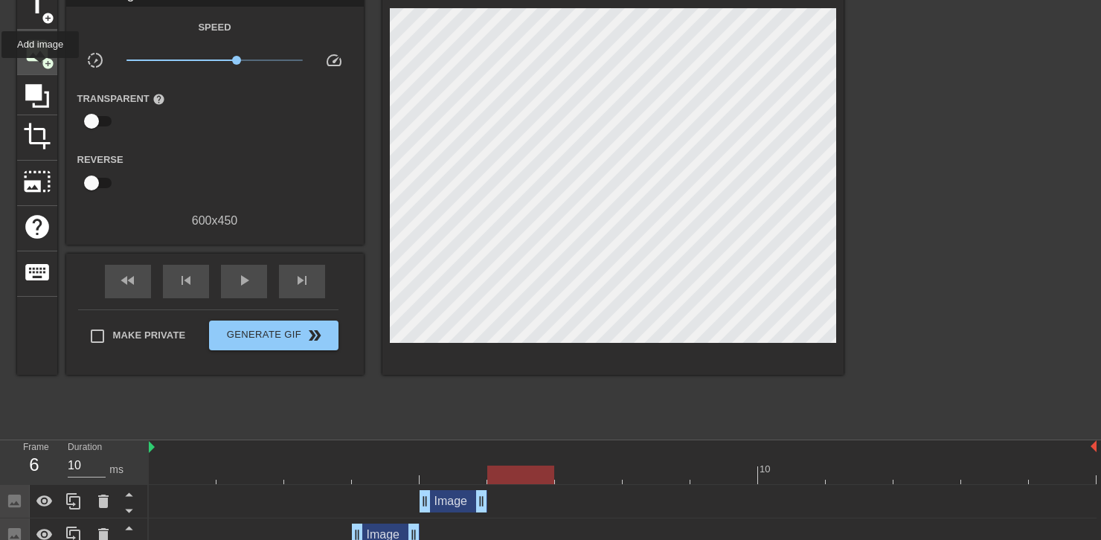
click at [40, 45] on span "image" at bounding box center [37, 50] width 28 height 28
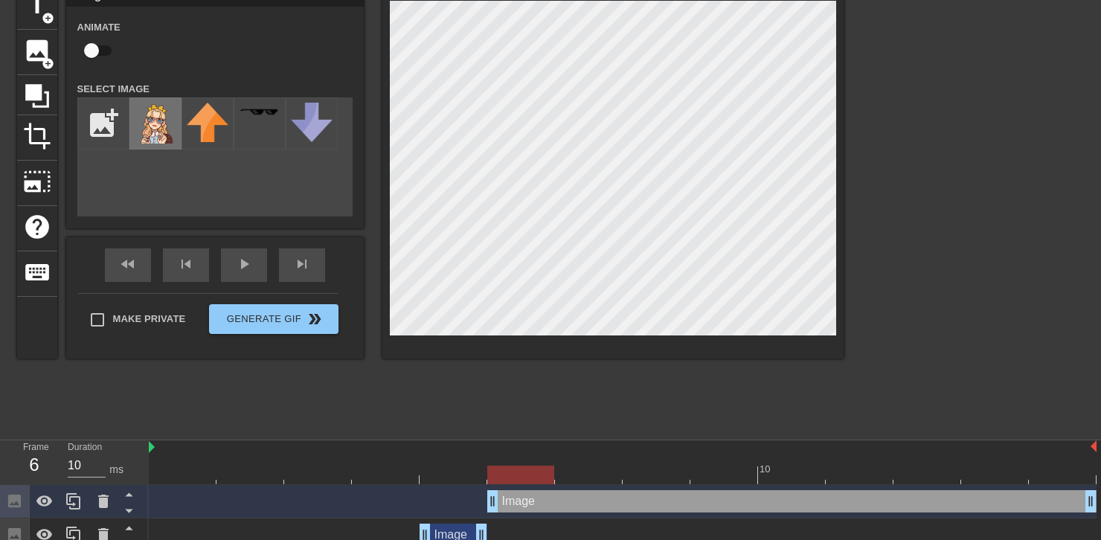
click at [164, 127] on img at bounding box center [156, 123] width 42 height 41
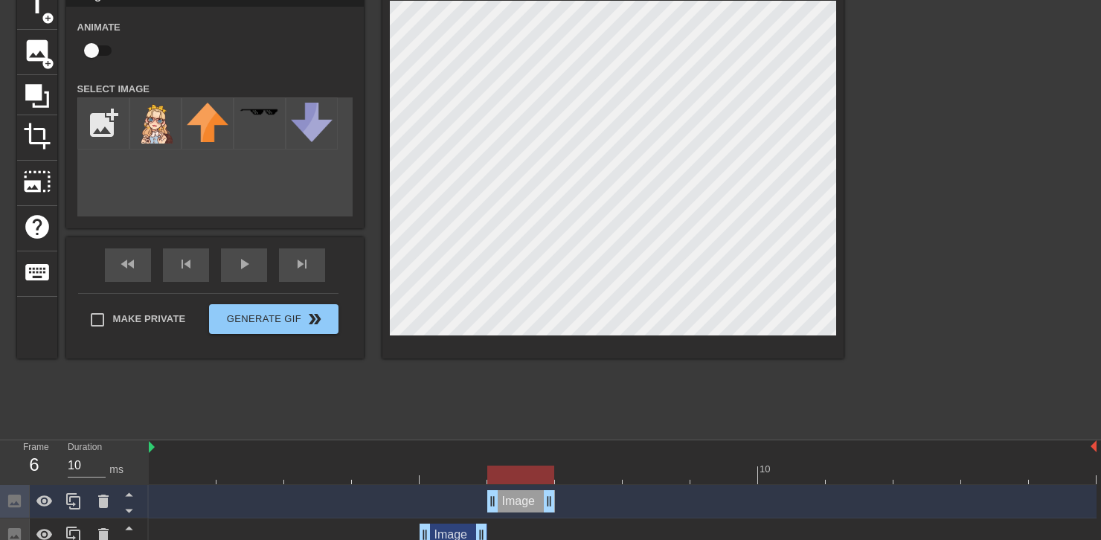
drag, startPoint x: 1044, startPoint y: 502, endPoint x: 551, endPoint y: 502, distance: 492.7
click at [458, 470] on div at bounding box center [623, 475] width 948 height 19
click at [521, 473] on div at bounding box center [623, 475] width 948 height 19
drag, startPoint x: 460, startPoint y: 473, endPoint x: 503, endPoint y: 471, distance: 43.2
click at [460, 473] on div at bounding box center [623, 475] width 948 height 19
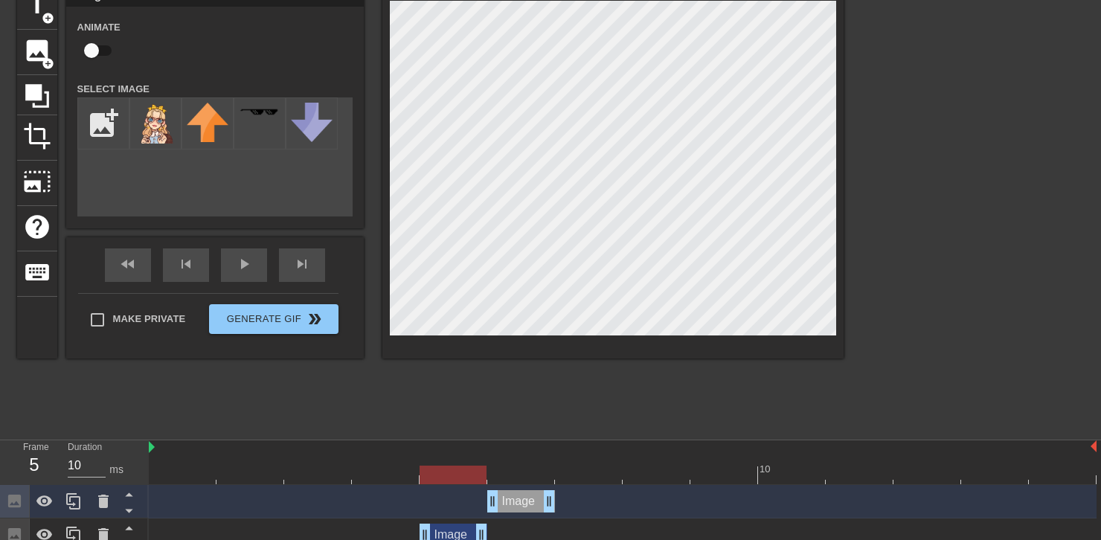
click at [504, 471] on div at bounding box center [623, 475] width 948 height 19
drag, startPoint x: 450, startPoint y: 469, endPoint x: 497, endPoint y: 467, distance: 47.7
click at [450, 469] on div at bounding box center [623, 475] width 948 height 19
click at [497, 467] on div at bounding box center [623, 475] width 948 height 19
click at [305, 259] on div "fast_rewind skip_previous play_arrow skip_next" at bounding box center [215, 265] width 243 height 56
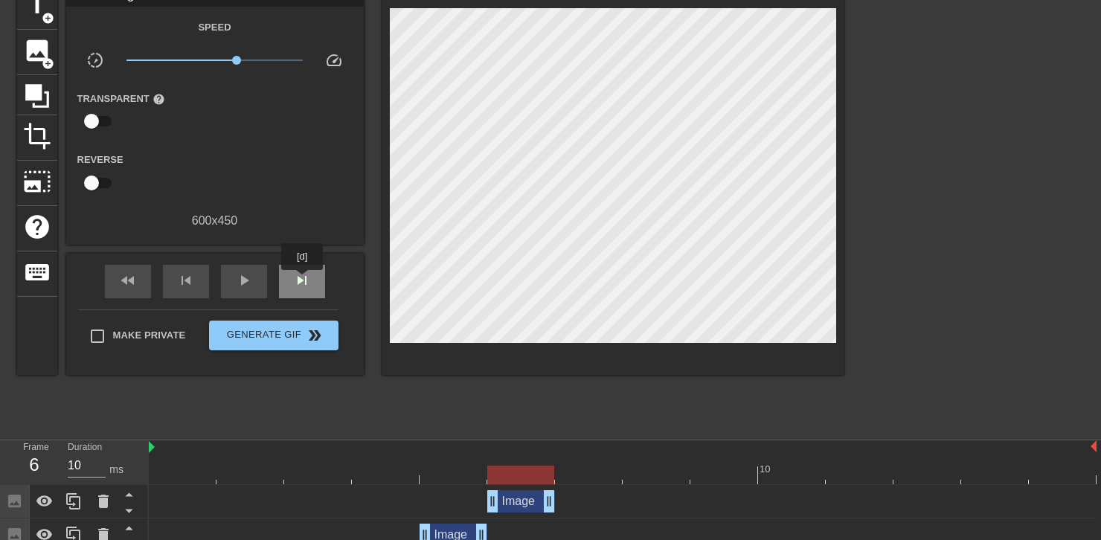
click at [303, 281] on span "skip_next" at bounding box center [302, 281] width 18 height 18
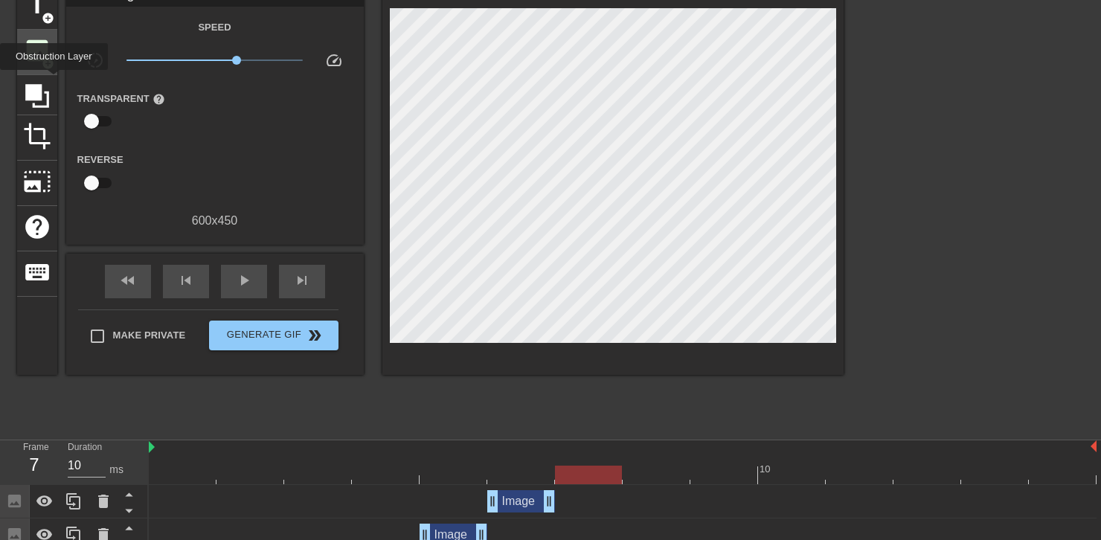
click at [42, 57] on span "add_circle" at bounding box center [48, 63] width 13 height 13
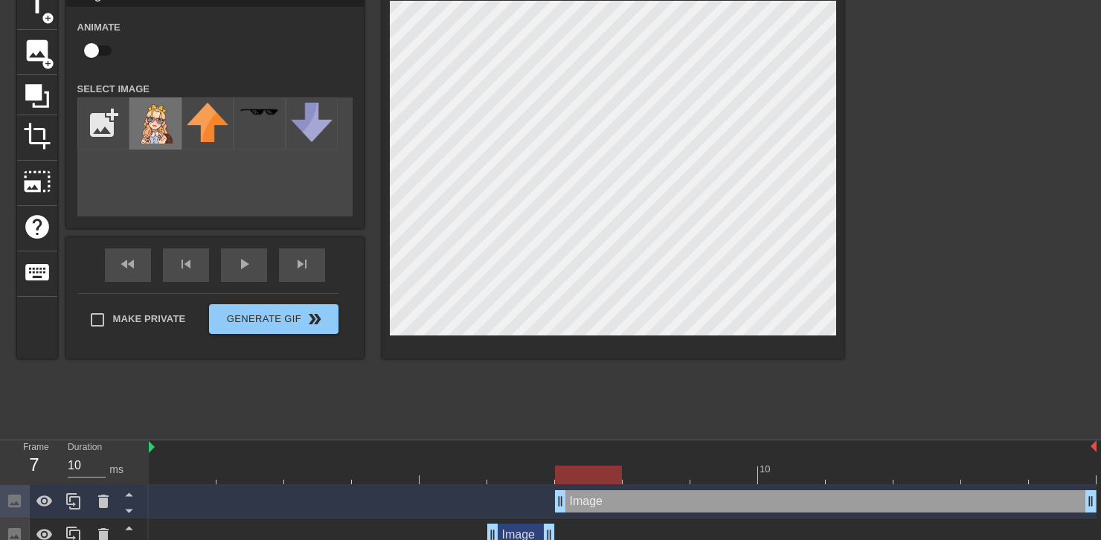
click at [150, 133] on img at bounding box center [156, 123] width 42 height 41
click at [746, 0] on html "menu_book Browse the tutorials! [DOMAIN_NAME] The online gif editor Send Feedba…" at bounding box center [550, 323] width 1101 height 794
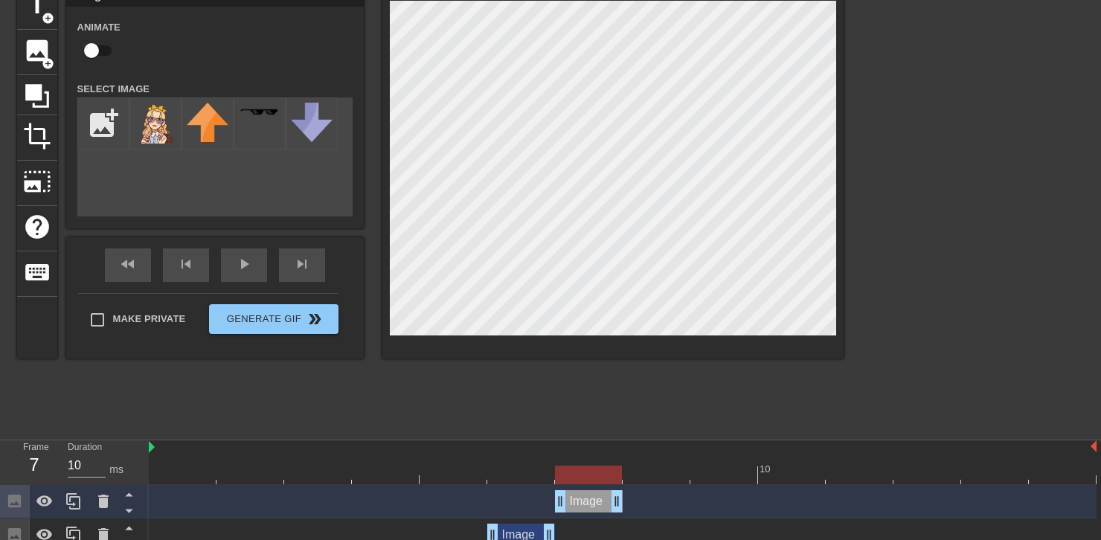
drag, startPoint x: 1092, startPoint y: 505, endPoint x: 627, endPoint y: 515, distance: 465.3
click at [627, 515] on div "Image drag_handle drag_handle" at bounding box center [623, 501] width 948 height 33
click at [531, 477] on div at bounding box center [623, 475] width 948 height 19
click at [592, 476] on div at bounding box center [623, 475] width 948 height 19
click at [524, 479] on div at bounding box center [623, 475] width 948 height 19
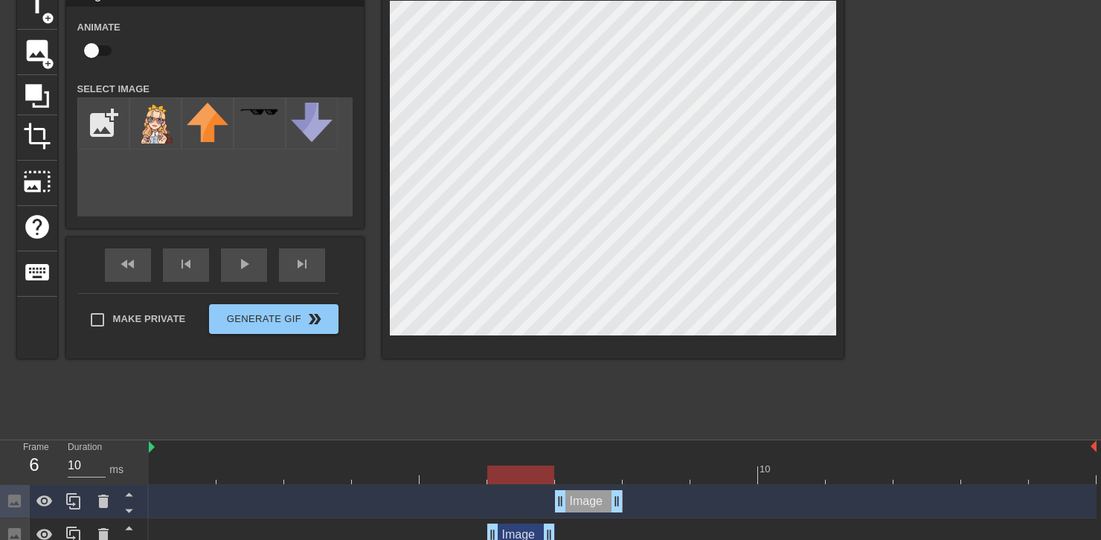
click at [578, 479] on div at bounding box center [623, 475] width 948 height 19
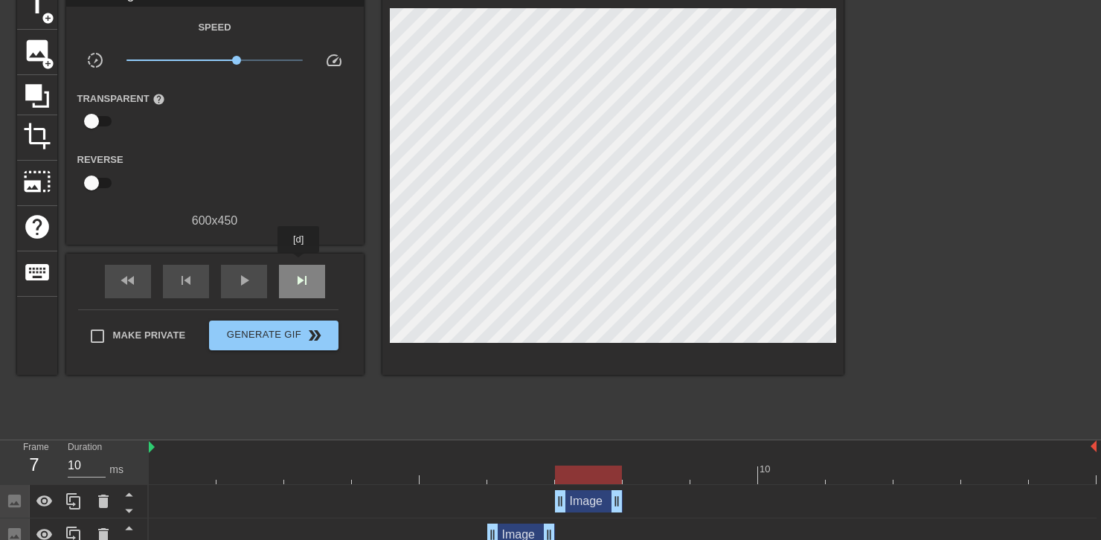
click at [299, 265] on div "skip_next" at bounding box center [302, 281] width 46 height 33
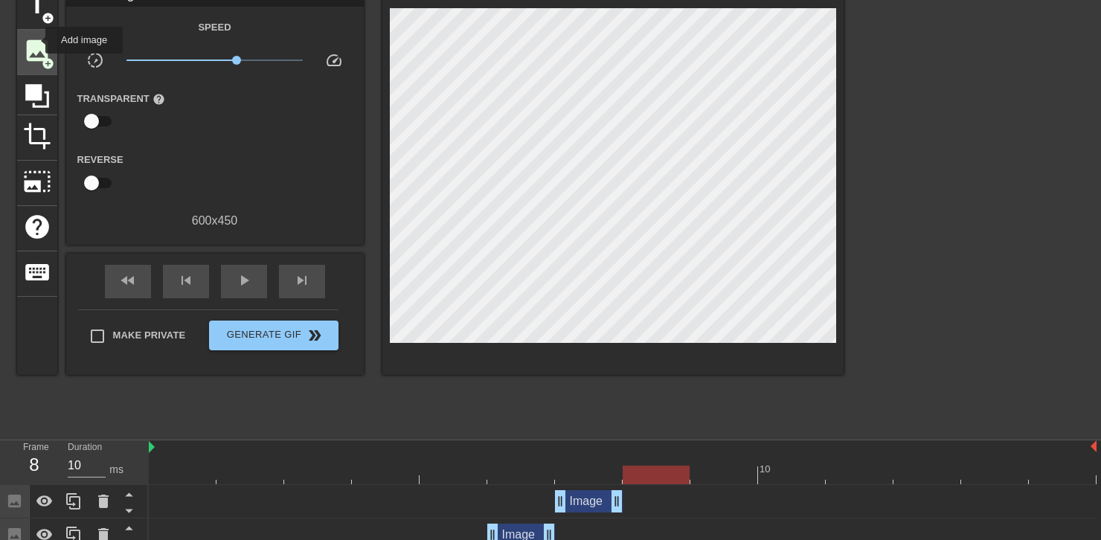
click at [36, 39] on span "image" at bounding box center [37, 50] width 28 height 28
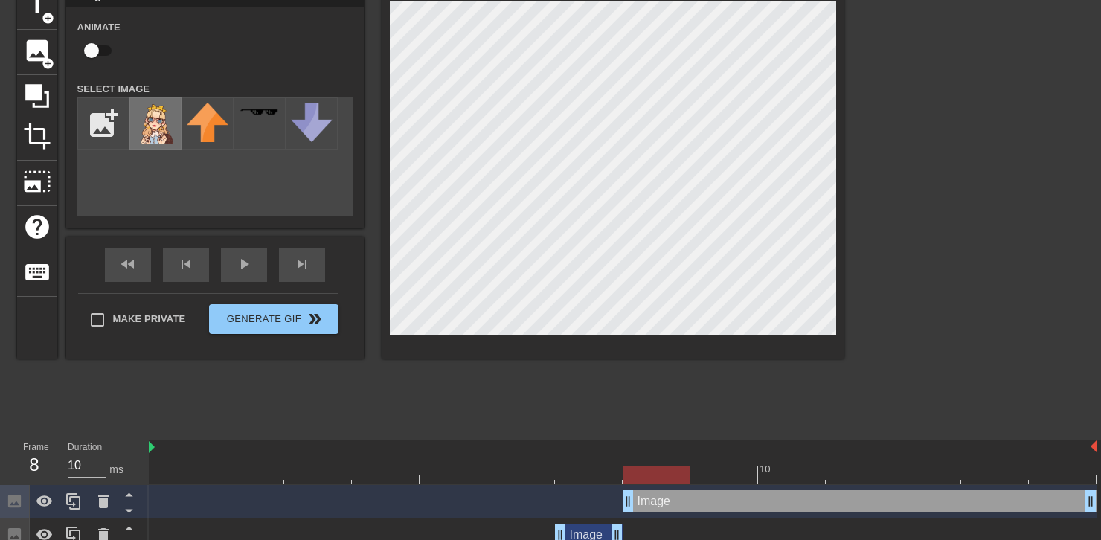
click at [147, 124] on img at bounding box center [156, 123] width 42 height 41
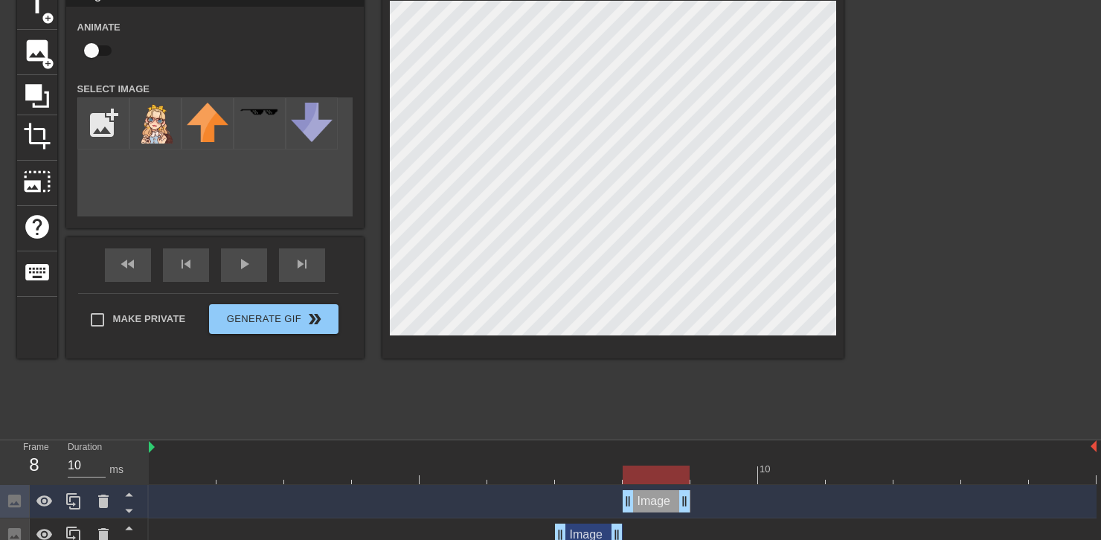
drag, startPoint x: 1089, startPoint y: 502, endPoint x: 684, endPoint y: 506, distance: 404.9
click at [592, 475] on div at bounding box center [623, 475] width 948 height 19
click at [670, 475] on div at bounding box center [623, 475] width 948 height 19
click at [605, 471] on div at bounding box center [623, 475] width 948 height 19
click at [671, 472] on div at bounding box center [623, 475] width 948 height 19
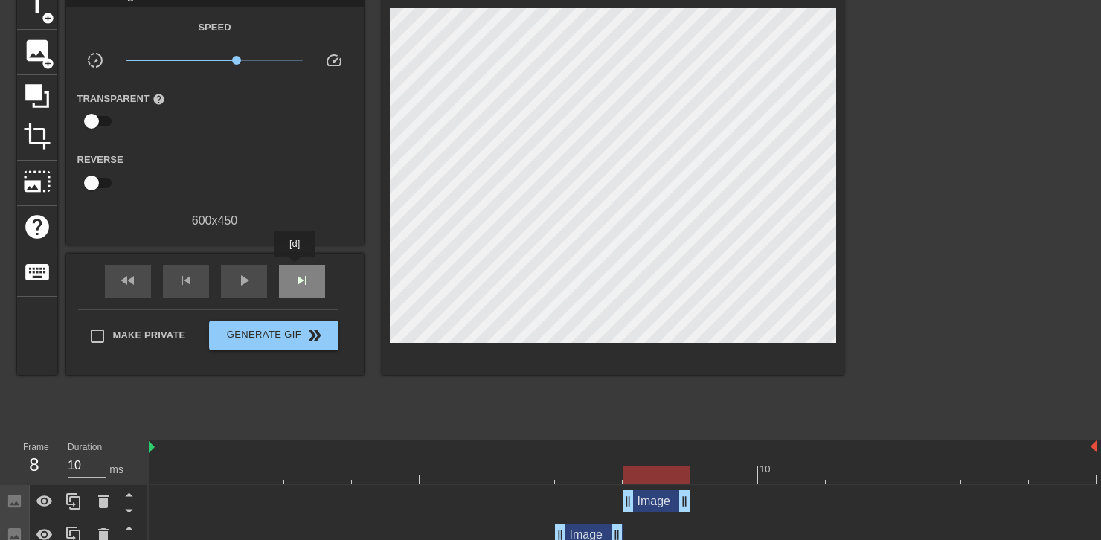
click at [295, 268] on div "skip_next" at bounding box center [302, 281] width 46 height 33
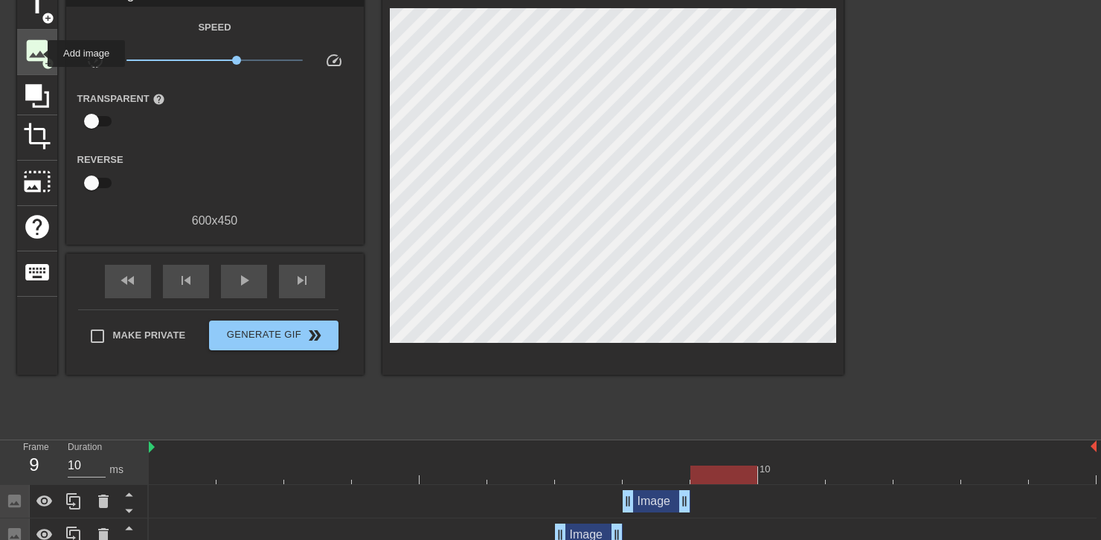
click at [38, 54] on span "image" at bounding box center [37, 50] width 28 height 28
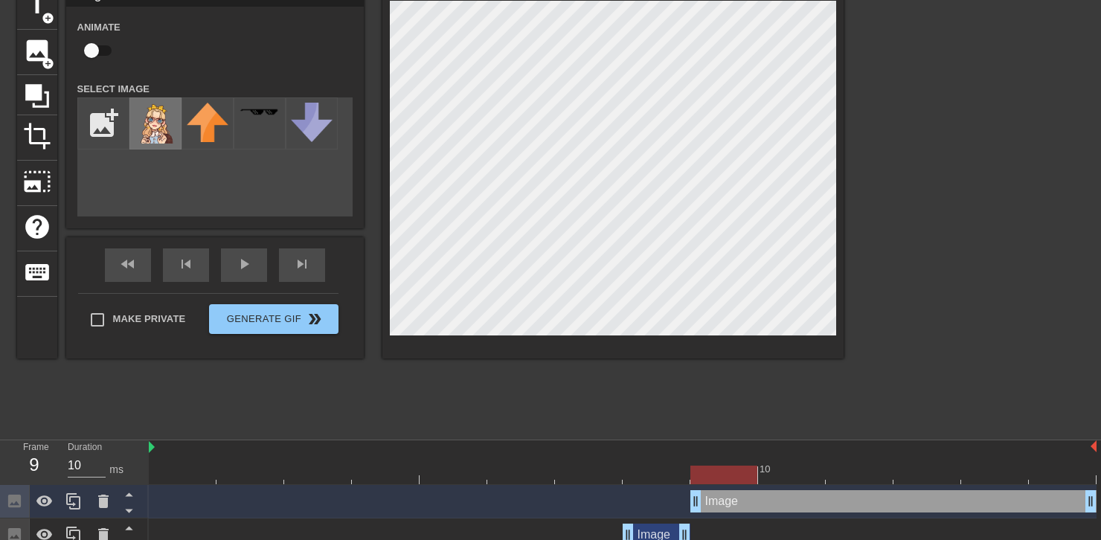
click at [157, 123] on img at bounding box center [156, 123] width 42 height 41
click at [846, 370] on div "title add_circle image add_circle crop photo_size_select_large help keyboard Im…" at bounding box center [550, 207] width 1101 height 447
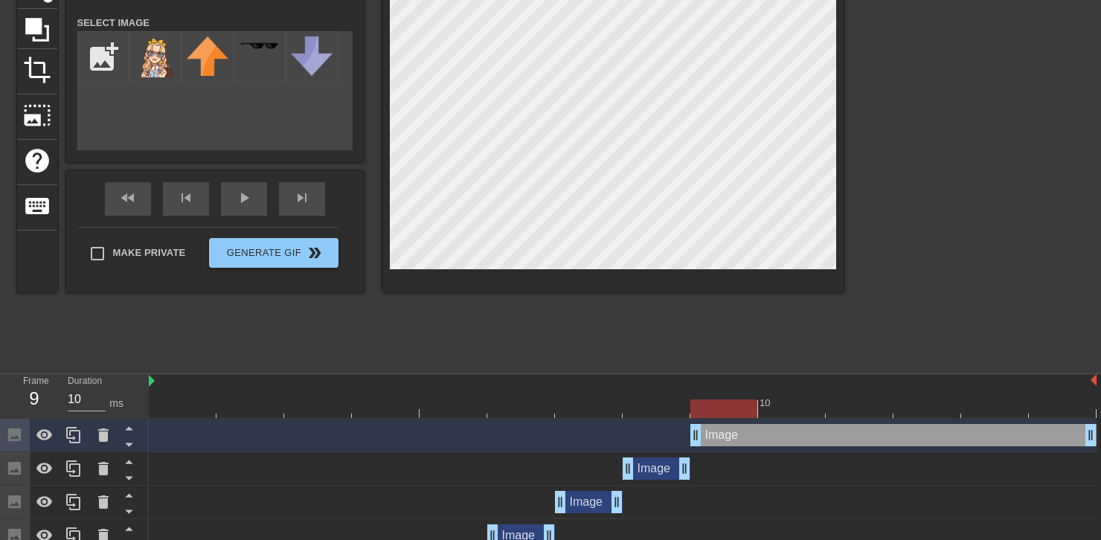
scroll to position [149, 0]
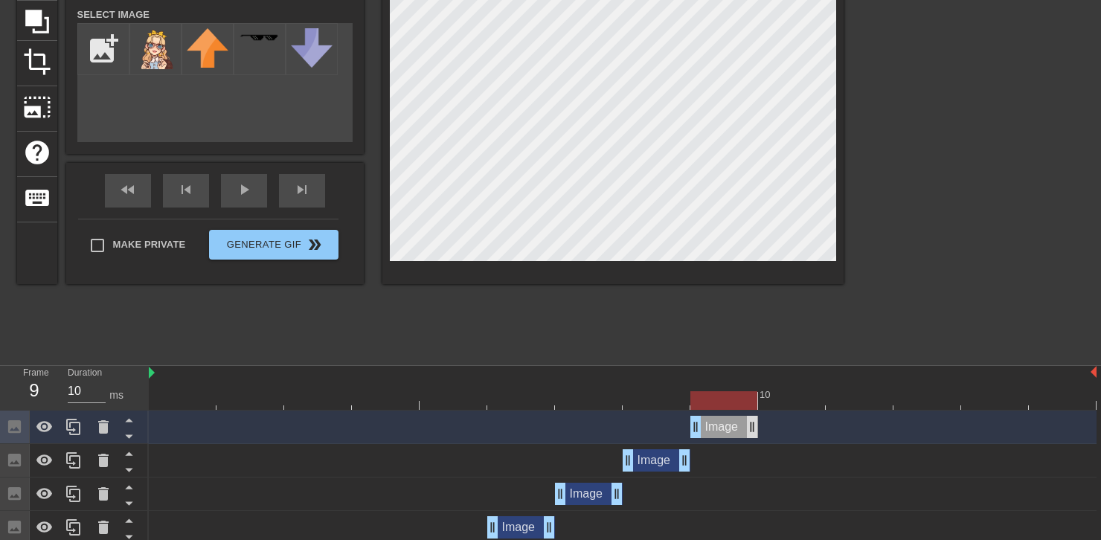
drag, startPoint x: 1088, startPoint y: 430, endPoint x: 752, endPoint y: 423, distance: 336.5
click at [654, 402] on div at bounding box center [623, 400] width 948 height 19
click at [722, 404] on div at bounding box center [623, 400] width 948 height 19
click at [657, 396] on div at bounding box center [623, 400] width 948 height 19
click at [588, 397] on div at bounding box center [623, 400] width 948 height 19
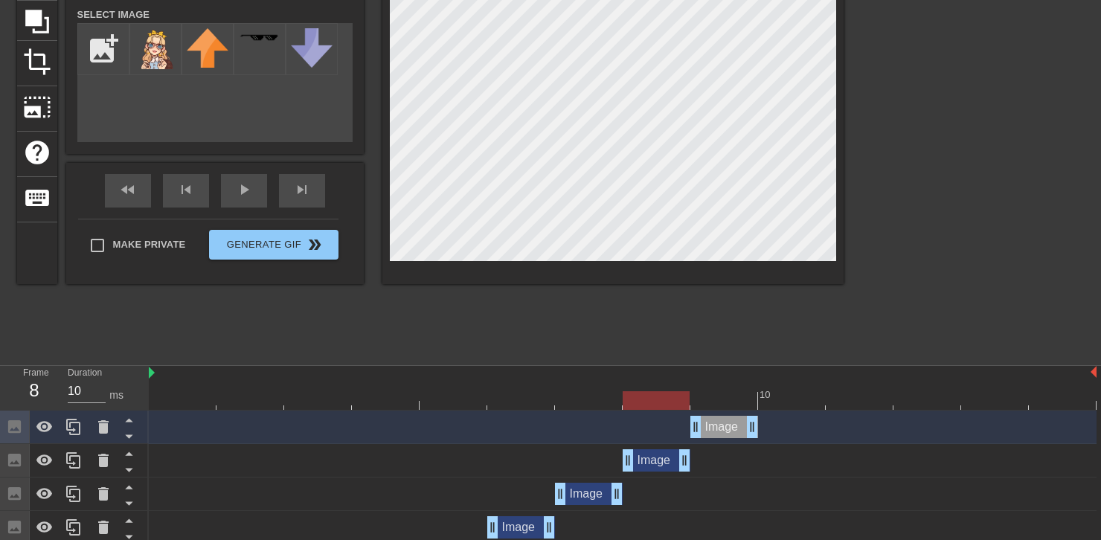
click at [658, 399] on div at bounding box center [623, 400] width 948 height 19
click at [717, 400] on div at bounding box center [623, 400] width 948 height 19
click at [296, 184] on div "fast_rewind skip_previous play_arrow skip_next" at bounding box center [215, 191] width 243 height 56
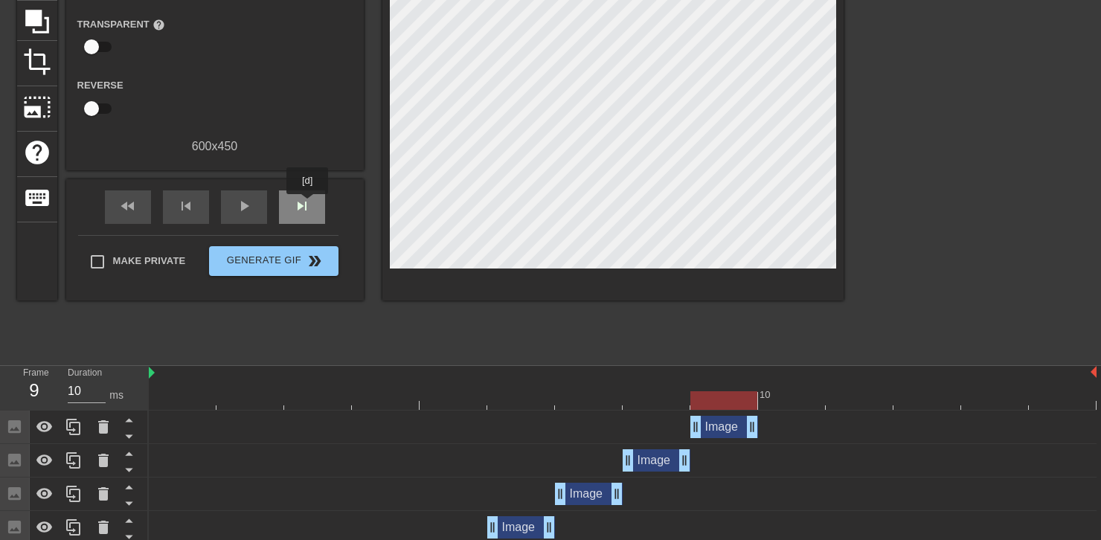
click at [307, 207] on span "skip_next" at bounding box center [302, 206] width 18 height 18
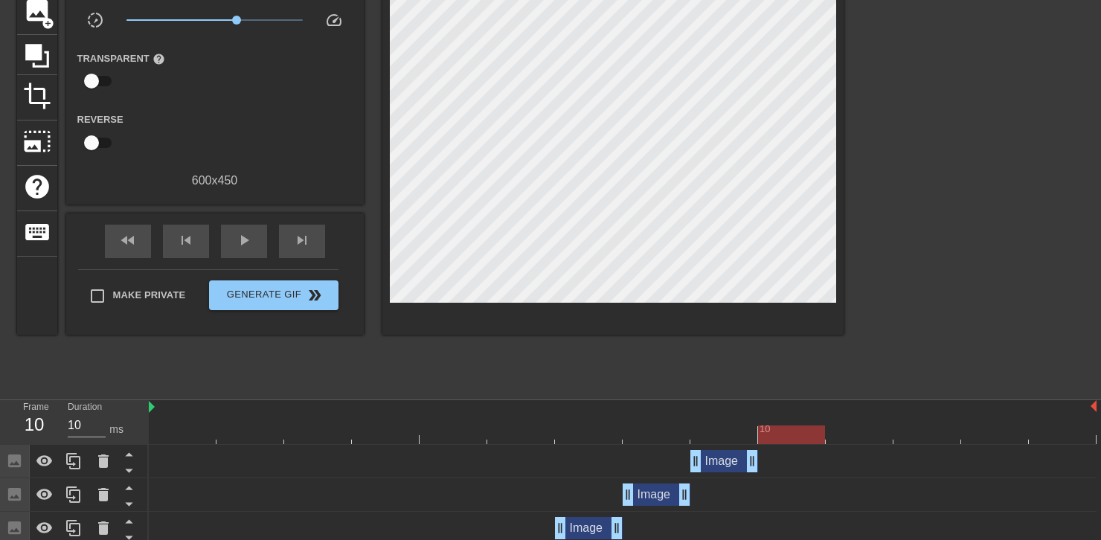
scroll to position [0, 0]
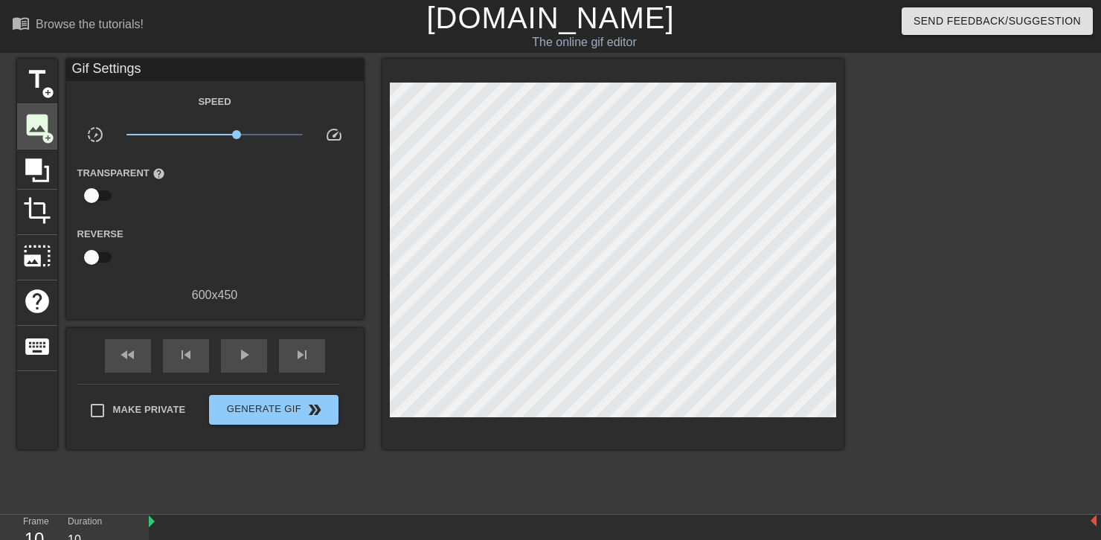
click at [32, 127] on span "image" at bounding box center [37, 125] width 28 height 28
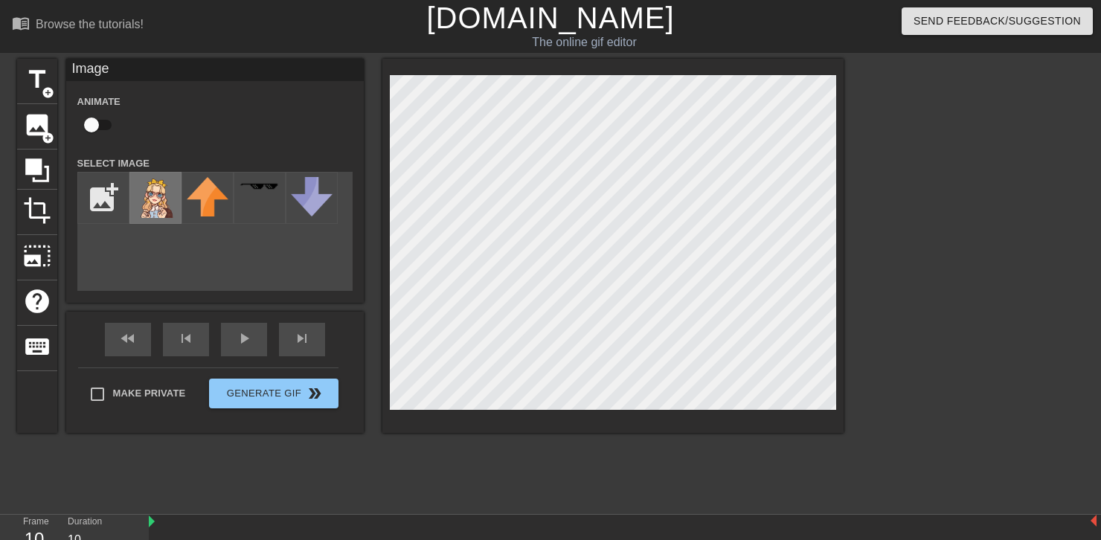
click at [150, 205] on img at bounding box center [156, 197] width 42 height 41
click at [1021, 530] on div "menu_book Browse the tutorials! [DOMAIN_NAME] The online gif editor Send Feedba…" at bounding box center [550, 447] width 1101 height 895
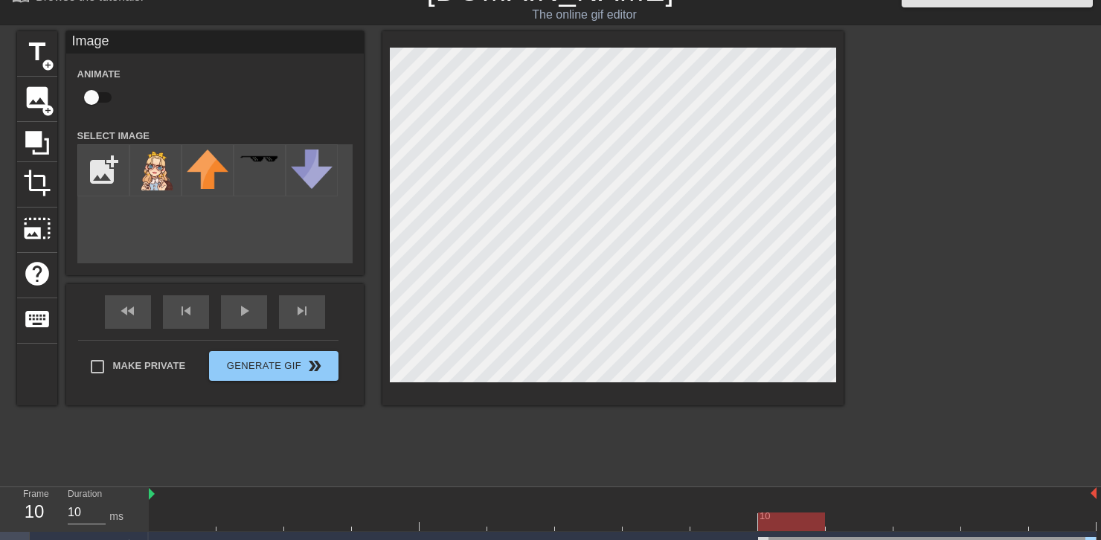
scroll to position [149, 0]
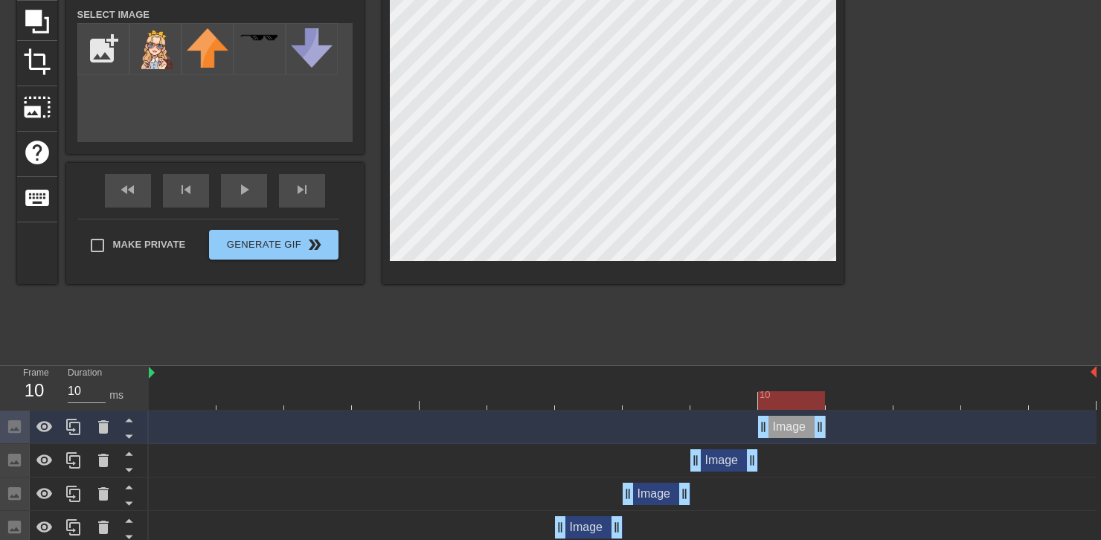
drag, startPoint x: 1093, startPoint y: 429, endPoint x: 825, endPoint y: 431, distance: 267.9
click at [712, 404] on div at bounding box center [623, 400] width 948 height 19
click at [784, 406] on div at bounding box center [623, 400] width 948 height 19
click at [717, 403] on div at bounding box center [623, 400] width 948 height 19
click at [768, 403] on div at bounding box center [623, 400] width 948 height 19
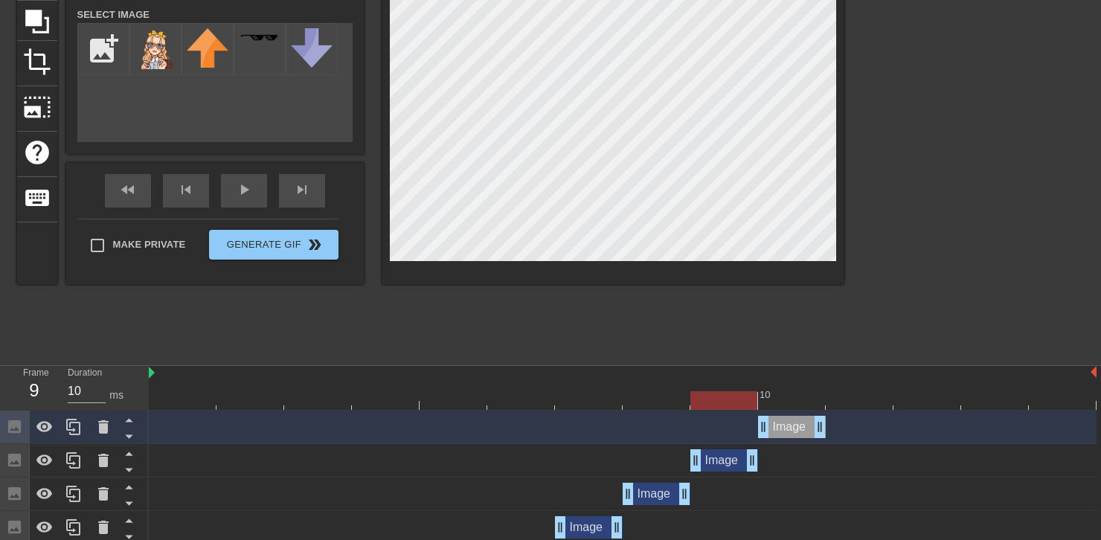
click at [720, 397] on div at bounding box center [623, 400] width 948 height 19
click at [318, 401] on div at bounding box center [623, 400] width 948 height 19
click at [796, 400] on div at bounding box center [623, 400] width 948 height 19
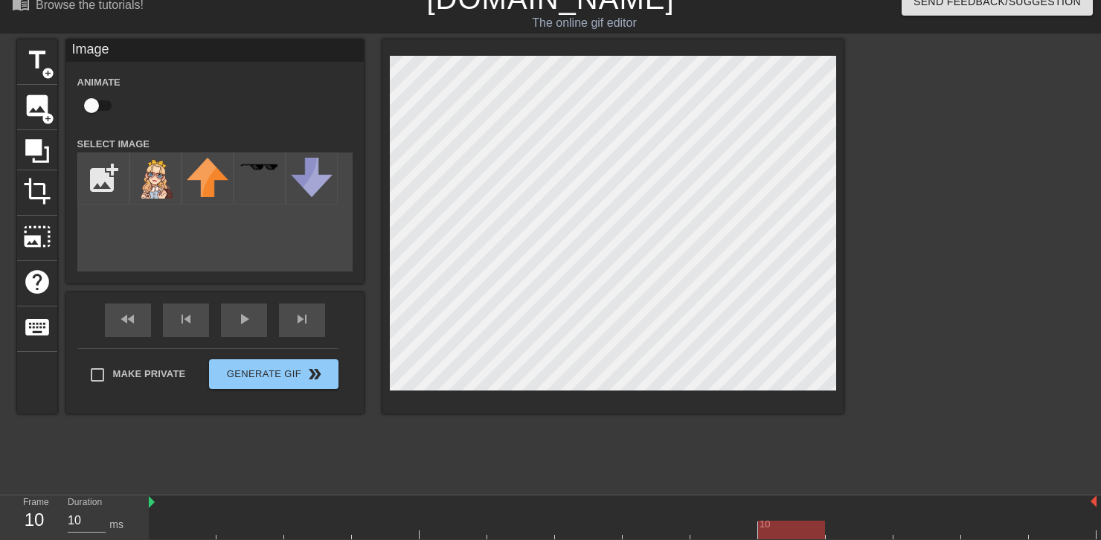
scroll to position [0, 0]
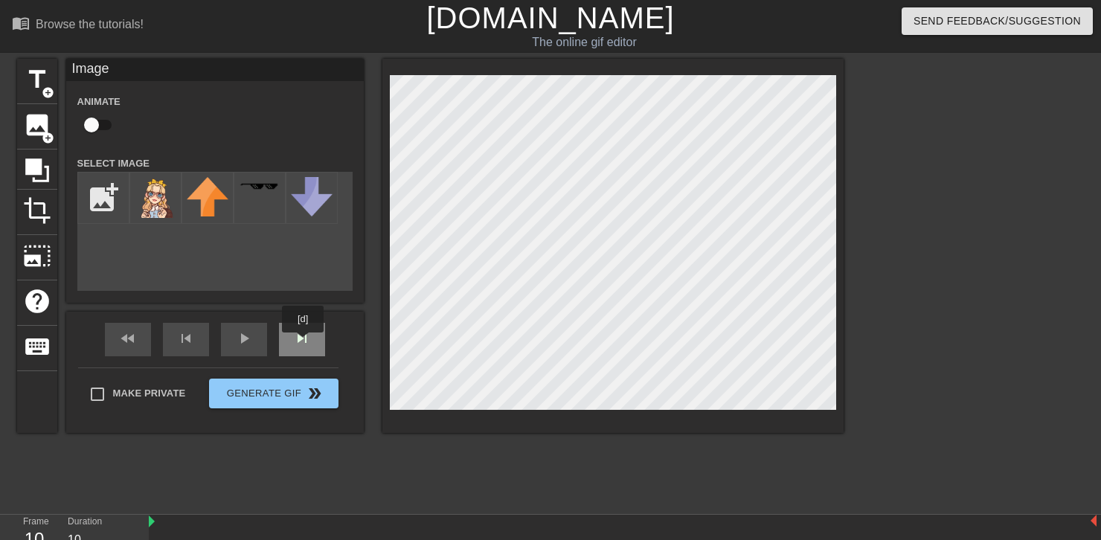
click at [299, 336] on div "fast_rewind skip_previous play_arrow skip_next" at bounding box center [215, 340] width 243 height 56
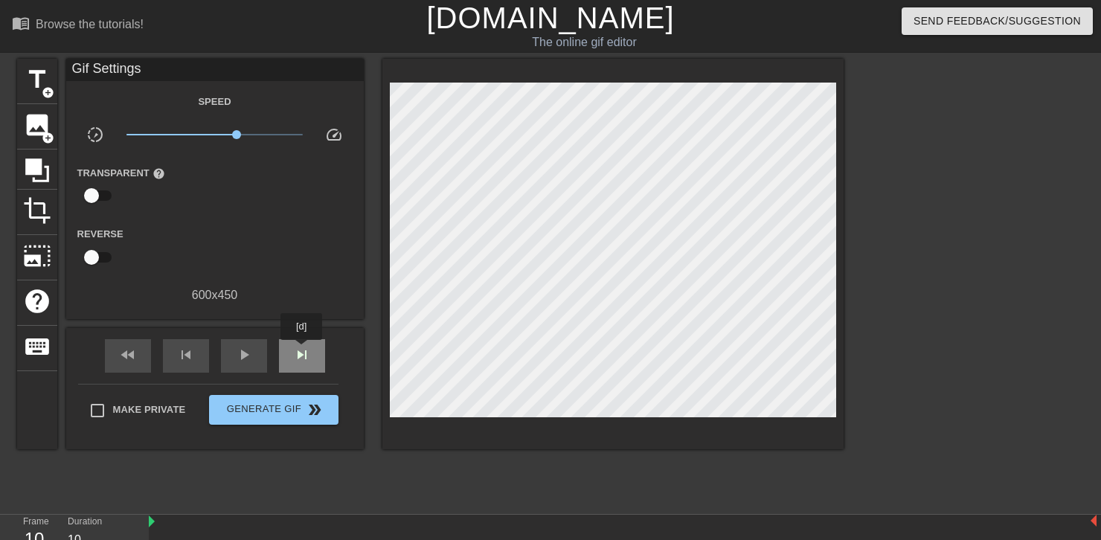
click at [302, 353] on span "skip_next" at bounding box center [302, 355] width 18 height 18
click at [38, 132] on span "image" at bounding box center [37, 125] width 28 height 28
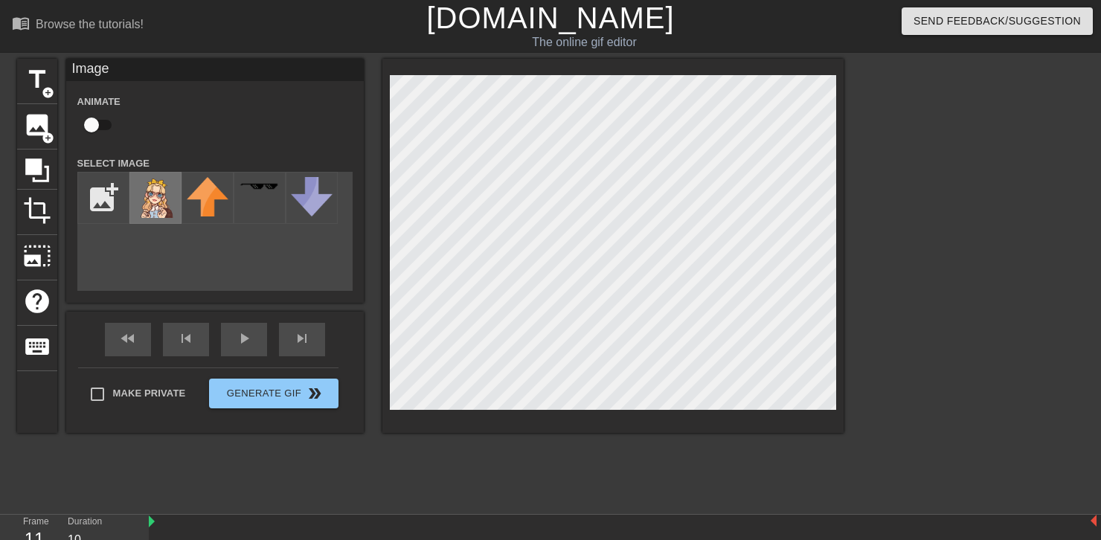
click at [155, 204] on img at bounding box center [156, 197] width 42 height 41
click at [1101, 540] on html "menu_book Browse the tutorials! [DOMAIN_NAME] The online gif editor Send Feedba…" at bounding box center [550, 464] width 1101 height 928
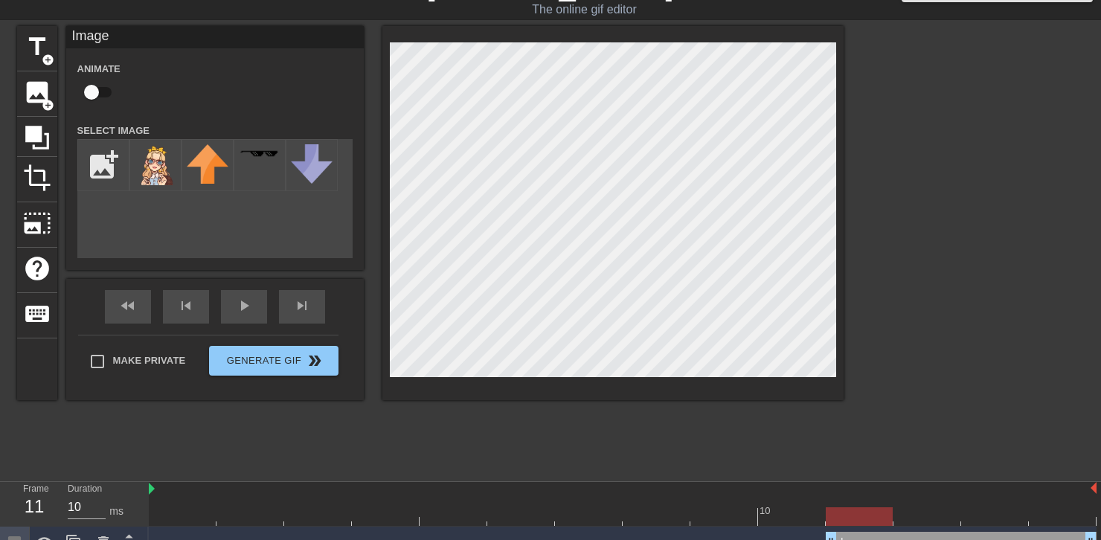
scroll to position [149, 0]
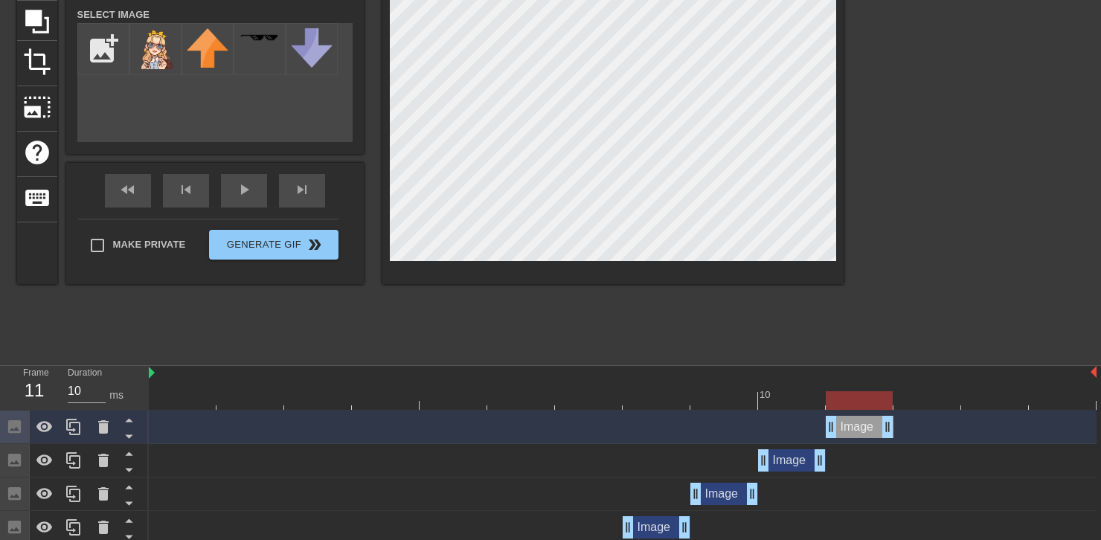
drag, startPoint x: 1091, startPoint y: 432, endPoint x: 898, endPoint y: 429, distance: 193.5
click at [898, 429] on div "Image drag_handle drag_handle" at bounding box center [623, 427] width 948 height 22
click at [791, 404] on div at bounding box center [623, 400] width 948 height 19
click at [851, 403] on div at bounding box center [623, 400] width 948 height 19
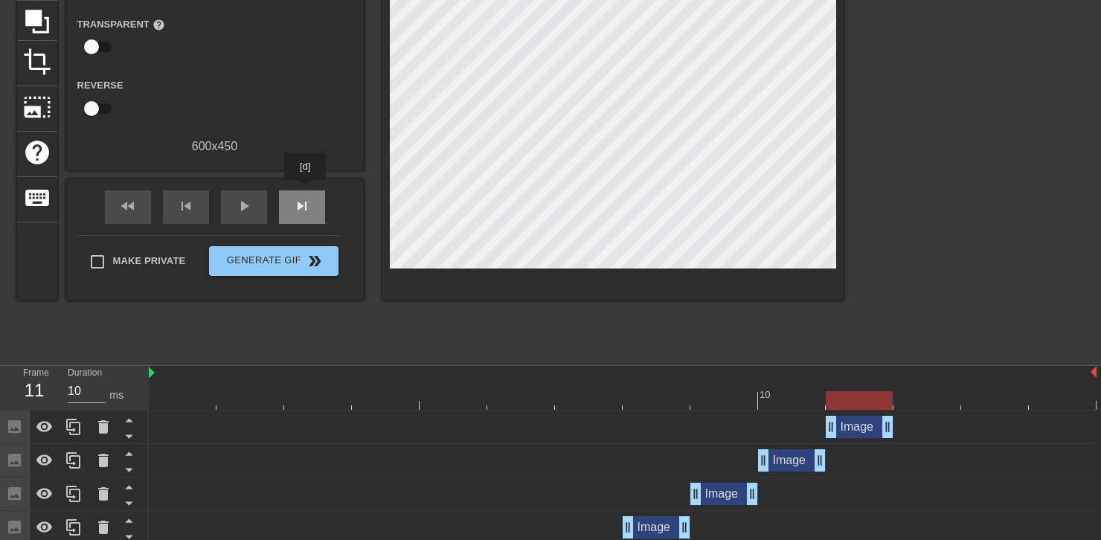
click at [306, 191] on div "skip_next" at bounding box center [302, 207] width 46 height 33
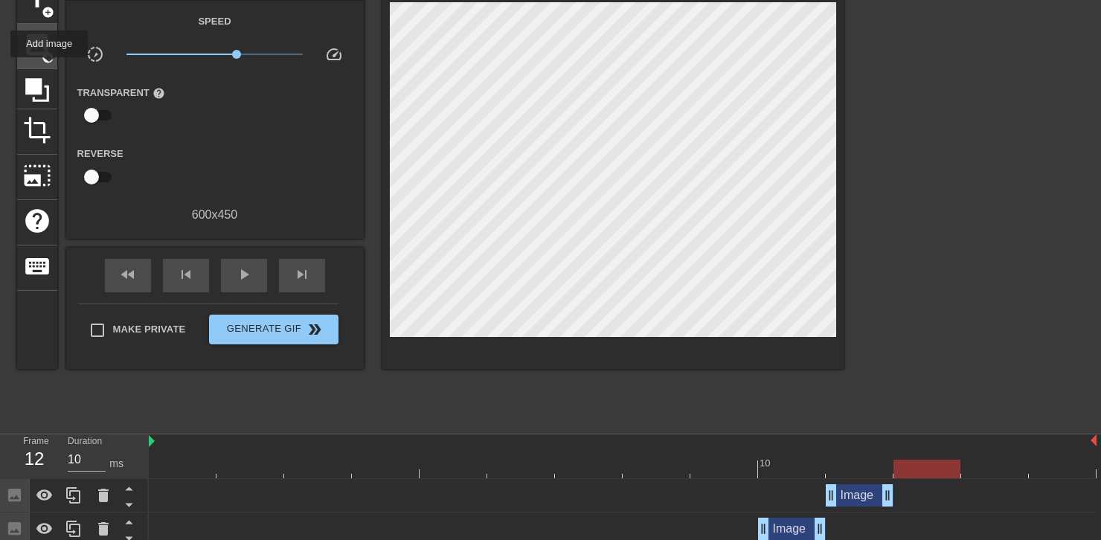
scroll to position [74, 0]
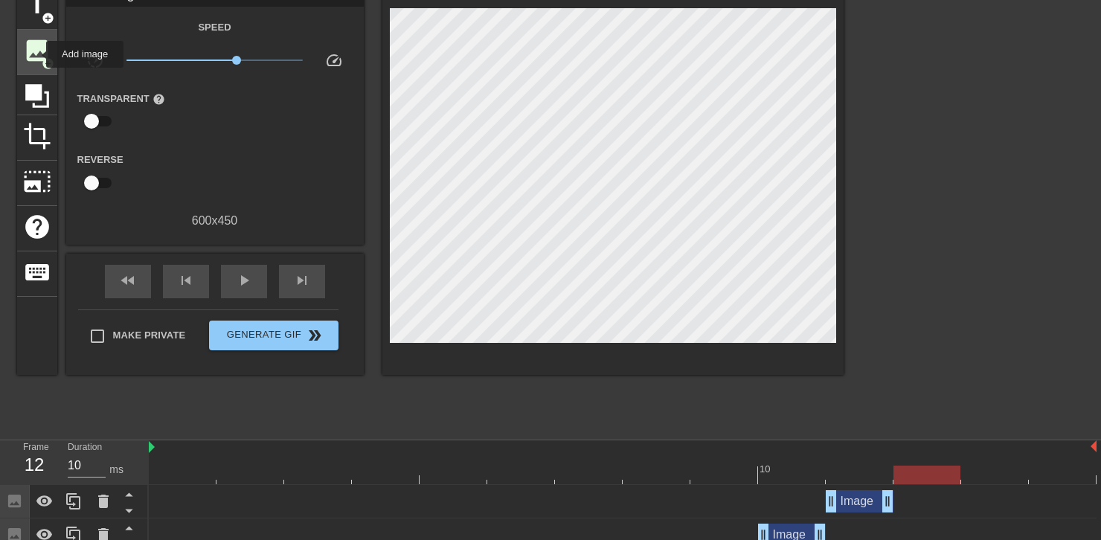
click at [36, 54] on span "image" at bounding box center [37, 50] width 28 height 28
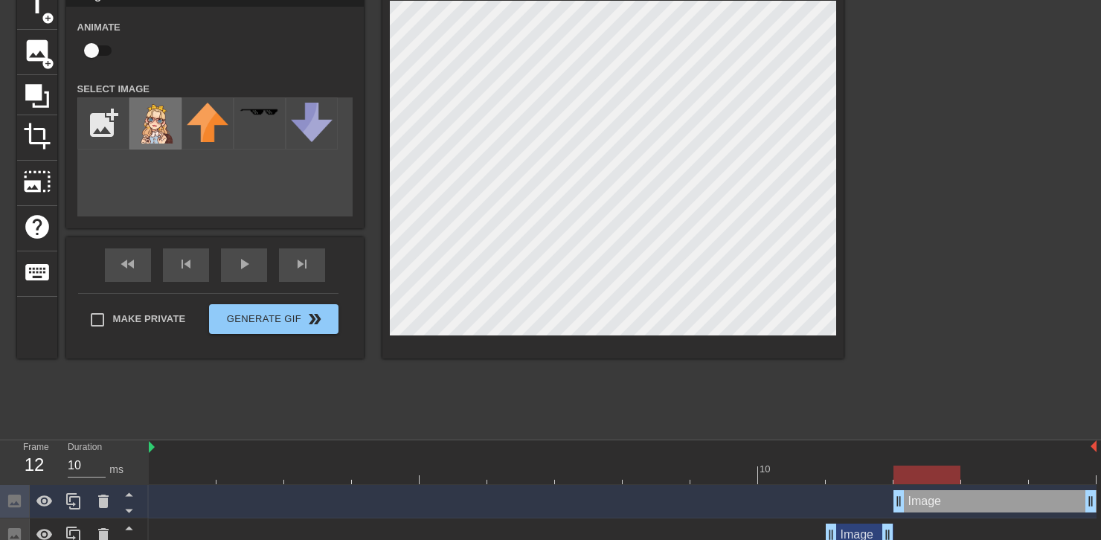
click at [150, 143] on img at bounding box center [156, 123] width 42 height 41
click at [1101, 538] on html "menu_book Browse the tutorials! [DOMAIN_NAME] The online gif editor Send Feedba…" at bounding box center [550, 407] width 1101 height 962
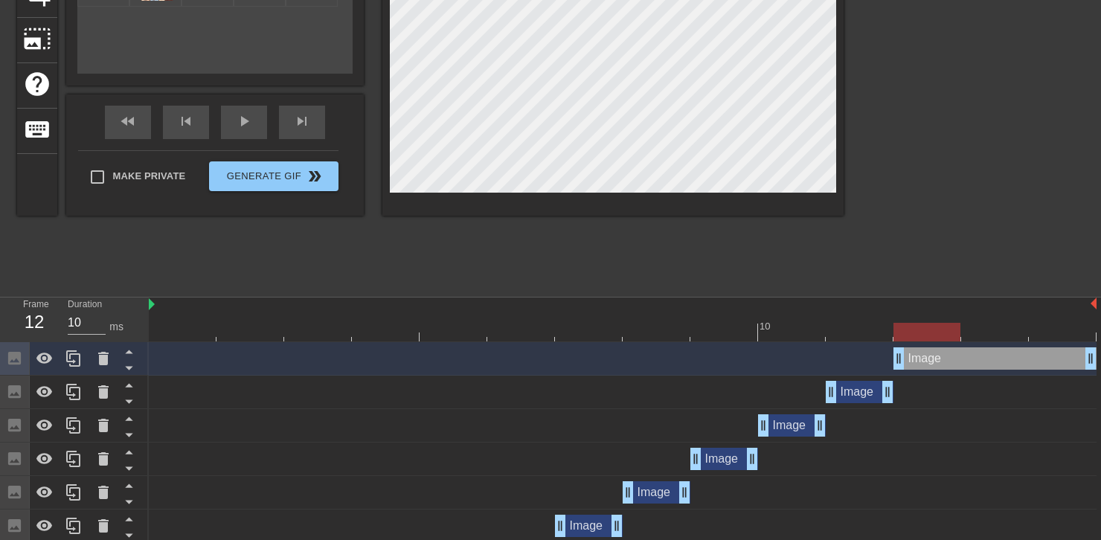
scroll to position [223, 0]
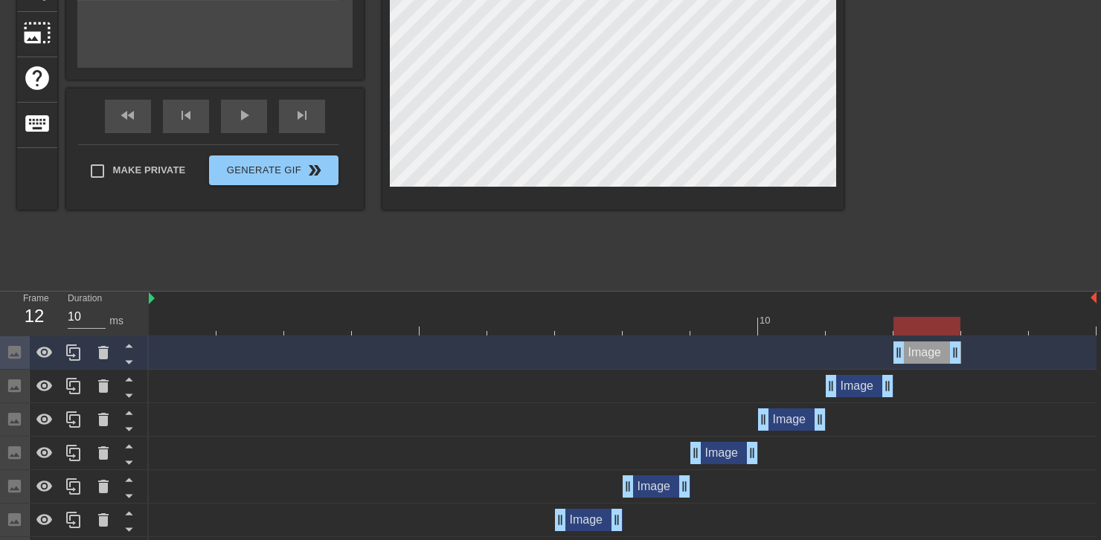
drag, startPoint x: 1091, startPoint y: 349, endPoint x: 972, endPoint y: 348, distance: 119.1
click at [972, 348] on div "Image drag_handle drag_handle" at bounding box center [623, 353] width 948 height 22
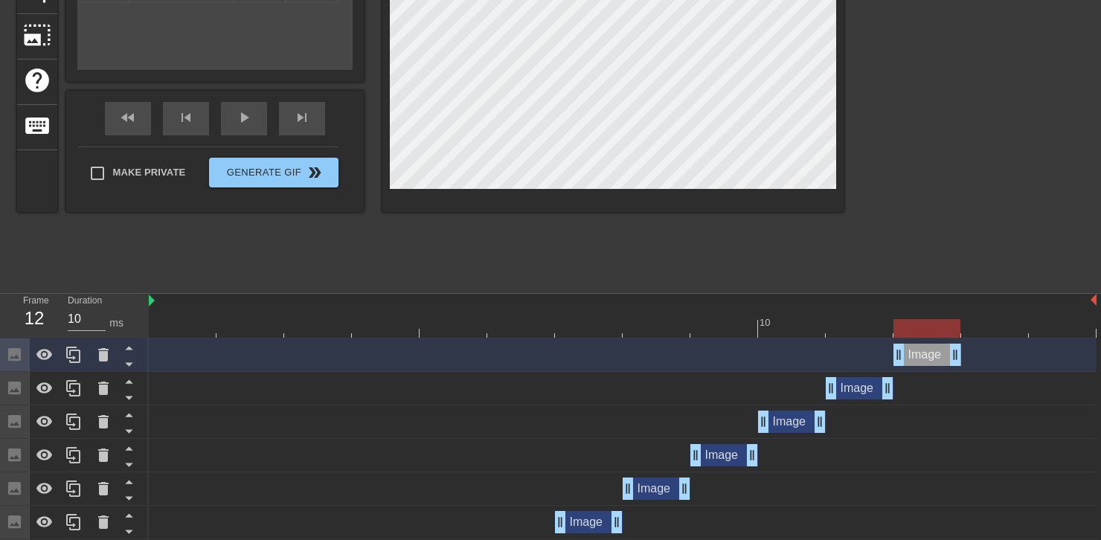
scroll to position [149, 0]
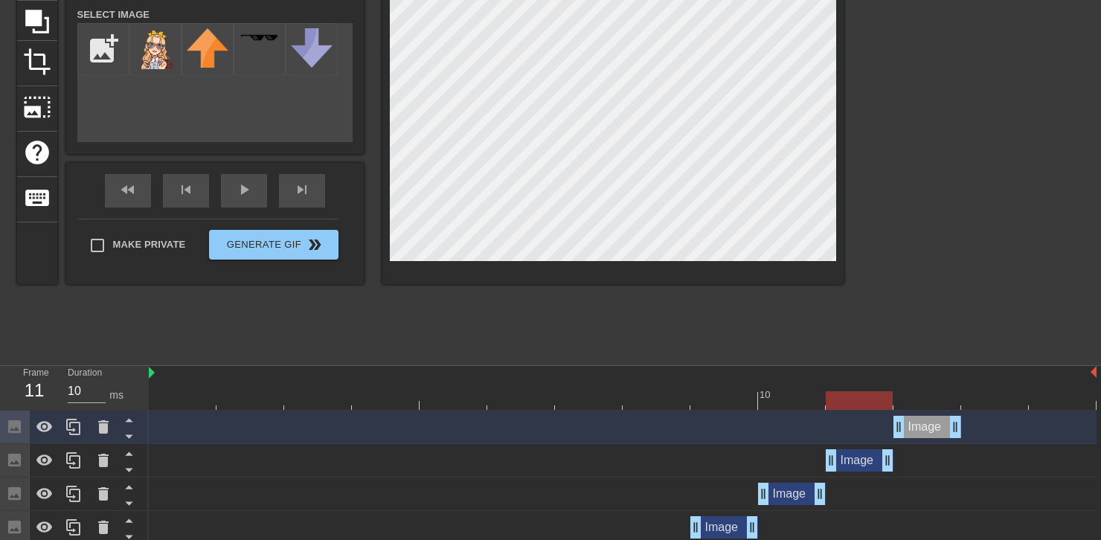
click at [867, 394] on div at bounding box center [623, 400] width 948 height 19
click at [928, 396] on div at bounding box center [623, 400] width 948 height 19
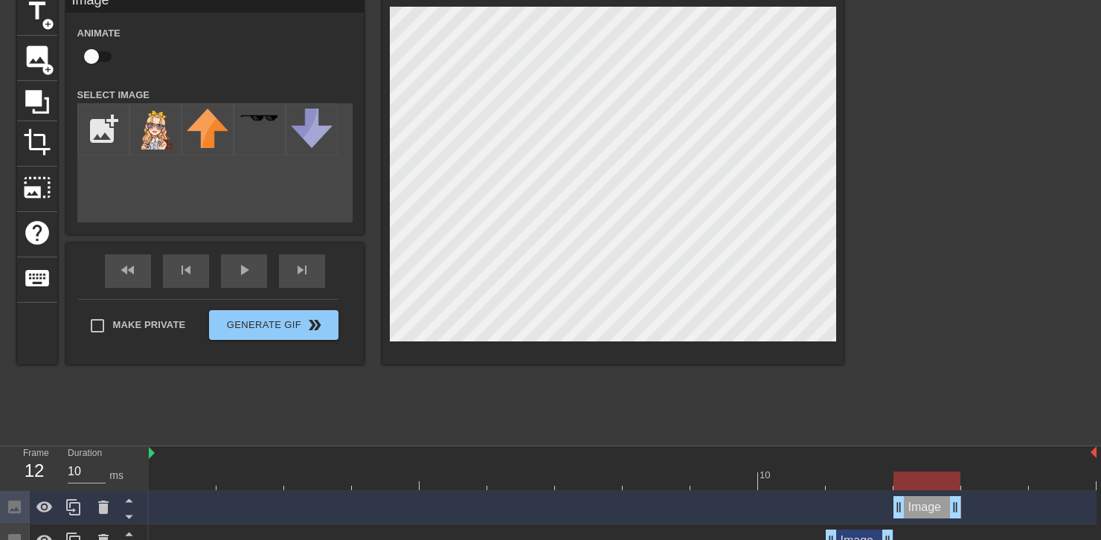
scroll to position [74, 0]
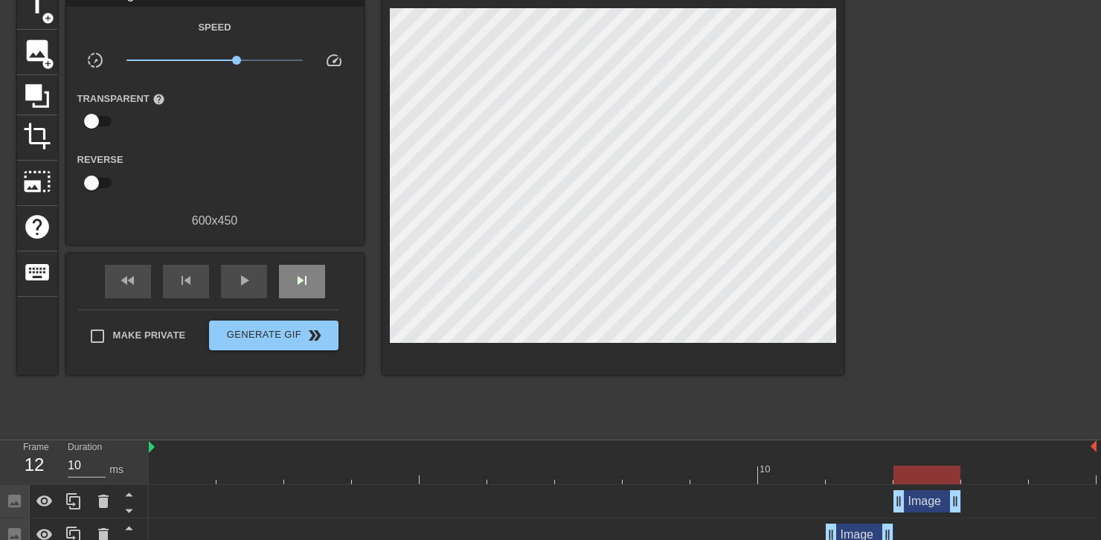
click at [311, 259] on div "fast_rewind skip_previous play_arrow skip_next" at bounding box center [215, 282] width 243 height 56
click at [306, 277] on span "skip_next" at bounding box center [302, 281] width 18 height 18
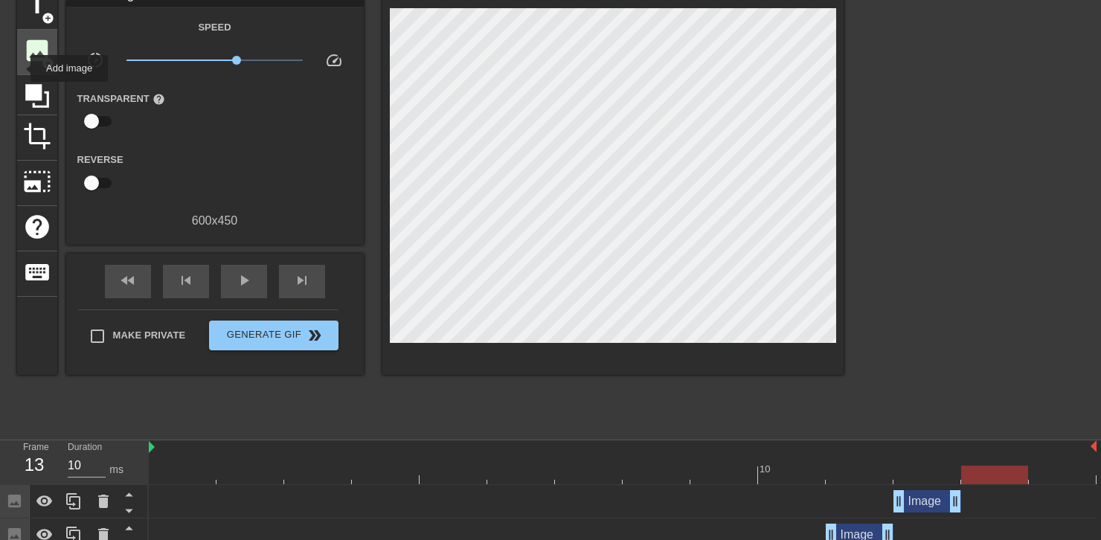
click at [23, 45] on span "image" at bounding box center [37, 50] width 28 height 28
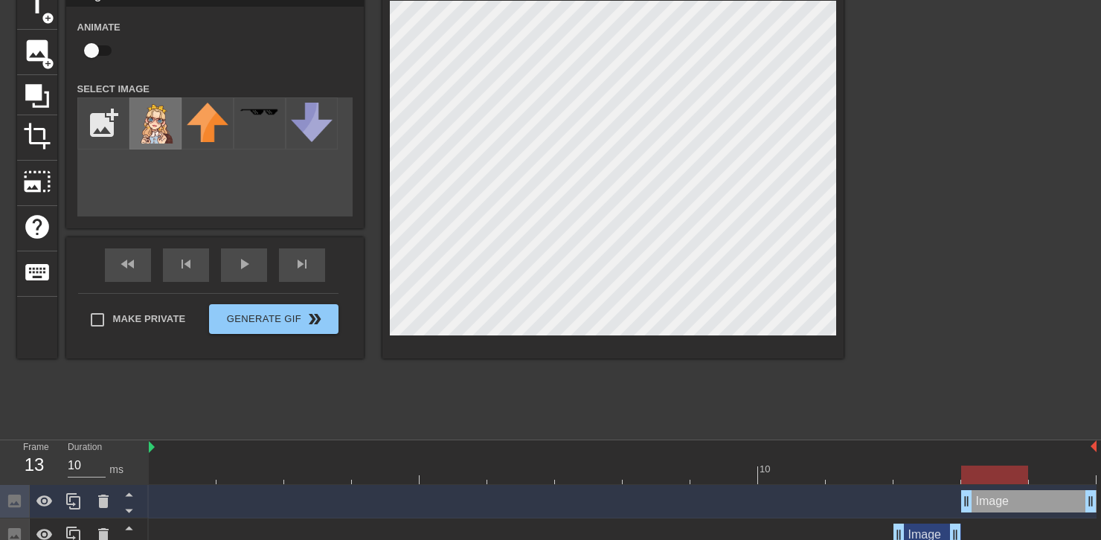
click at [154, 122] on img at bounding box center [156, 123] width 42 height 41
click at [1101, 499] on html "menu_book Browse the tutorials! [DOMAIN_NAME] The online gif editor Send Feedba…" at bounding box center [550, 423] width 1101 height 995
click at [1101, 476] on html "menu_book Browse the tutorials! [DOMAIN_NAME] The online gif editor Send Feedba…" at bounding box center [550, 423] width 1101 height 995
drag, startPoint x: 1091, startPoint y: 507, endPoint x: 1009, endPoint y: 502, distance: 82.0
click at [935, 477] on div at bounding box center [623, 475] width 948 height 19
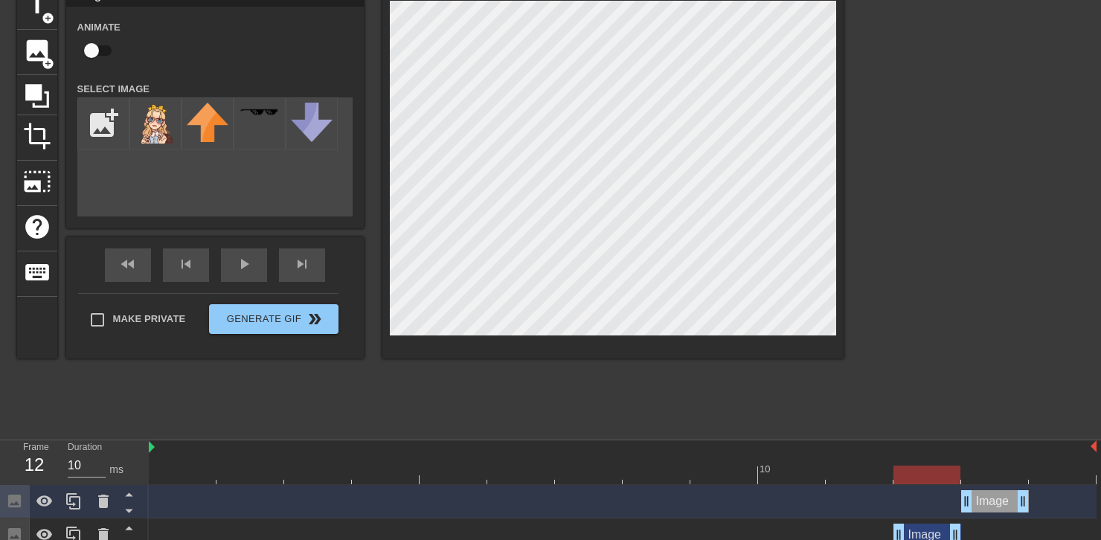
click at [989, 476] on div at bounding box center [623, 475] width 948 height 19
click at [941, 477] on div at bounding box center [623, 475] width 948 height 19
click at [989, 477] on div at bounding box center [623, 475] width 948 height 19
click at [312, 266] on div "skip_next" at bounding box center [302, 265] width 46 height 33
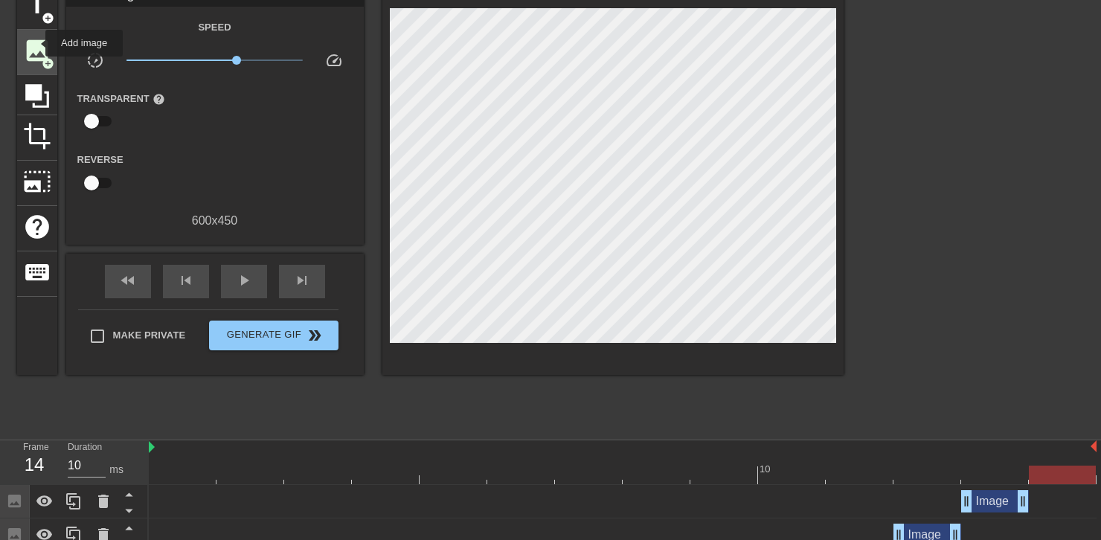
click at [36, 44] on span "image" at bounding box center [37, 50] width 28 height 28
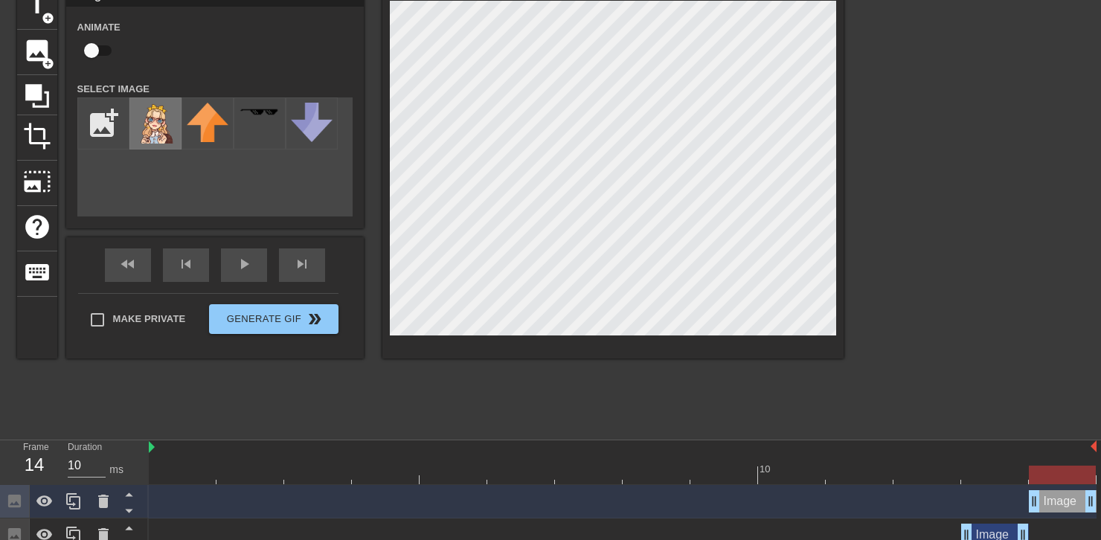
click at [160, 119] on img at bounding box center [156, 123] width 42 height 41
click at [1099, 467] on div "menu_book Browse the tutorials! [DOMAIN_NAME] The online gif editor Send Feedba…" at bounding box center [550, 440] width 1101 height 1029
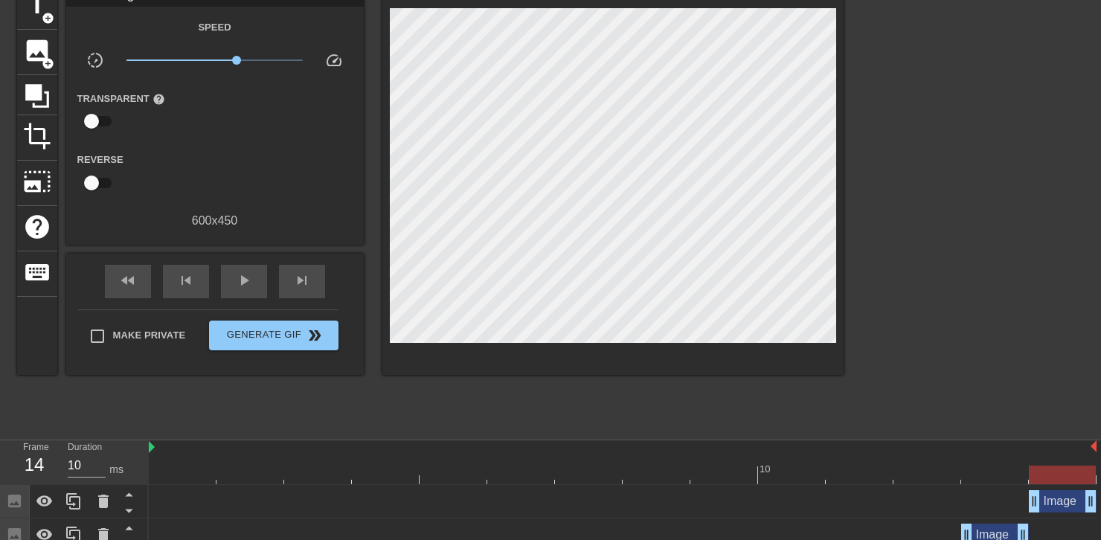
drag, startPoint x: 998, startPoint y: 384, endPoint x: 857, endPoint y: 289, distance: 169.9
click at [857, 289] on div "title add_circle image add_circle crop photo_size_select_large help keyboard Gi…" at bounding box center [550, 207] width 1101 height 447
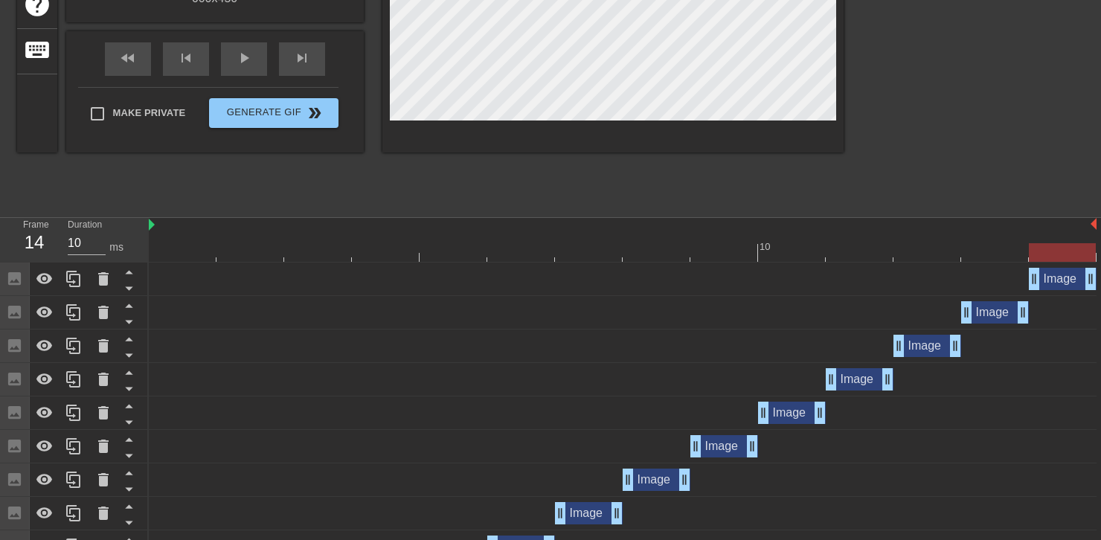
scroll to position [298, 0]
click at [1052, 287] on div "Image drag_handle drag_handle" at bounding box center [1063, 278] width 68 height 22
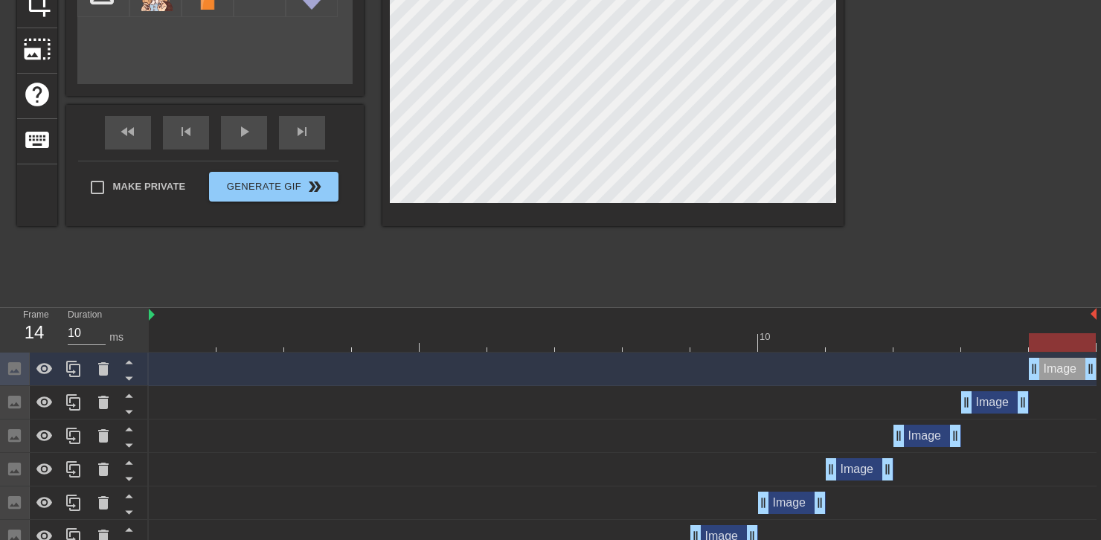
scroll to position [223, 0]
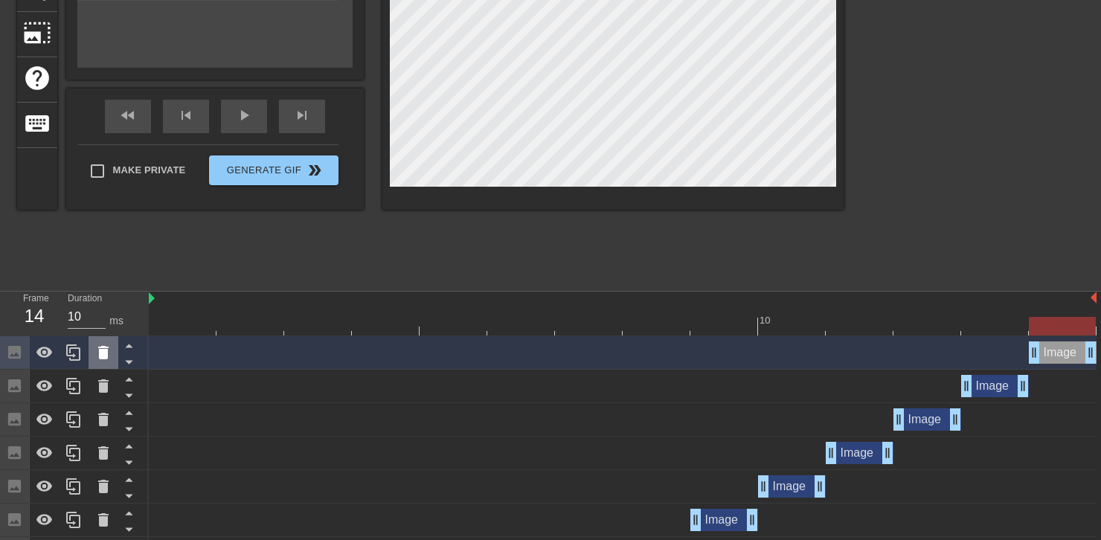
click at [109, 349] on icon at bounding box center [104, 353] width 18 height 18
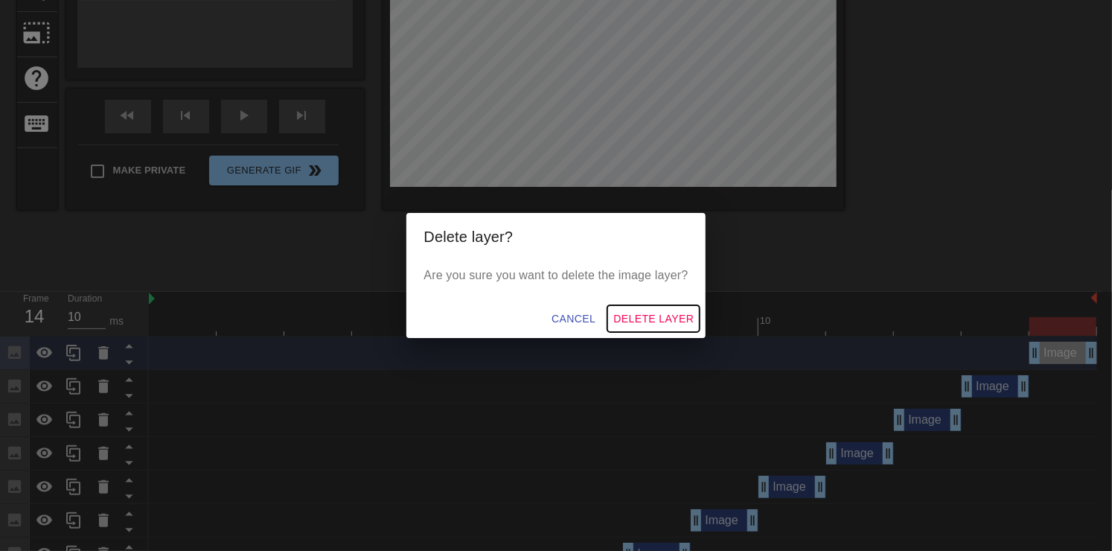
click at [660, 324] on span "Delete Layer" at bounding box center [653, 319] width 80 height 19
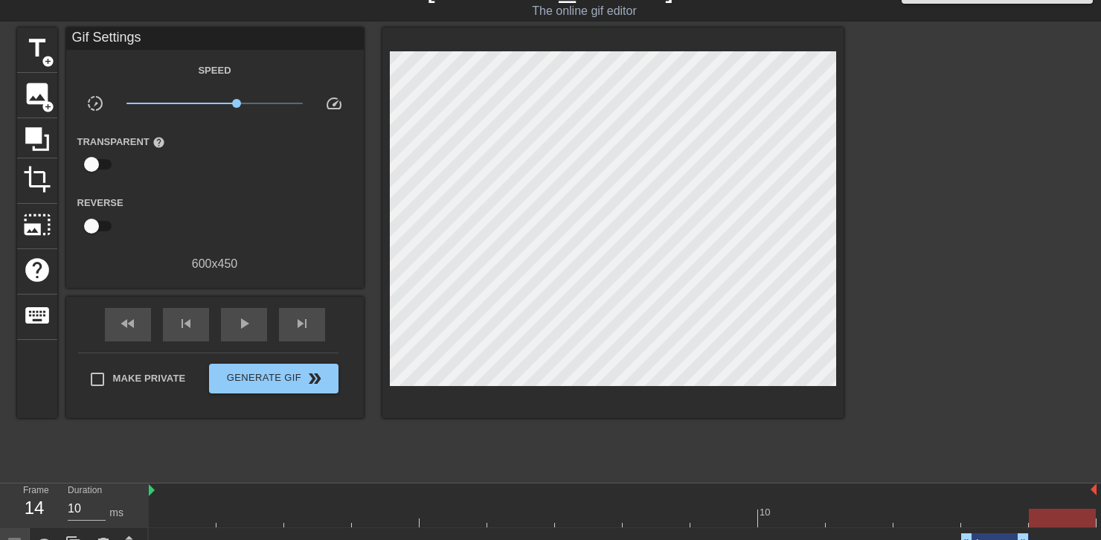
scroll to position [0, 0]
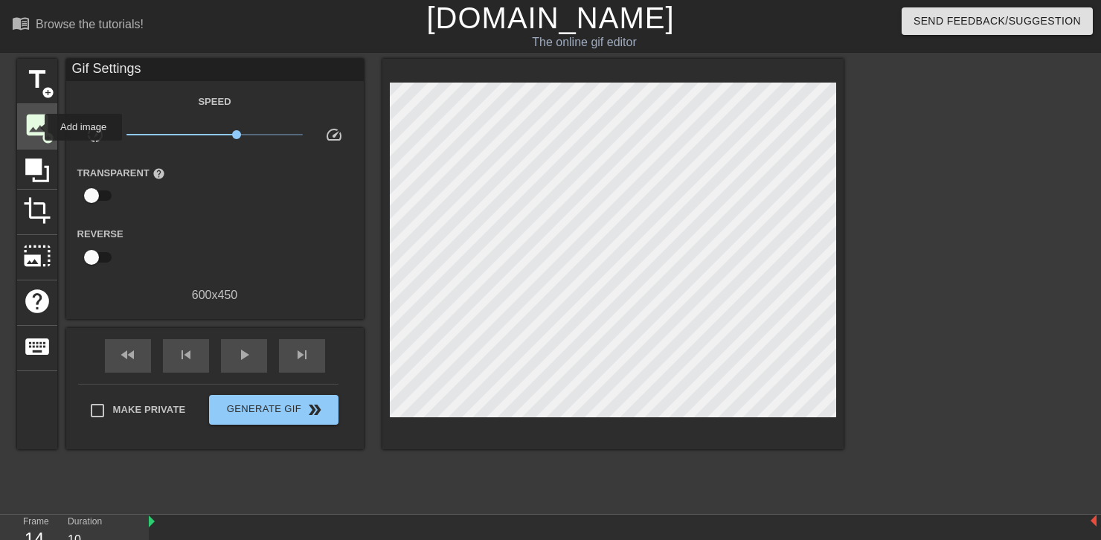
click at [35, 127] on span "image" at bounding box center [37, 125] width 28 height 28
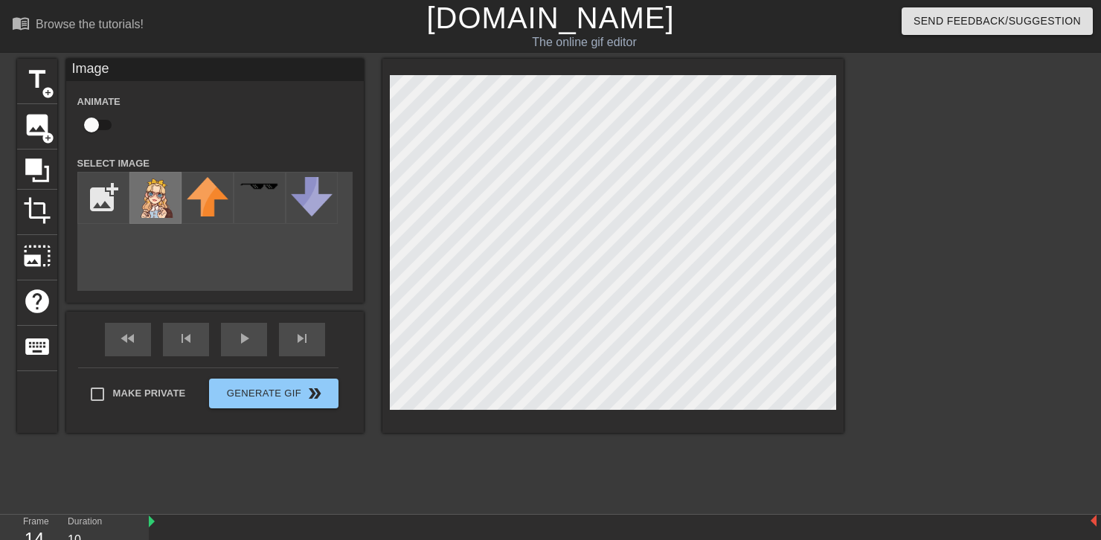
click at [147, 200] on img at bounding box center [156, 197] width 42 height 41
click at [374, 39] on div "menu_book Browse the tutorials! [DOMAIN_NAME] The online gif editor Send Feedba…" at bounding box center [550, 514] width 1101 height 1029
click at [1101, 540] on html "menu_book Browse the tutorials! [DOMAIN_NAME] The online gif editor Send Feedba…" at bounding box center [550, 514] width 1101 height 1029
click at [371, 30] on div "menu_book Browse the tutorials! [DOMAIN_NAME] The online gif editor Send Feedba…" at bounding box center [550, 514] width 1101 height 1029
click at [862, 420] on div "title add_circle image add_circle crop photo_size_select_large help keyboard Im…" at bounding box center [550, 282] width 1101 height 447
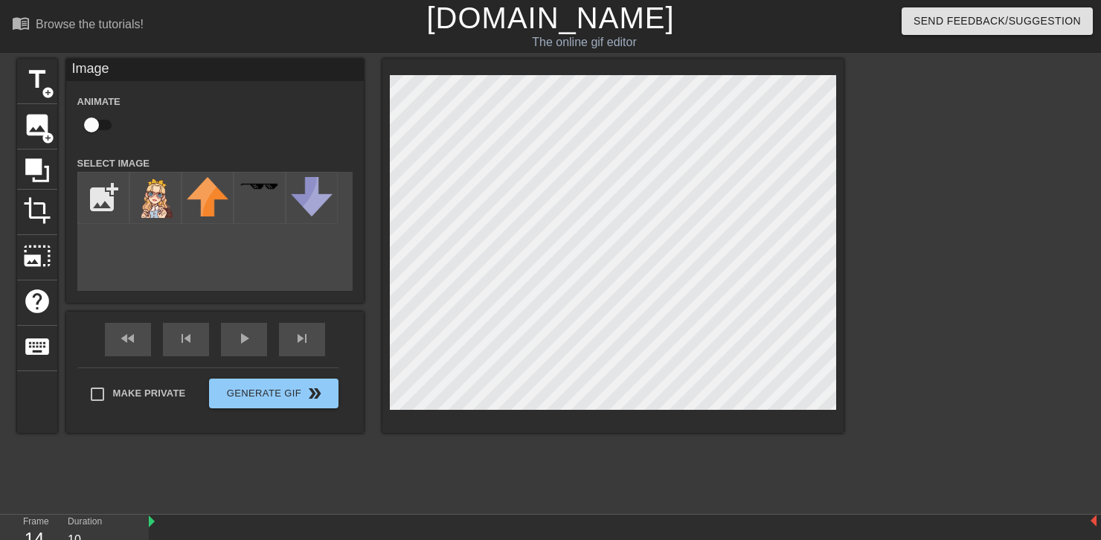
click at [776, 416] on div at bounding box center [613, 246] width 461 height 374
click at [722, 450] on div "title add_circle image add_circle crop photo_size_select_large help keyboard Im…" at bounding box center [430, 282] width 827 height 447
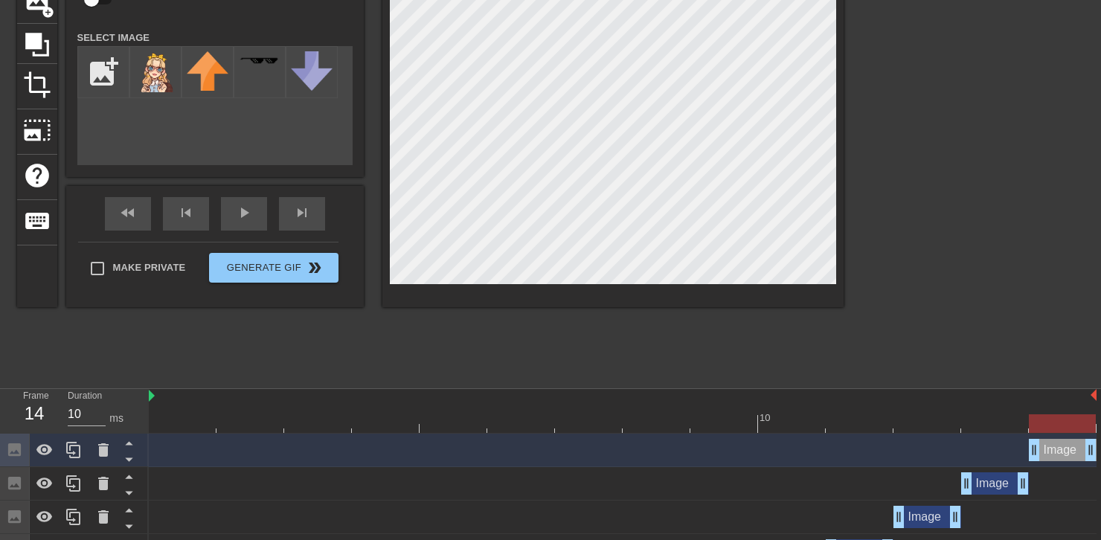
scroll to position [149, 0]
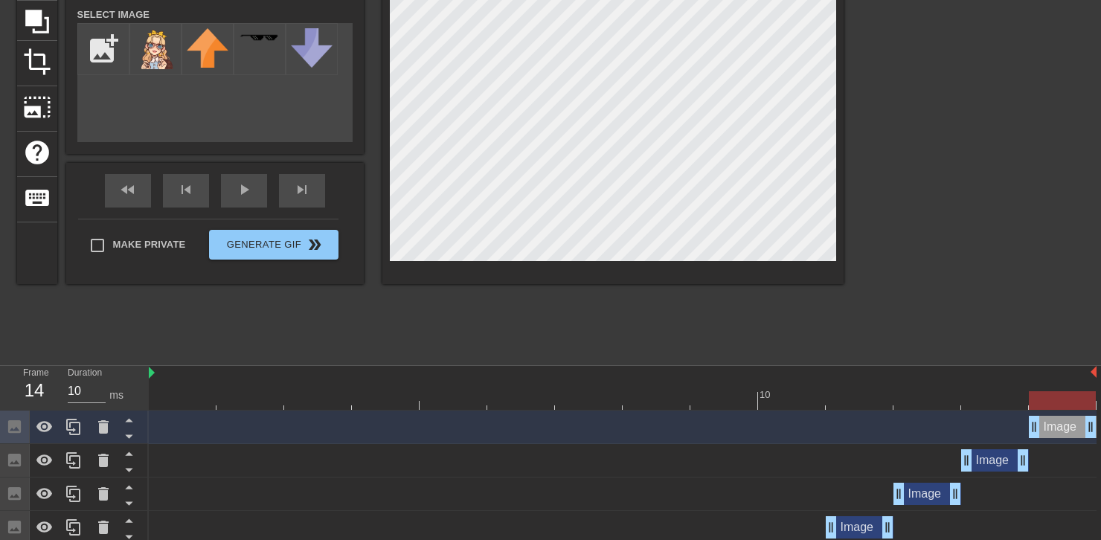
click at [993, 396] on div at bounding box center [623, 400] width 948 height 19
click at [1055, 394] on div at bounding box center [623, 400] width 948 height 19
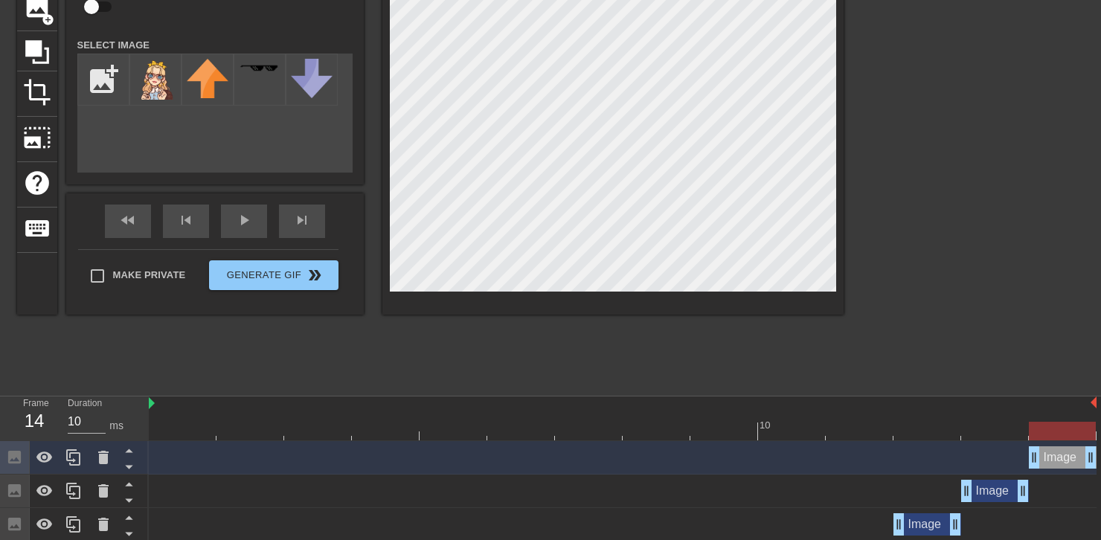
scroll to position [0, 0]
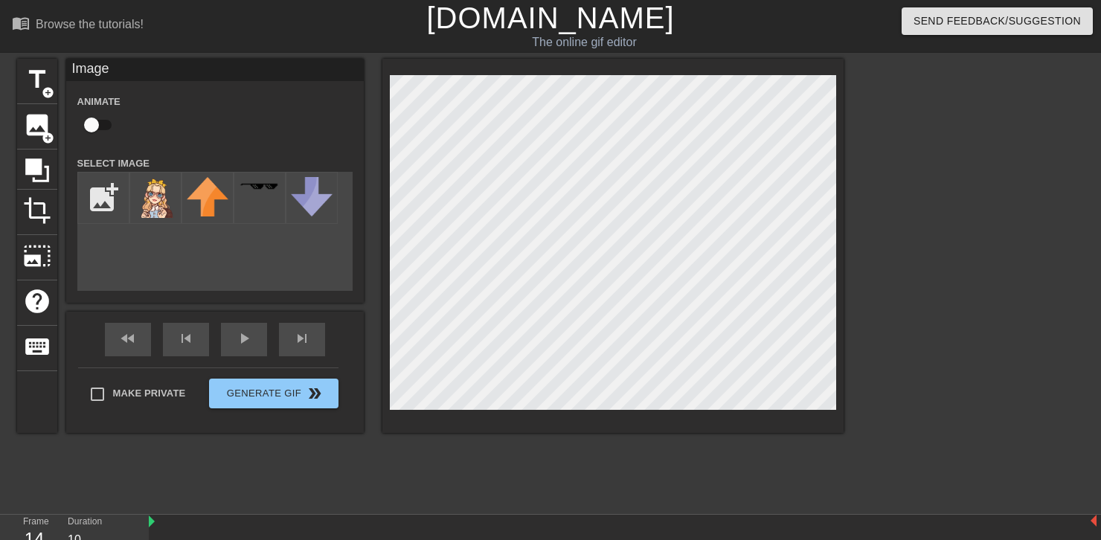
click at [470, 69] on div at bounding box center [613, 246] width 461 height 374
click at [505, 65] on div at bounding box center [613, 246] width 461 height 374
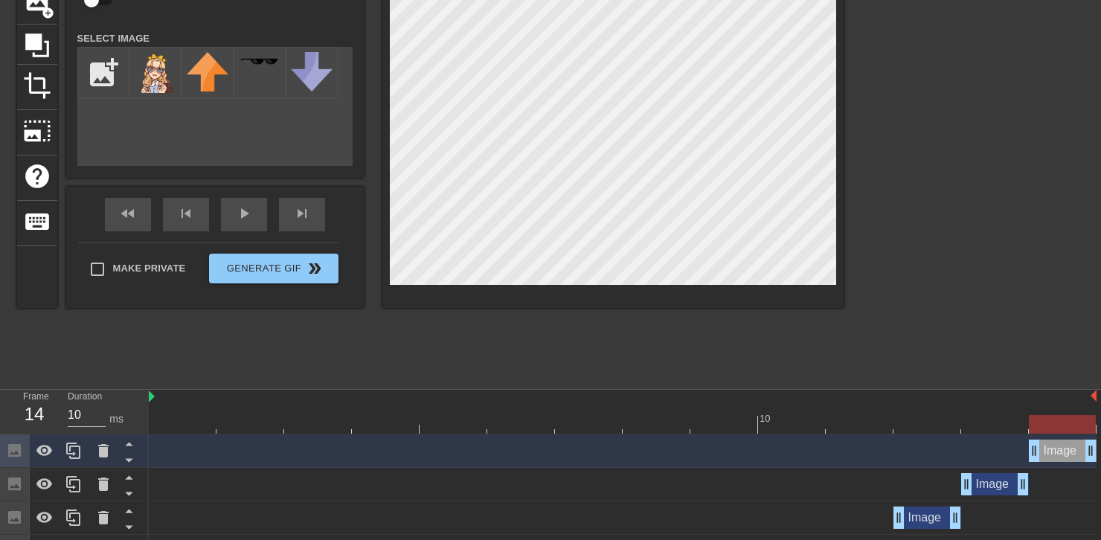
scroll to position [149, 0]
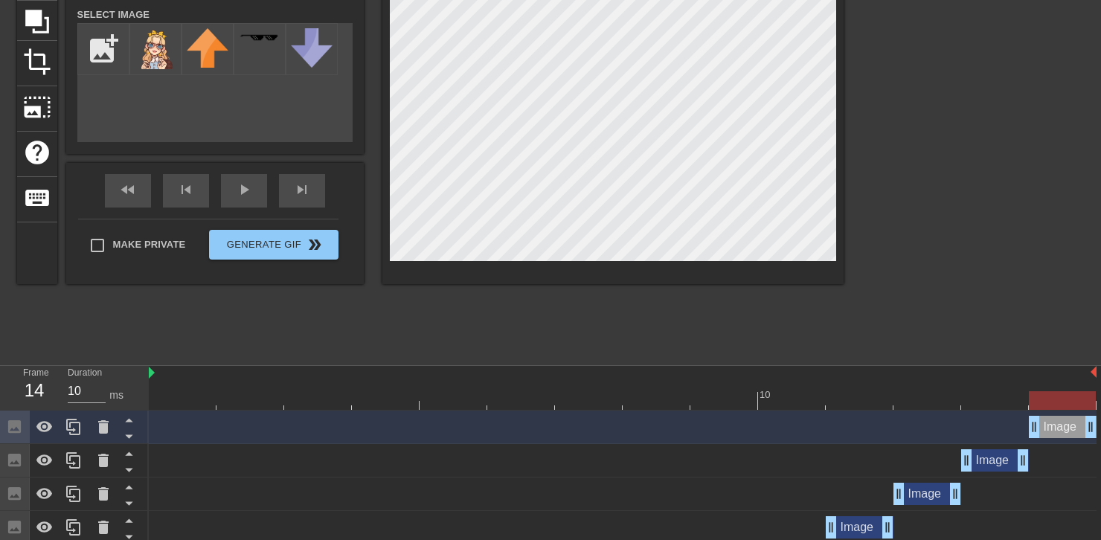
click at [993, 390] on div at bounding box center [996, 390] width 68 height 19
click at [1032, 392] on div at bounding box center [623, 400] width 948 height 19
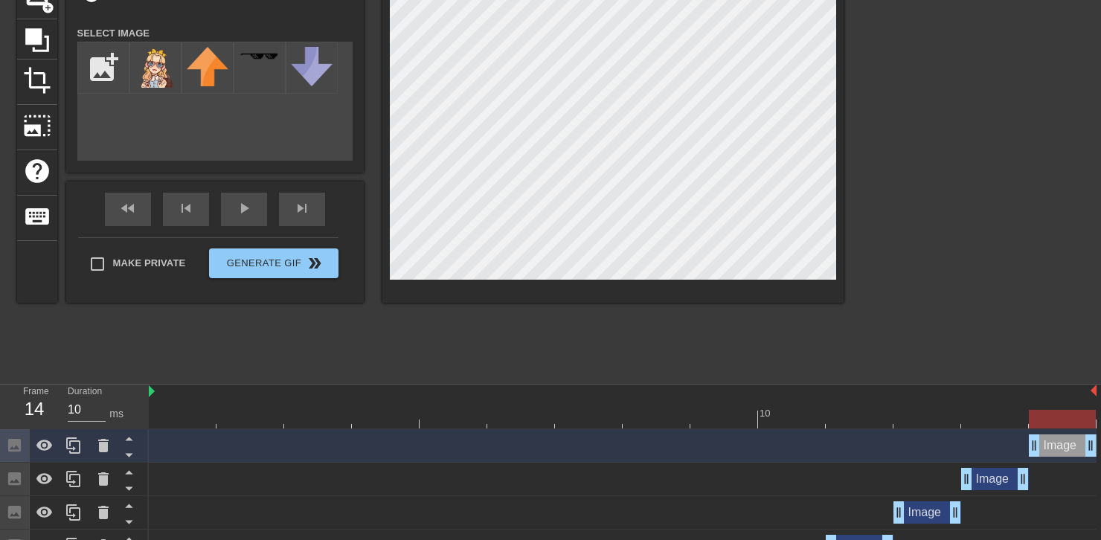
scroll to position [119, 0]
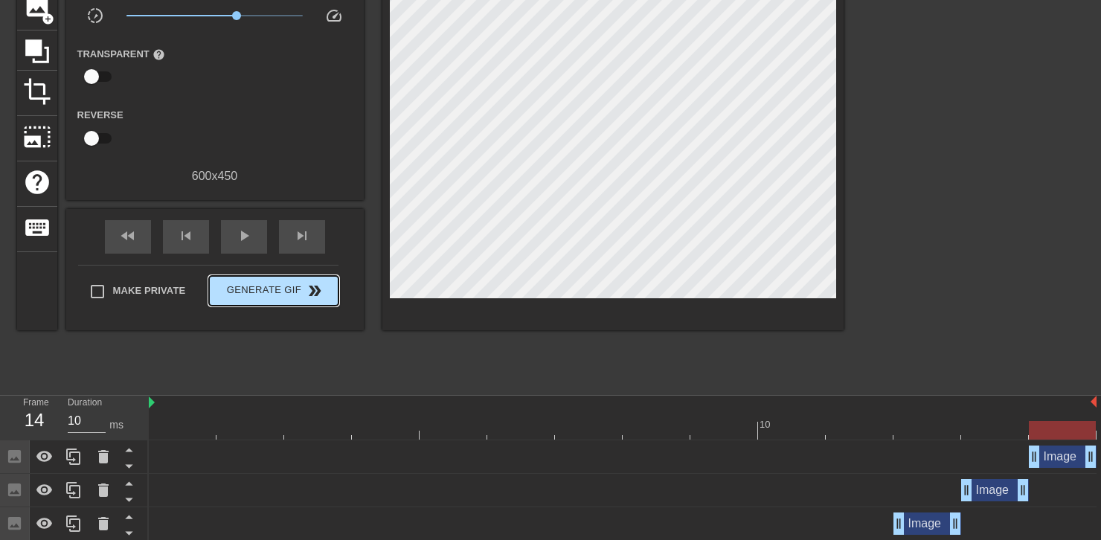
click at [274, 272] on div "Make Private Generate Gif double_arrow" at bounding box center [208, 294] width 260 height 59
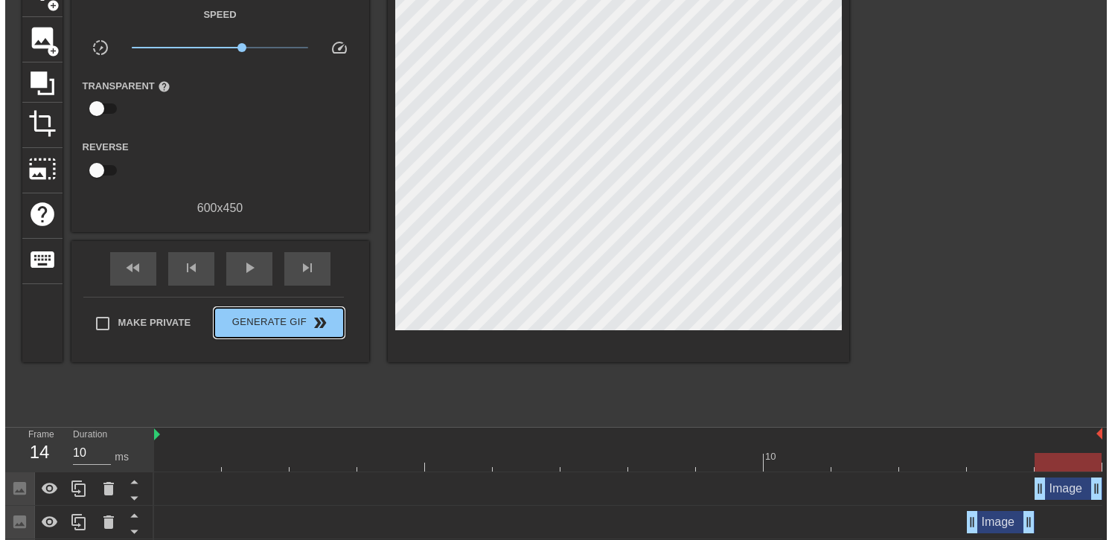
scroll to position [0, 0]
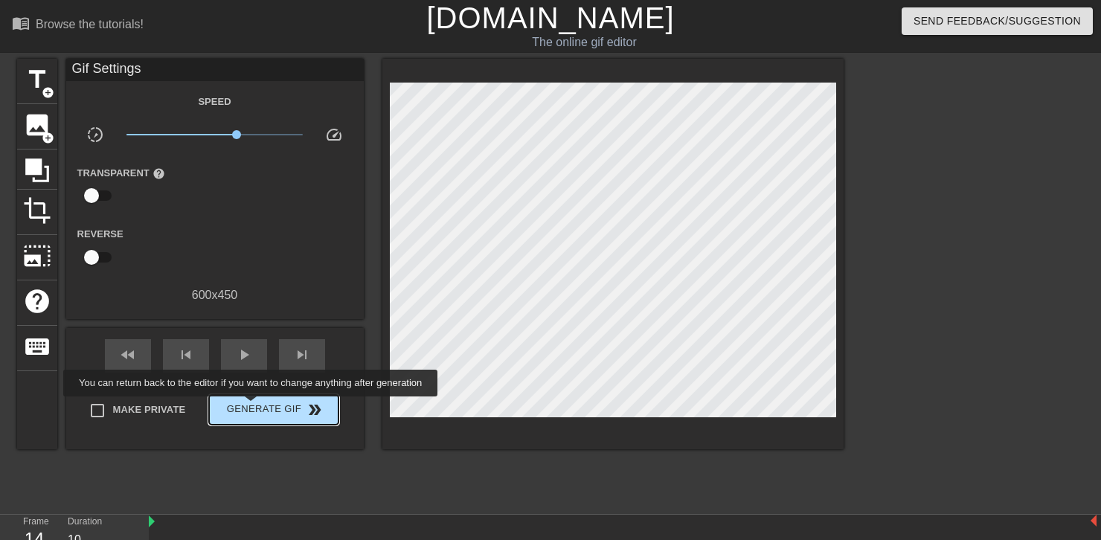
click at [252, 407] on span "Generate Gif double_arrow" at bounding box center [273, 410] width 117 height 18
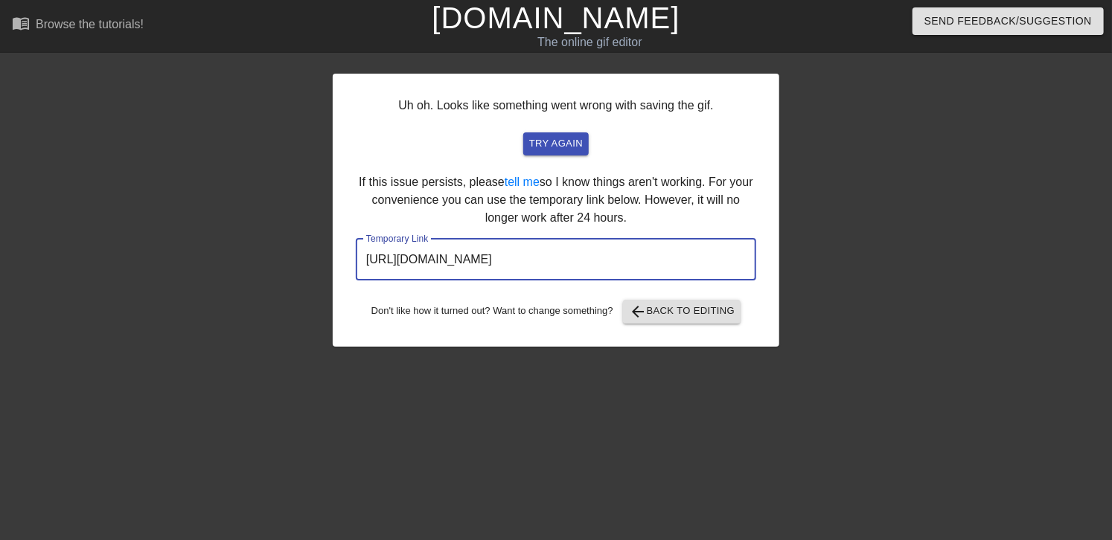
drag, startPoint x: 698, startPoint y: 262, endPoint x: 272, endPoint y: 258, distance: 425.7
click at [272, 258] on div "Uh oh. Looks like something went wrong with saving the gif. try again If this i…" at bounding box center [556, 282] width 1112 height 447
click at [679, 313] on span "arrow_back Back to Editing" at bounding box center [682, 312] width 106 height 18
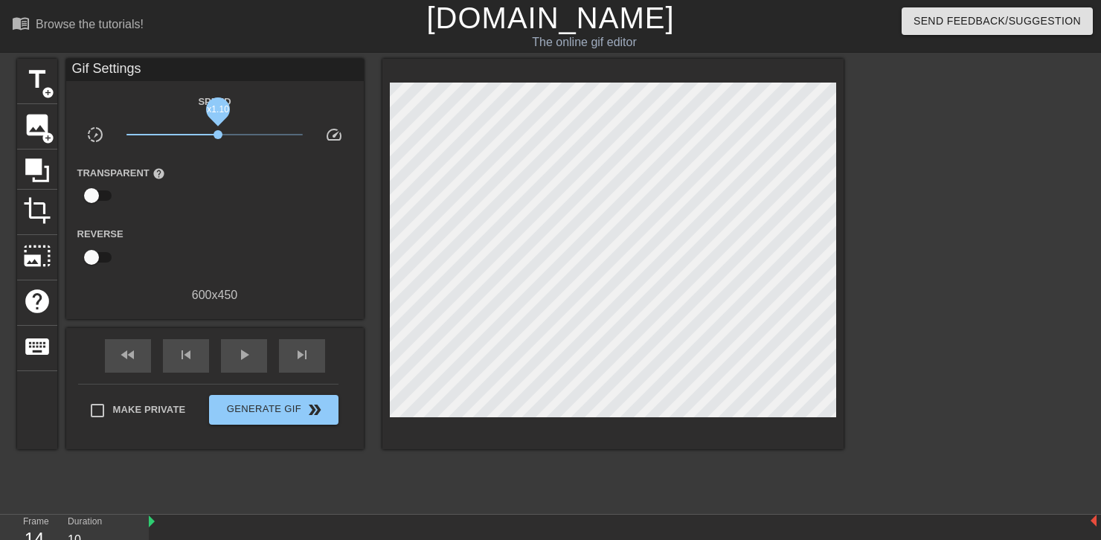
drag, startPoint x: 237, startPoint y: 130, endPoint x: 218, endPoint y: 132, distance: 19.4
click at [218, 132] on span "x1.10" at bounding box center [218, 134] width 9 height 9
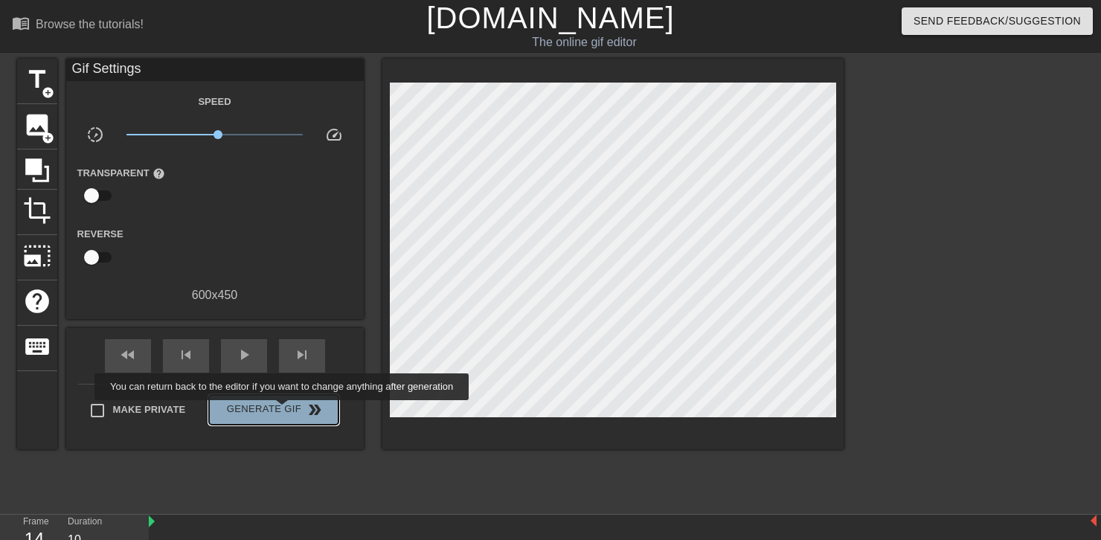
click at [284, 411] on span "Generate Gif double_arrow" at bounding box center [273, 410] width 117 height 18
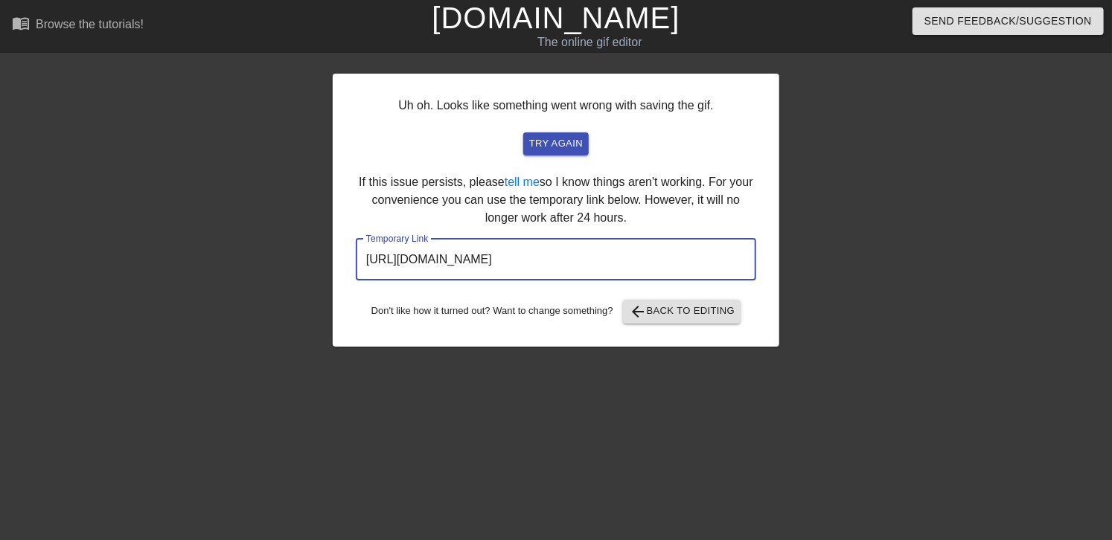
drag, startPoint x: 698, startPoint y: 266, endPoint x: 308, endPoint y: 266, distance: 390.0
click at [308, 266] on div "Uh oh. Looks like something went wrong with saving the gif. try again If this i…" at bounding box center [556, 282] width 1112 height 447
